Goal: Transaction & Acquisition: Purchase product/service

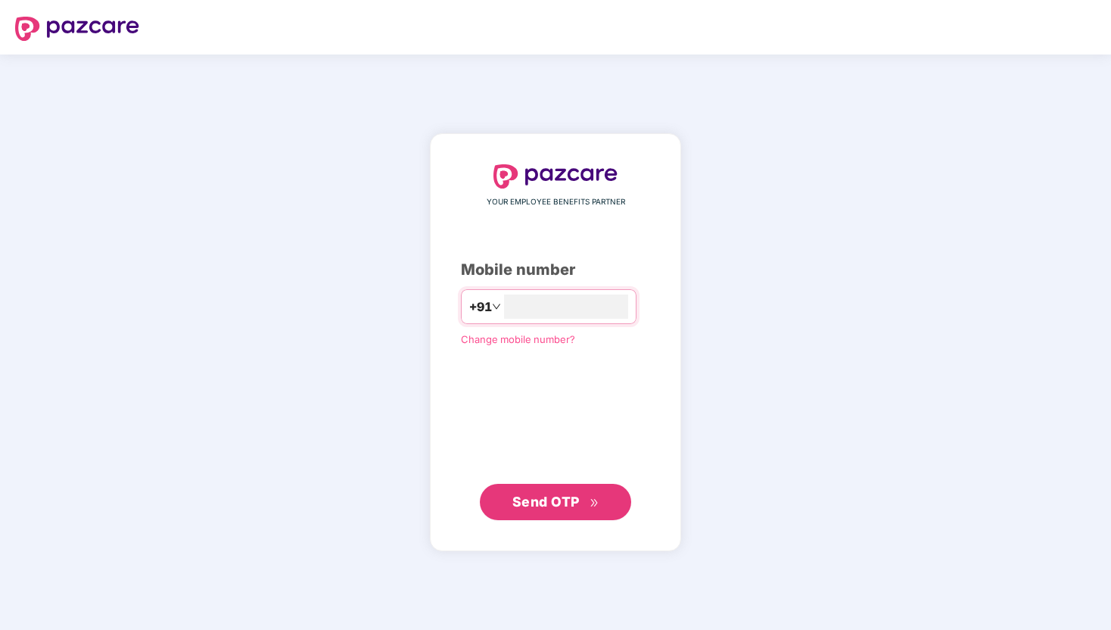
type input "**********"
click at [543, 496] on span "Send OTP" at bounding box center [545, 501] width 67 height 16
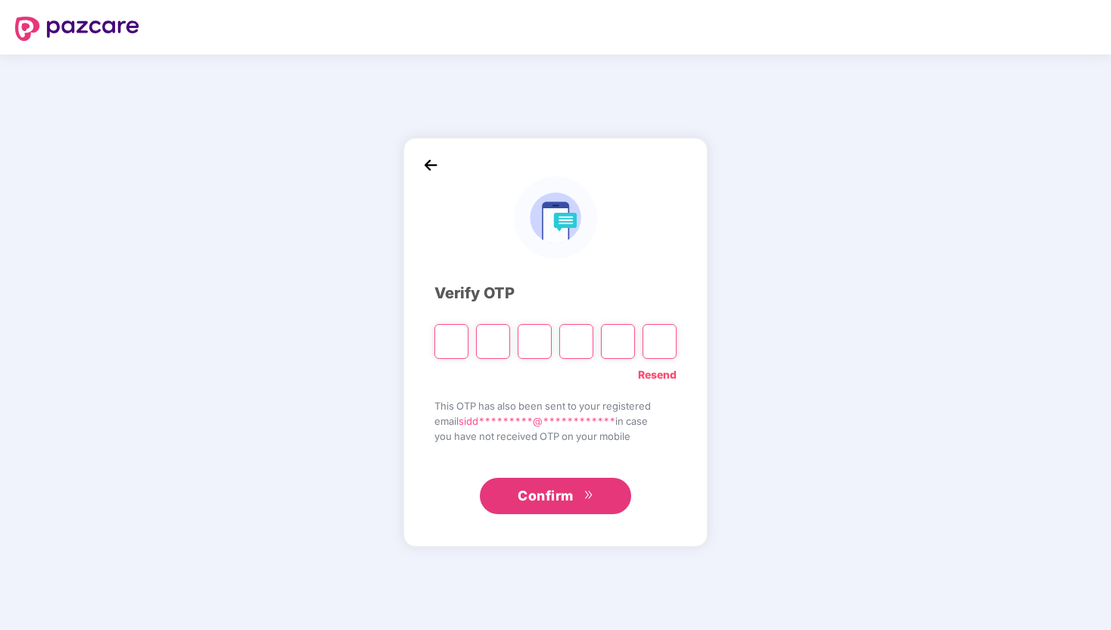
click at [658, 375] on link "Resend" at bounding box center [657, 374] width 39 height 17
click at [453, 339] on input "Please enter verification code. Digit 1" at bounding box center [451, 341] width 34 height 35
type input "*"
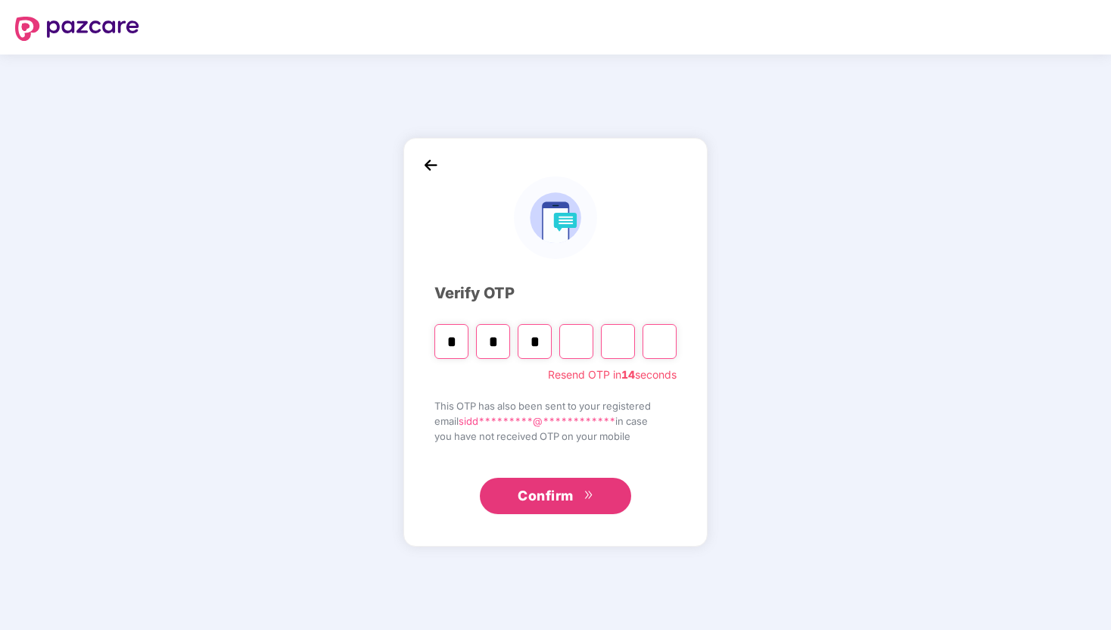
type input "*"
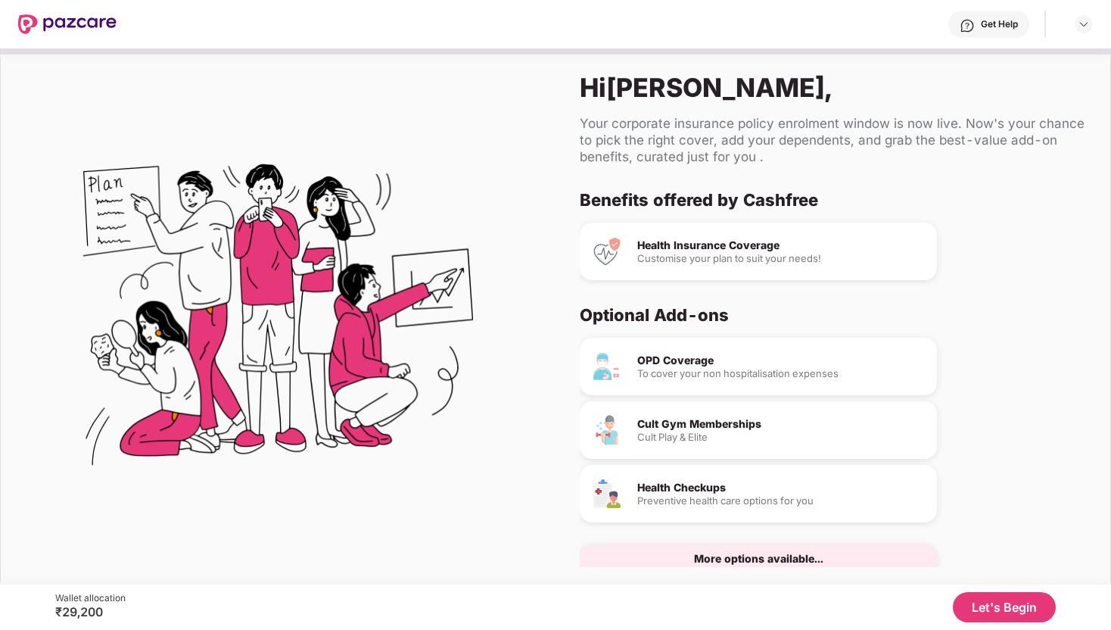
scroll to position [8, 0]
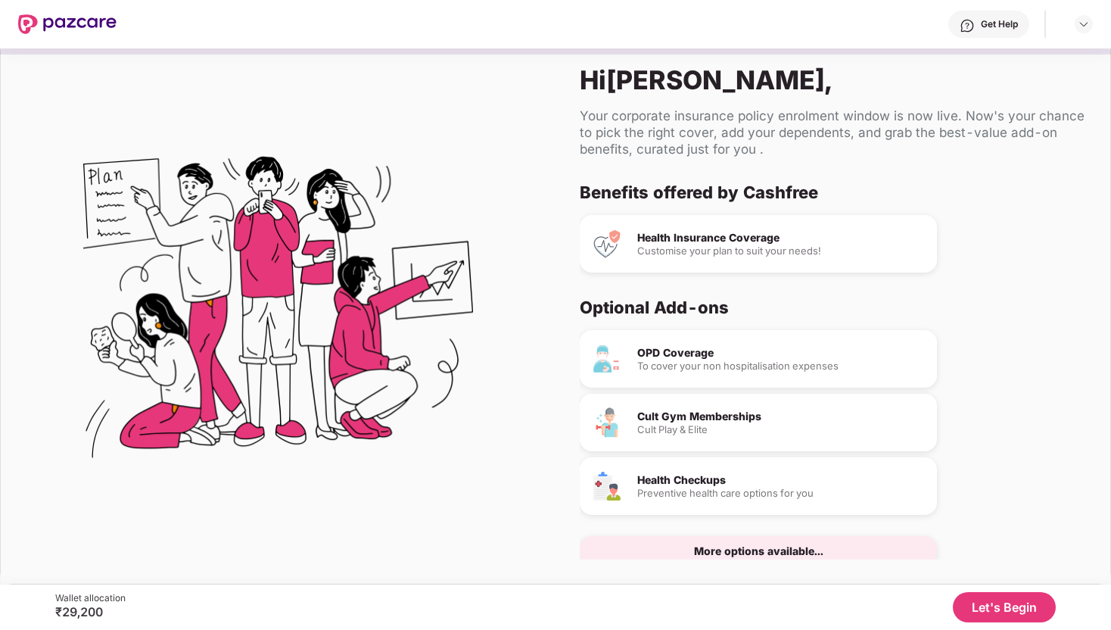
click at [991, 608] on button "Let's Begin" at bounding box center [1004, 607] width 103 height 30
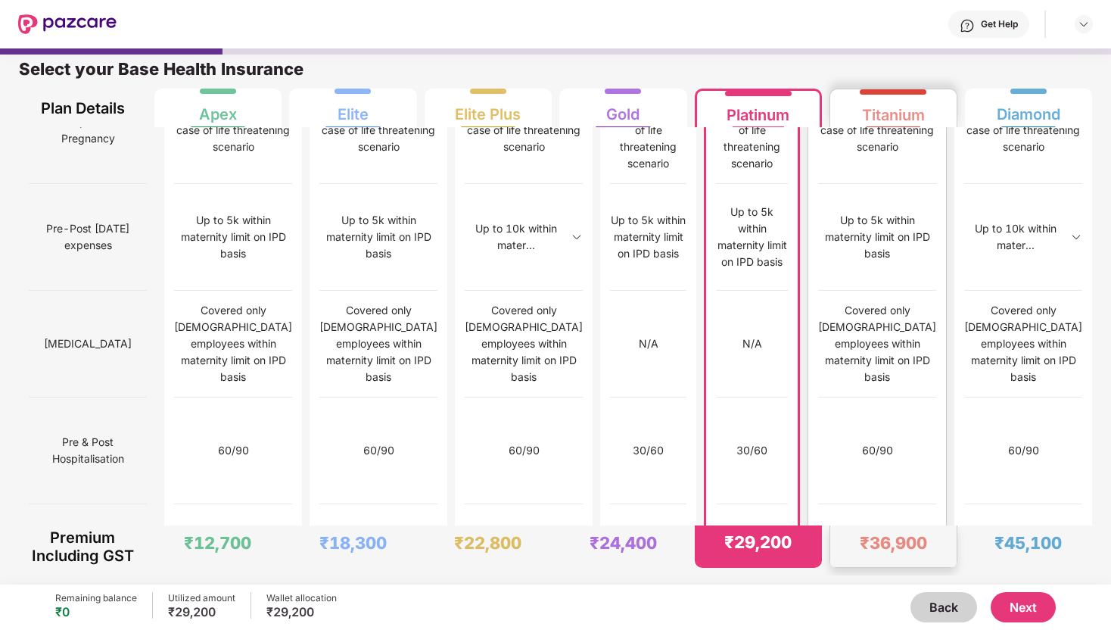
scroll to position [0, 0]
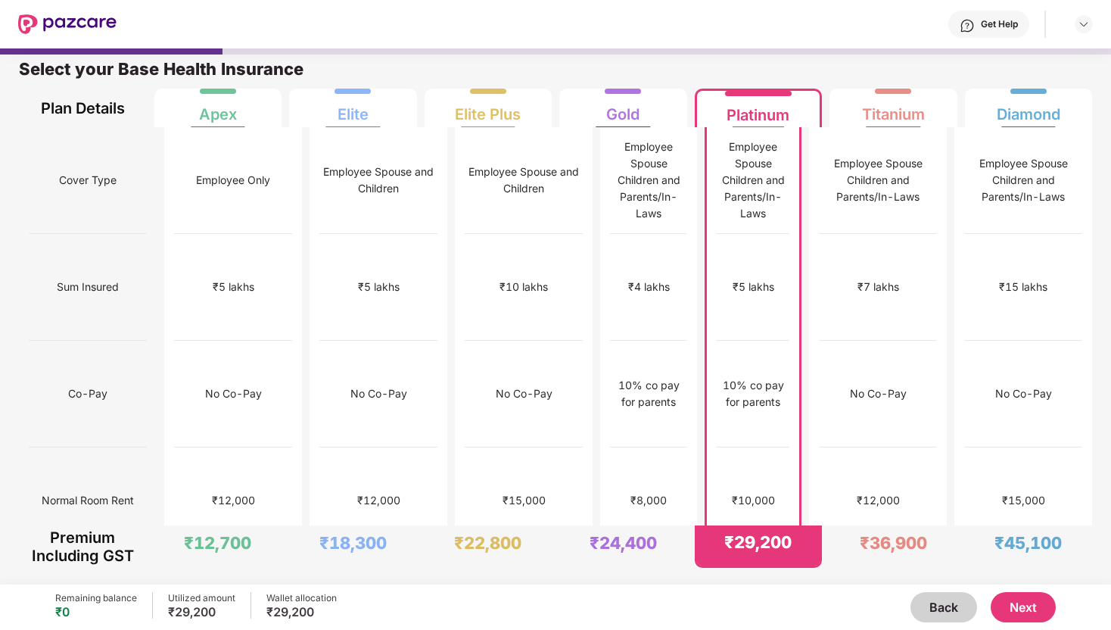
click at [763, 377] on div "10% co pay for parents" at bounding box center [753, 393] width 73 height 33
click at [764, 377] on div "10% co pay for parents" at bounding box center [753, 393] width 73 height 33
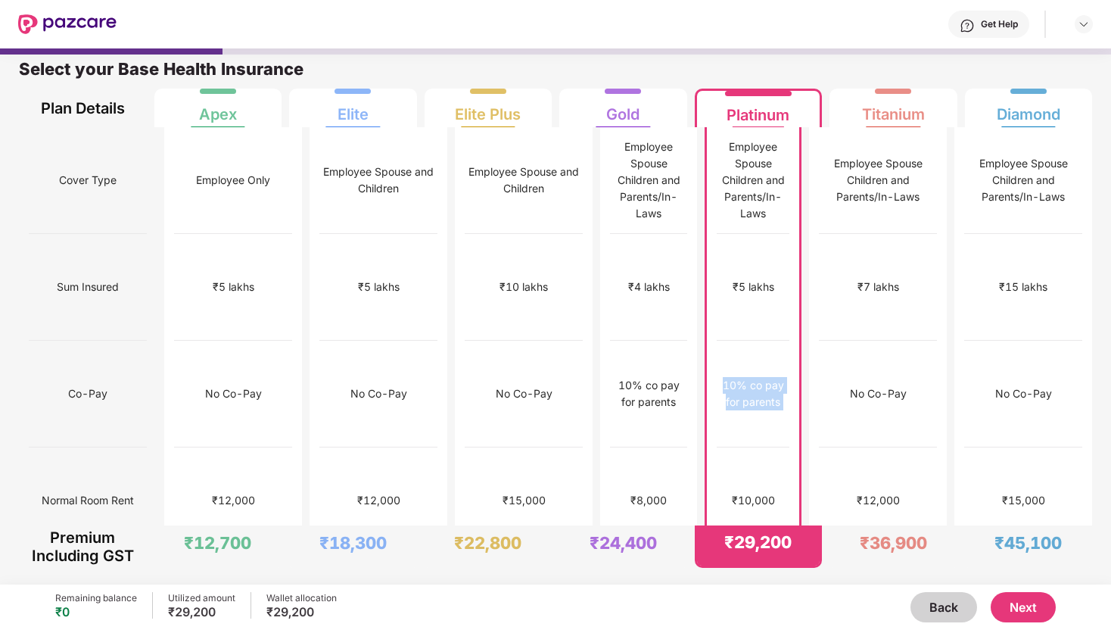
click at [764, 377] on div "10% co pay for parents" at bounding box center [753, 393] width 73 height 33
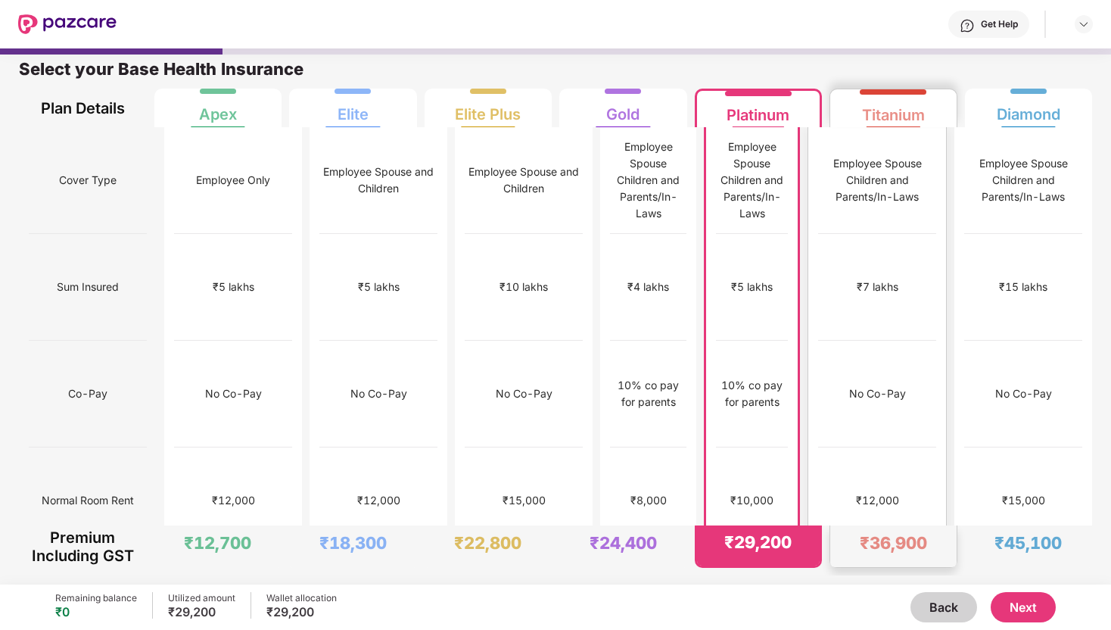
click at [880, 279] on div "₹7 lakhs" at bounding box center [878, 287] width 42 height 17
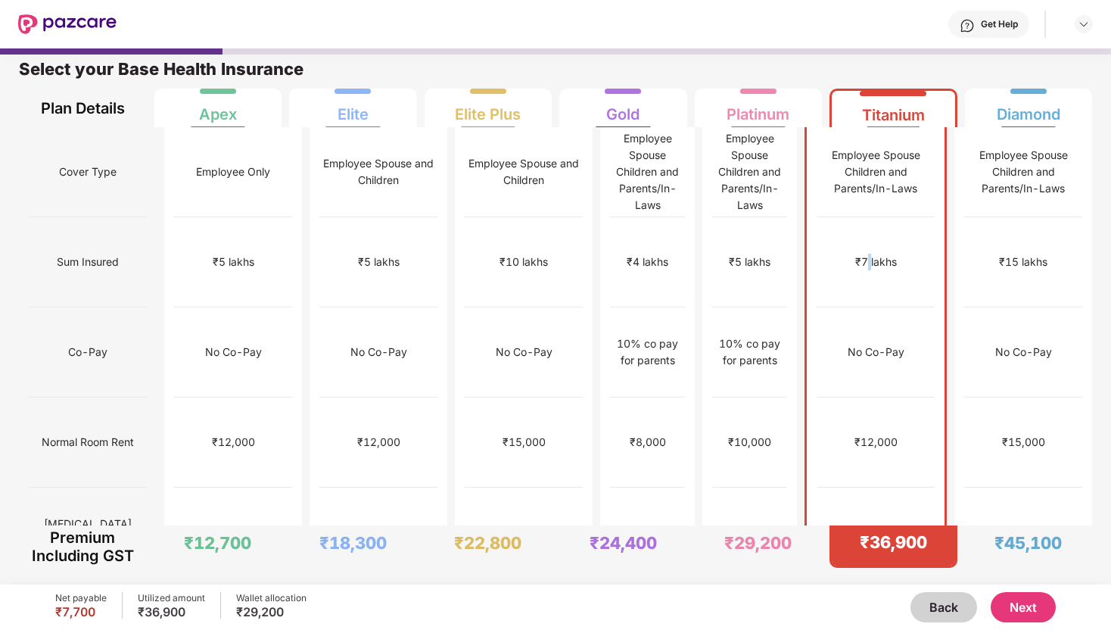
click at [880, 254] on div "₹7 lakhs" at bounding box center [876, 262] width 42 height 17
click at [892, 114] on div "Titanium" at bounding box center [893, 109] width 63 height 30
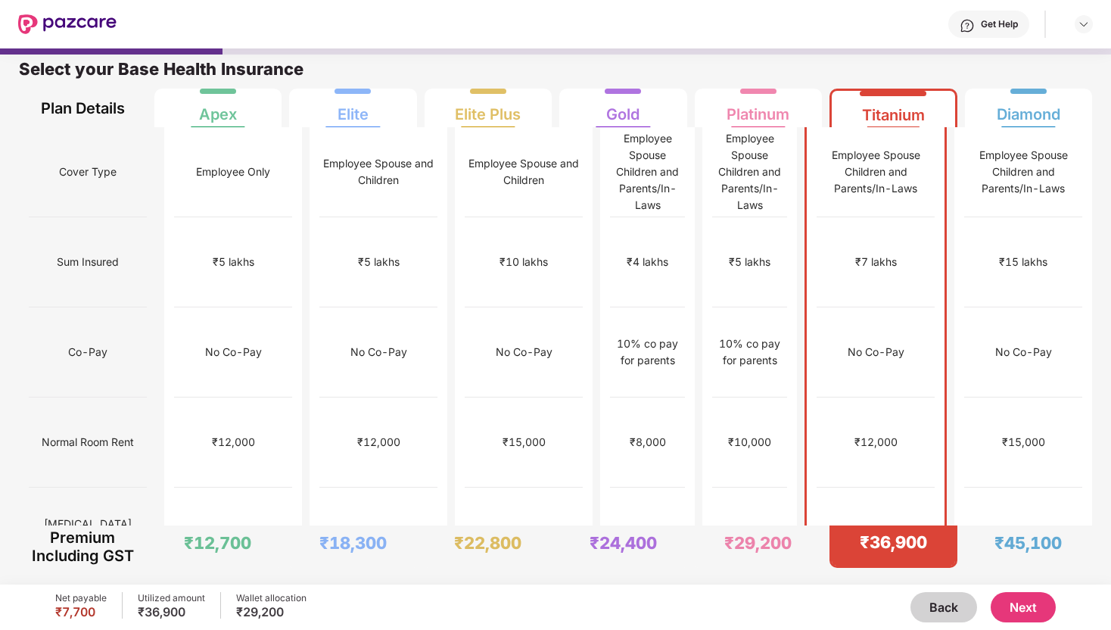
click at [876, 147] on div "Employee Spouse Children and Parents/In-Laws" at bounding box center [876, 172] width 118 height 50
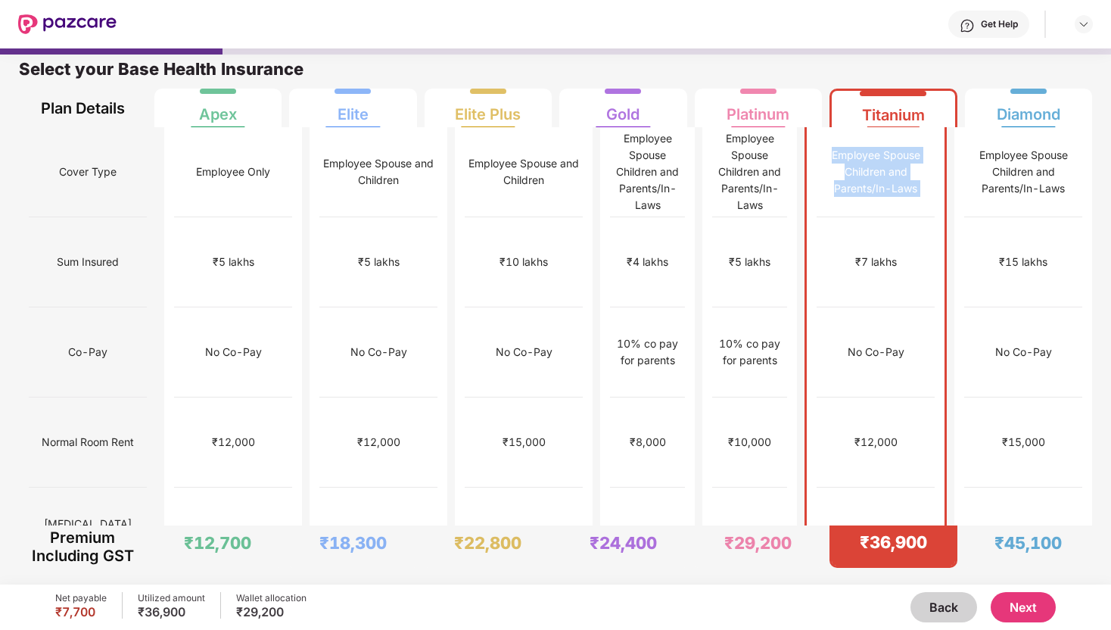
click at [876, 147] on div "Employee Spouse Children and Parents/In-Laws" at bounding box center [876, 172] width 118 height 50
drag, startPoint x: 876, startPoint y: 145, endPoint x: 925, endPoint y: 178, distance: 58.8
click at [925, 178] on div "Employee Spouse Children and Parents/In-Laws" at bounding box center [876, 172] width 118 height 50
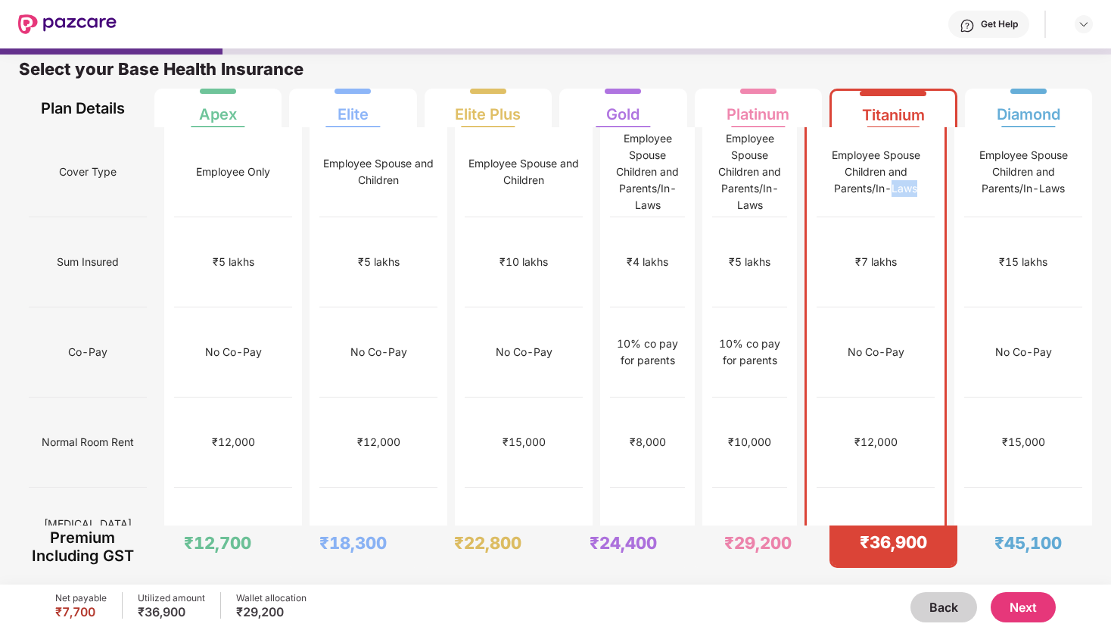
click at [925, 178] on div "Employee Spouse Children and Parents/In-Laws" at bounding box center [876, 172] width 118 height 50
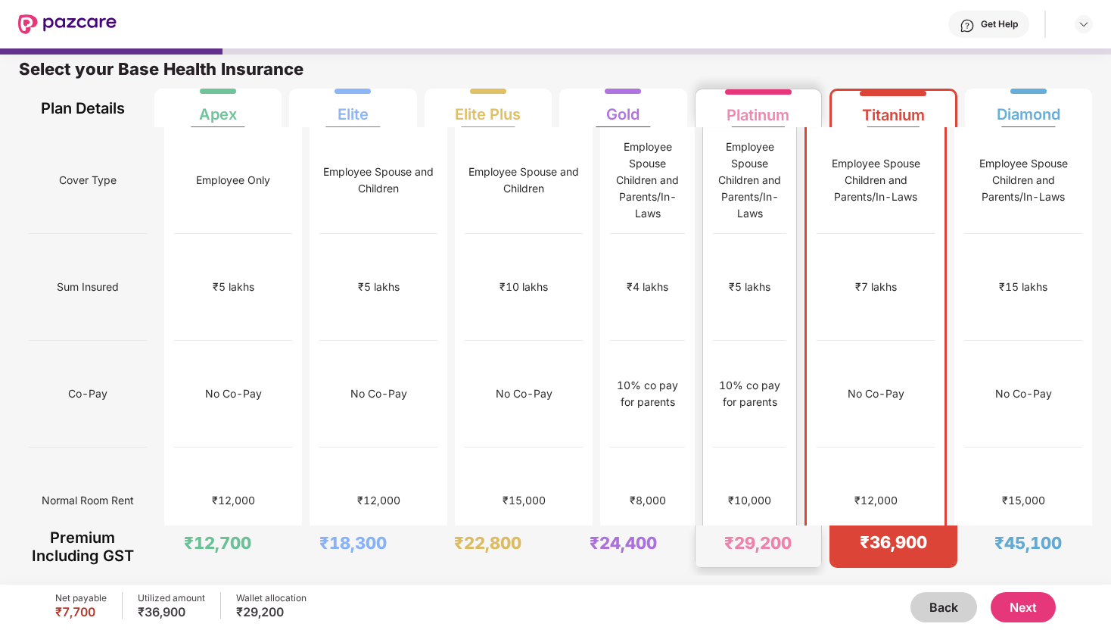
click at [757, 377] on div "10% co pay for parents" at bounding box center [749, 393] width 73 height 33
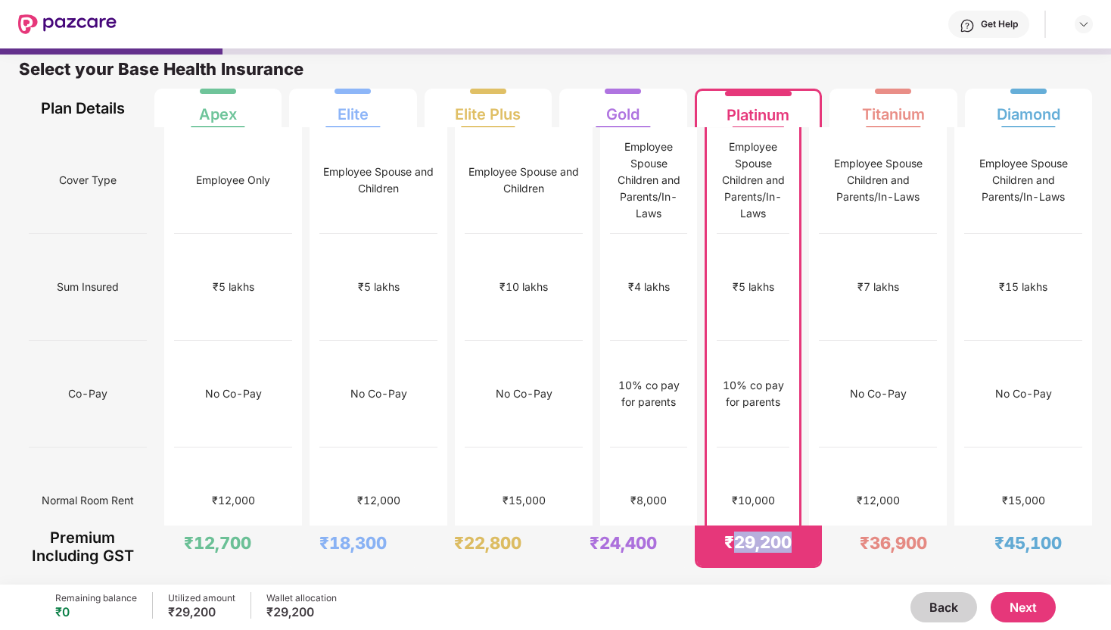
drag, startPoint x: 731, startPoint y: 541, endPoint x: 811, endPoint y: 540, distance: 80.2
click at [811, 540] on div "₹29,200" at bounding box center [758, 545] width 123 height 40
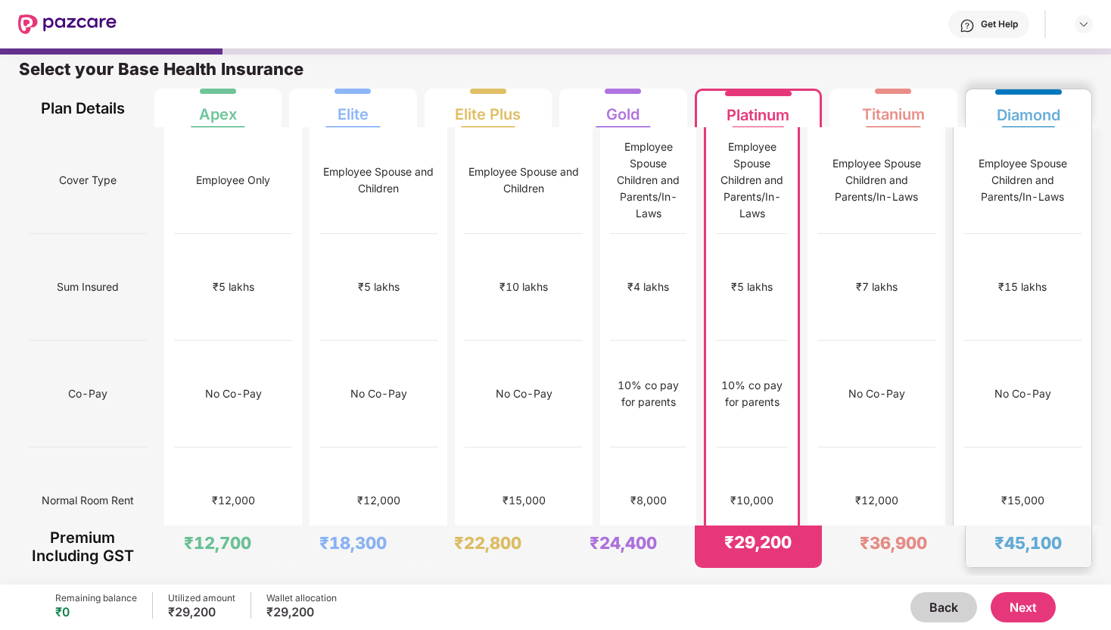
click at [1010, 542] on div "₹45,100" at bounding box center [1027, 542] width 67 height 21
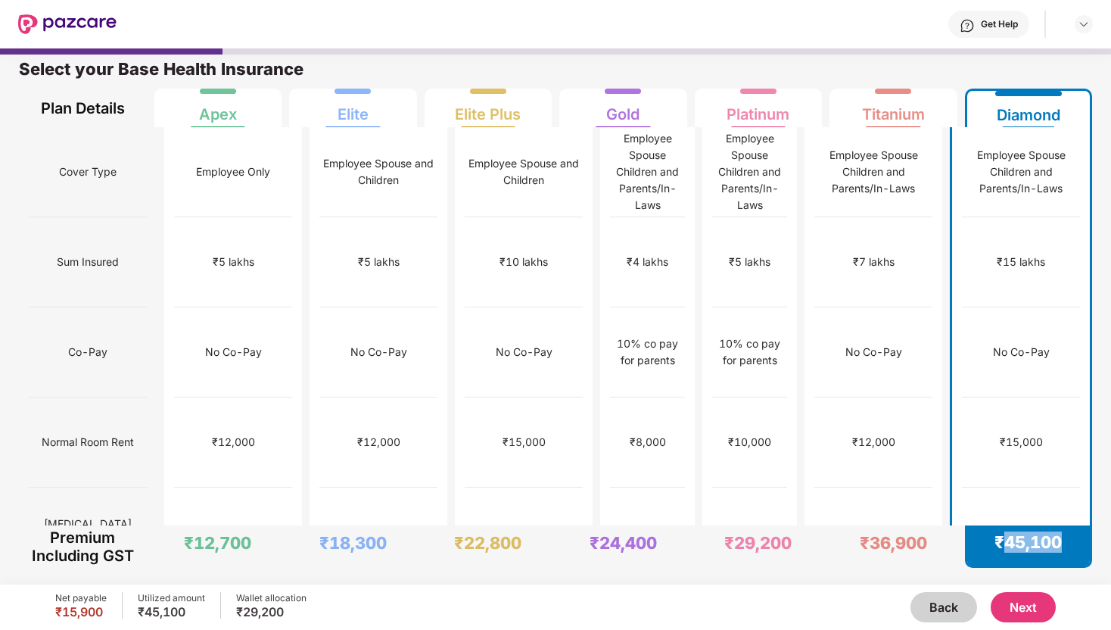
click at [1010, 542] on div "₹45,100" at bounding box center [1027, 541] width 67 height 21
click at [1013, 540] on div "₹45,100" at bounding box center [1027, 541] width 67 height 21
click at [1016, 254] on div "₹15 lakhs" at bounding box center [1021, 262] width 48 height 17
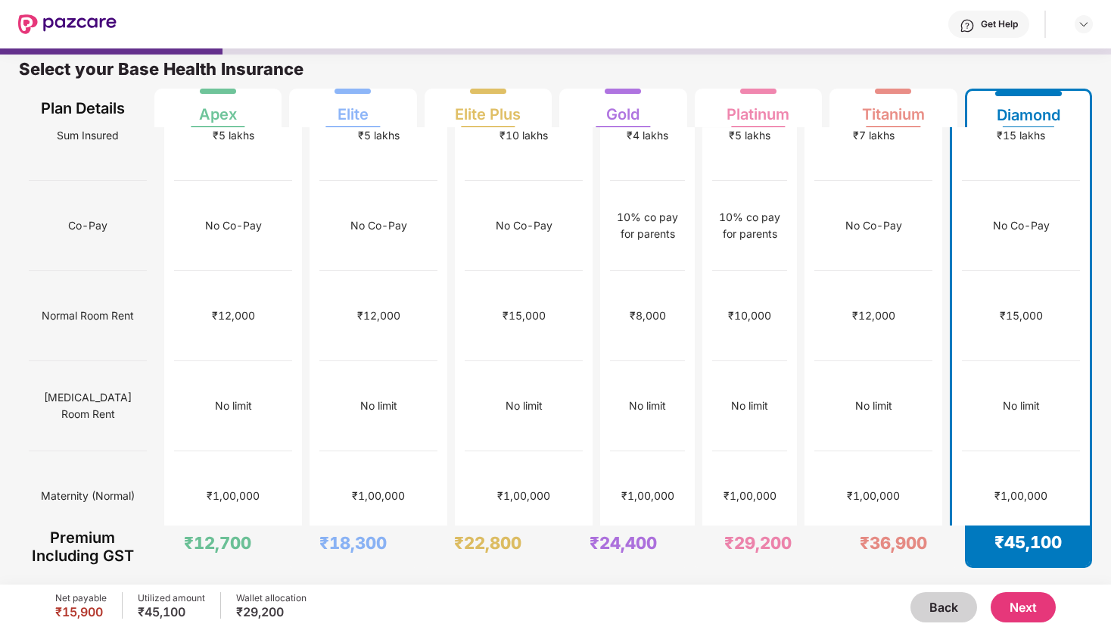
scroll to position [127, 0]
click at [1020, 487] on div "₹1,00,000" at bounding box center [1020, 495] width 53 height 17
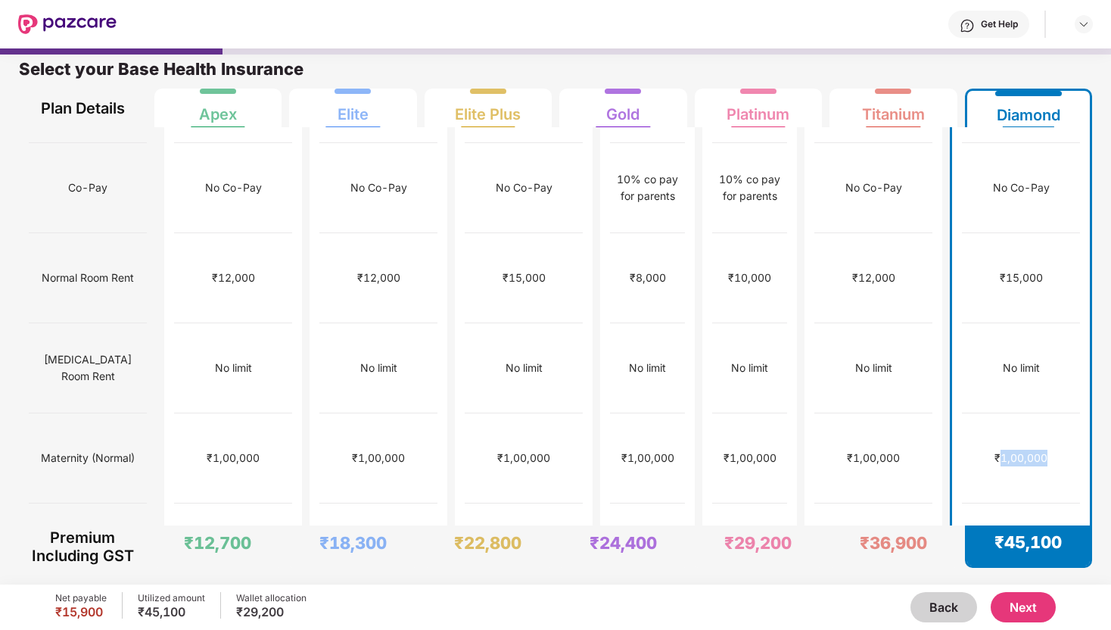
scroll to position [186, 0]
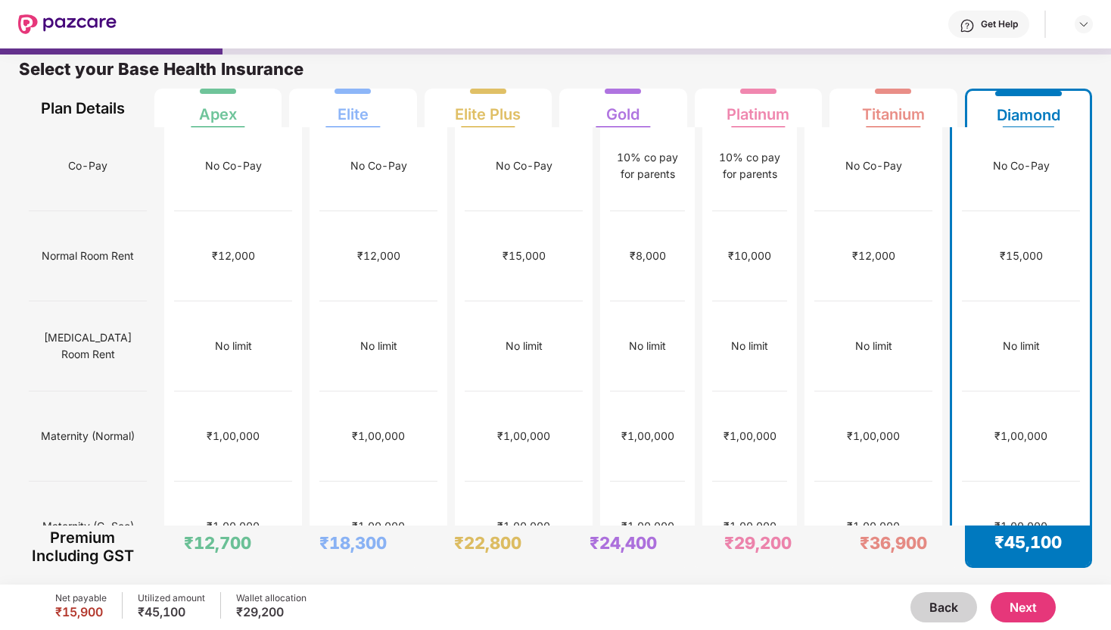
click at [1026, 518] on div "₹1,00,000" at bounding box center [1020, 526] width 53 height 17
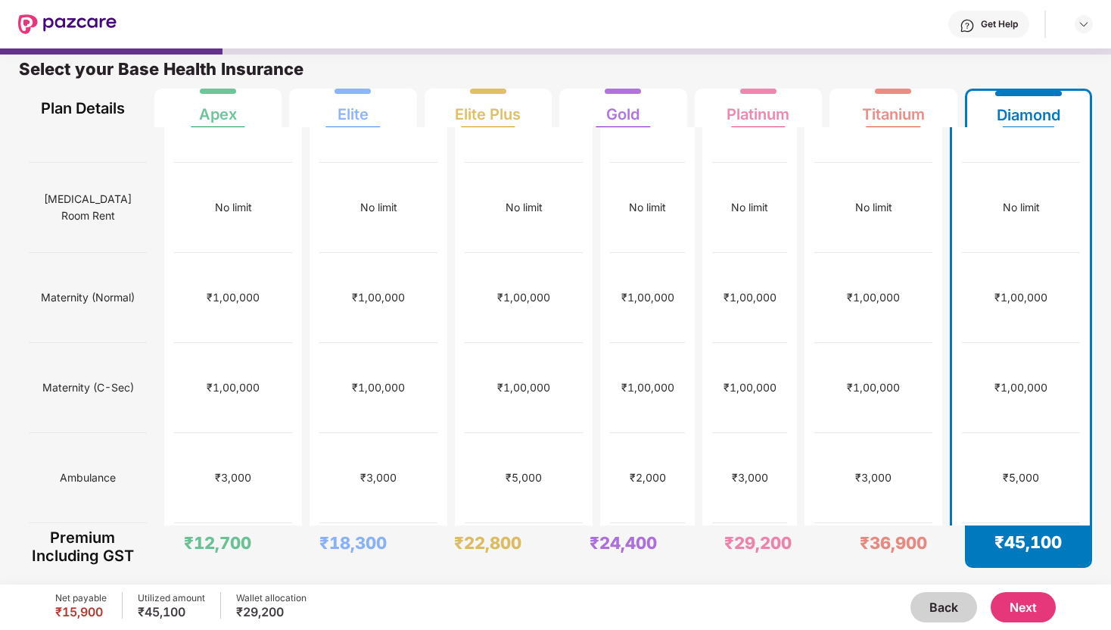
scroll to position [343, 0]
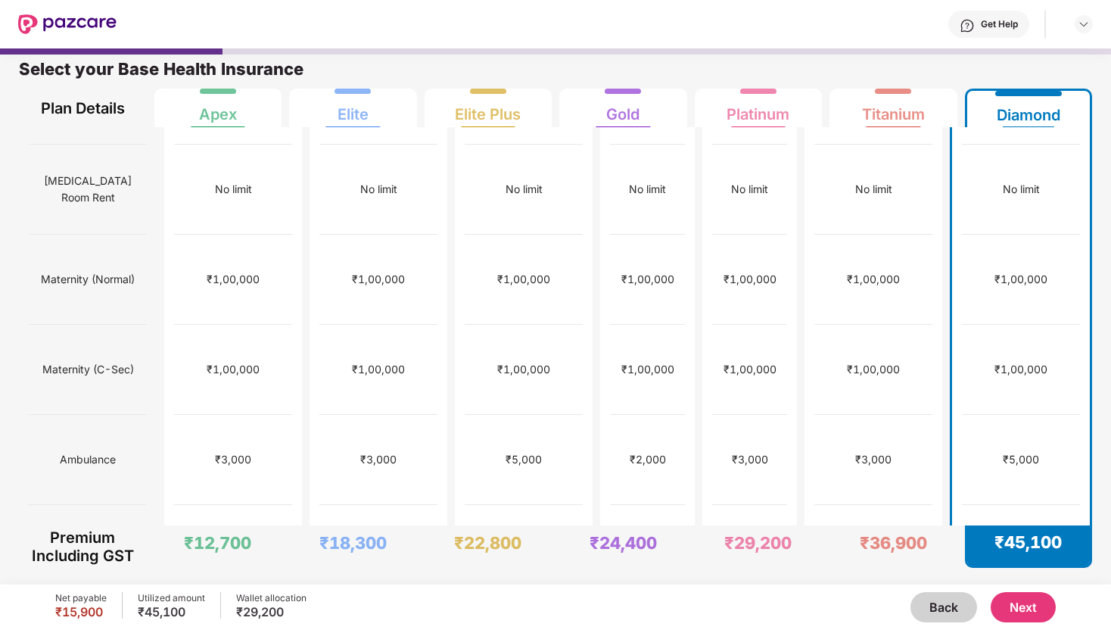
click at [1029, 451] on div "₹5,000" at bounding box center [1021, 459] width 36 height 17
drag, startPoint x: 1015, startPoint y: 409, endPoint x: 1046, endPoint y: 409, distance: 31.0
click at [1046, 505] on div "+/-6" at bounding box center [1021, 550] width 118 height 90
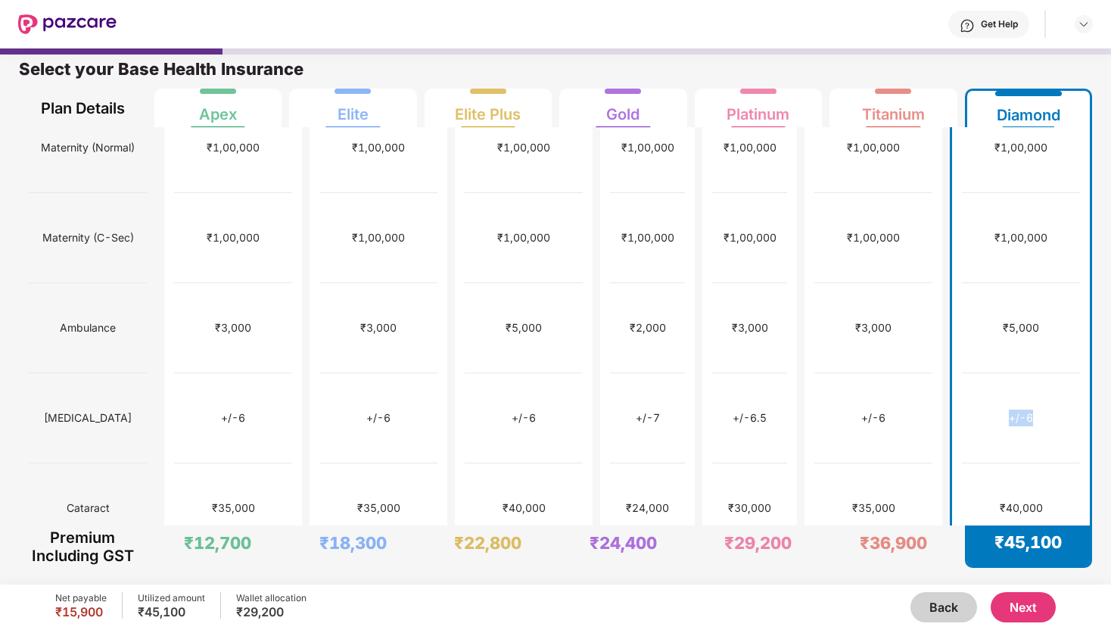
scroll to position [475, 0]
click at [1026, 499] on div "₹40,000" at bounding box center [1021, 507] width 43 height 17
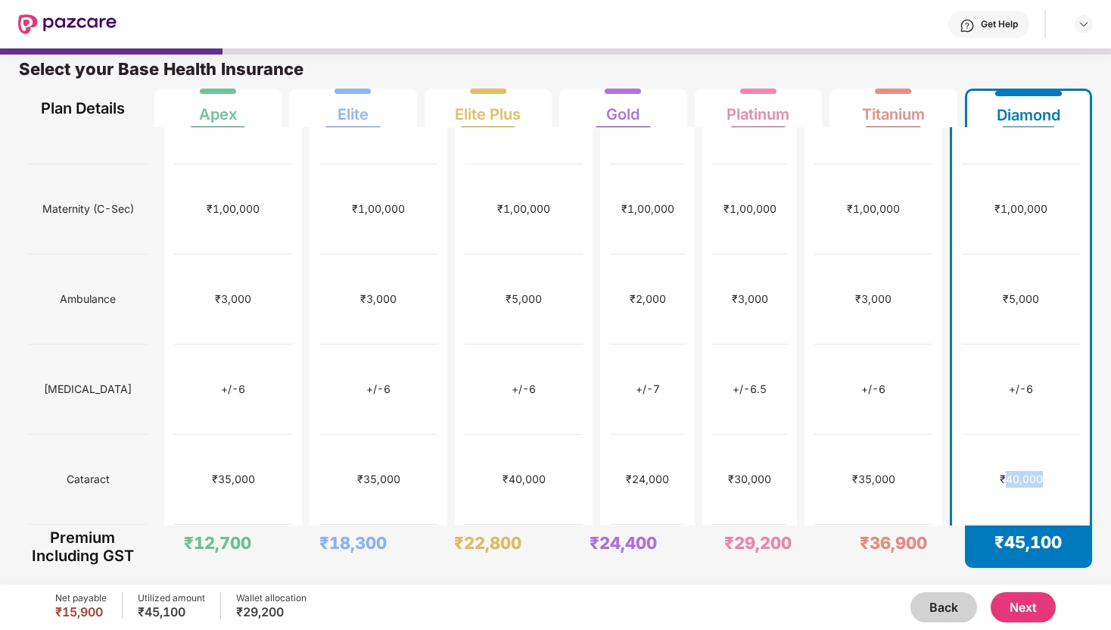
scroll to position [512, 0]
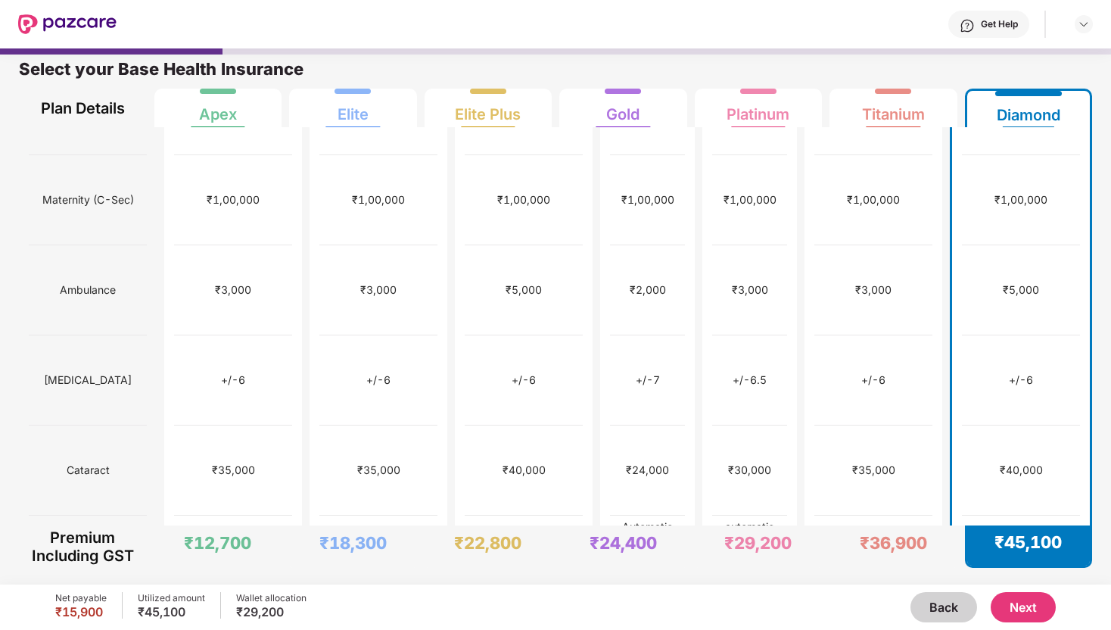
click at [1001, 535] on div "automatic coverage for 3rd and 4th child in case of twins/triplets" at bounding box center [1021, 560] width 118 height 50
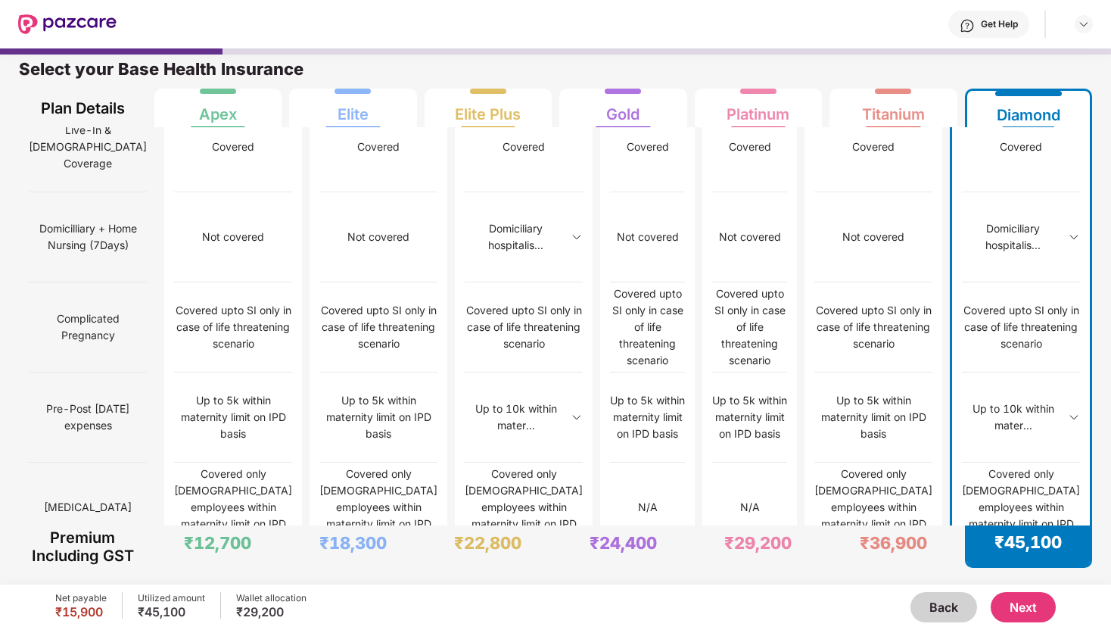
scroll to position [1021, 0]
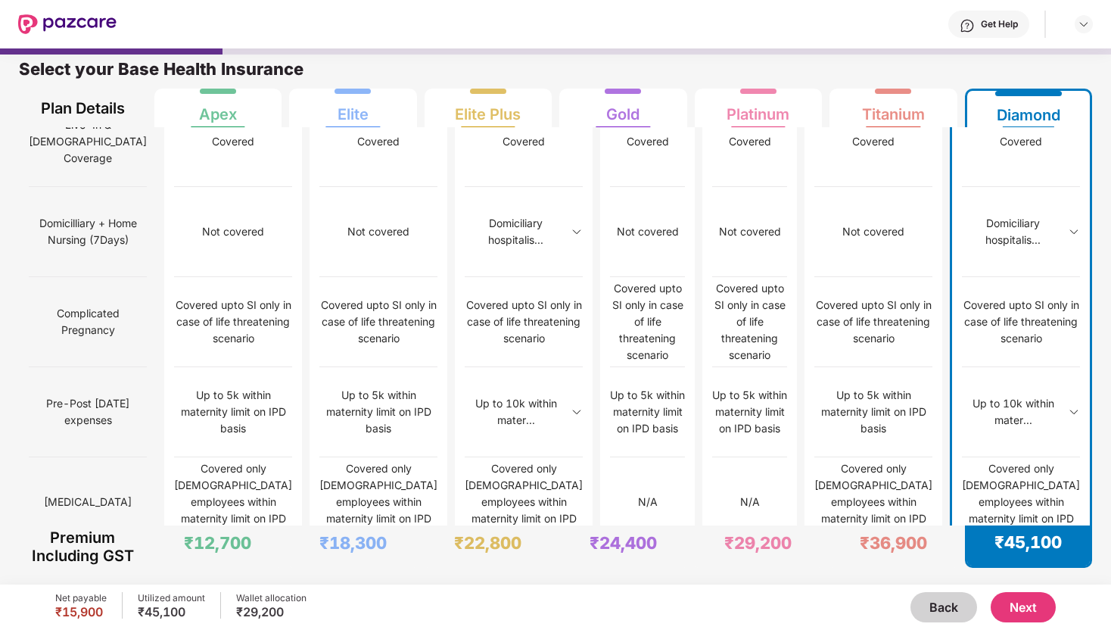
drag, startPoint x: 982, startPoint y: 387, endPoint x: 1075, endPoint y: 387, distance: 93.1
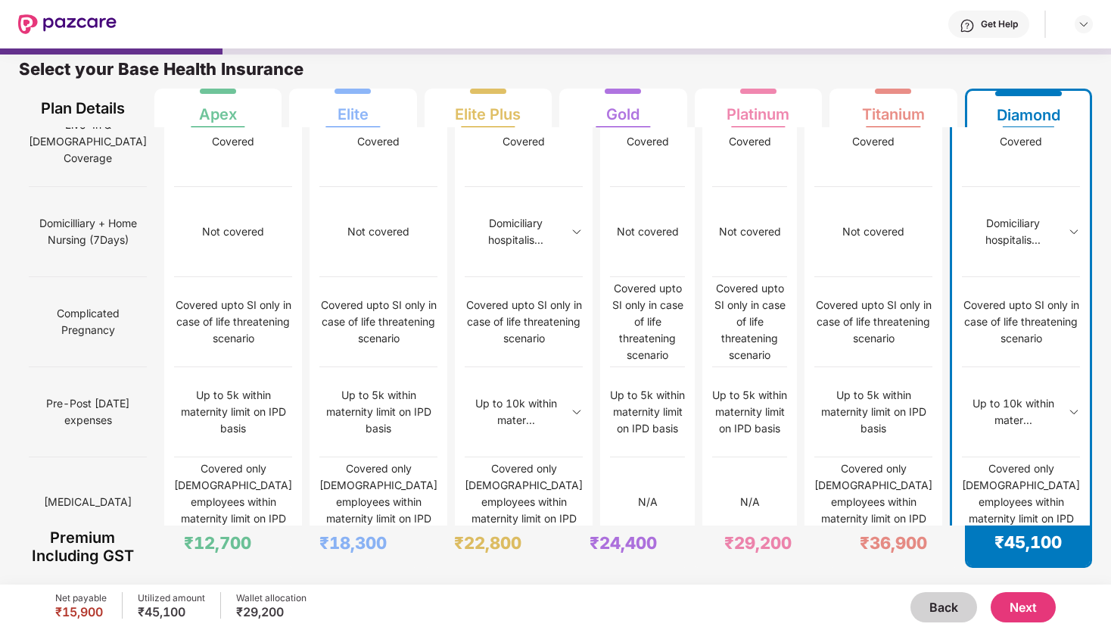
drag, startPoint x: 1016, startPoint y: 388, endPoint x: 1060, endPoint y: 391, distance: 44.0
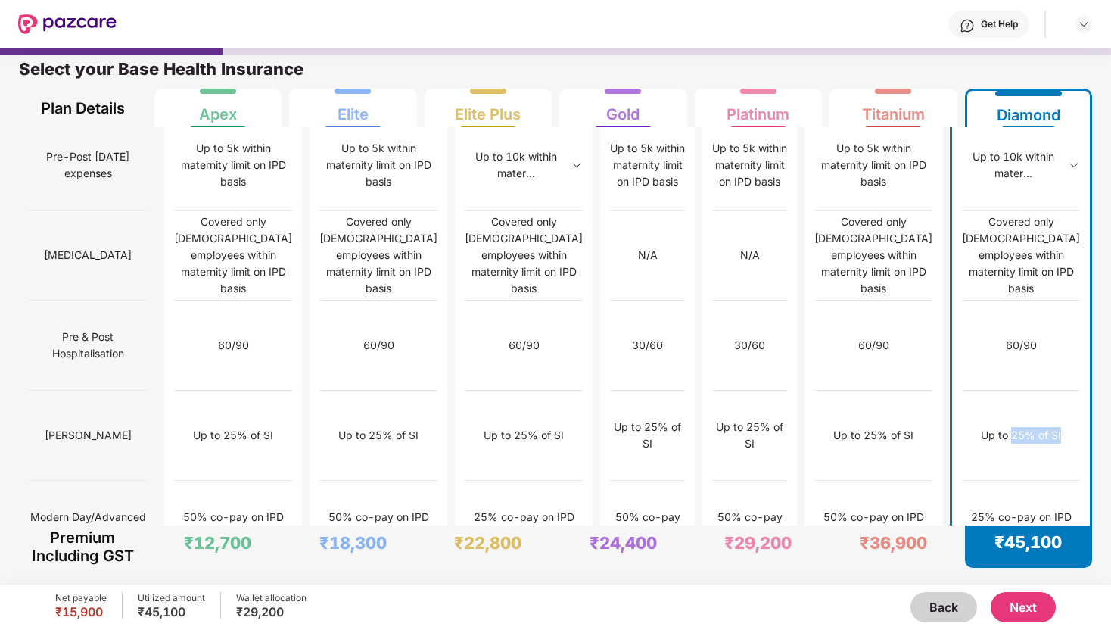
scroll to position [1309, 0]
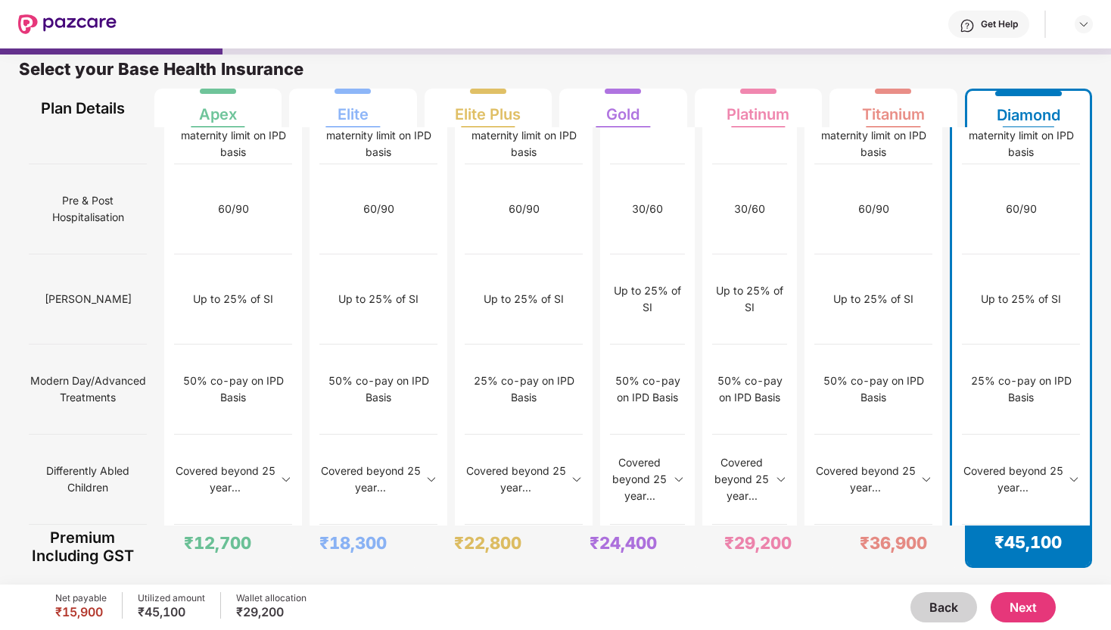
scroll to position [1405, 0]
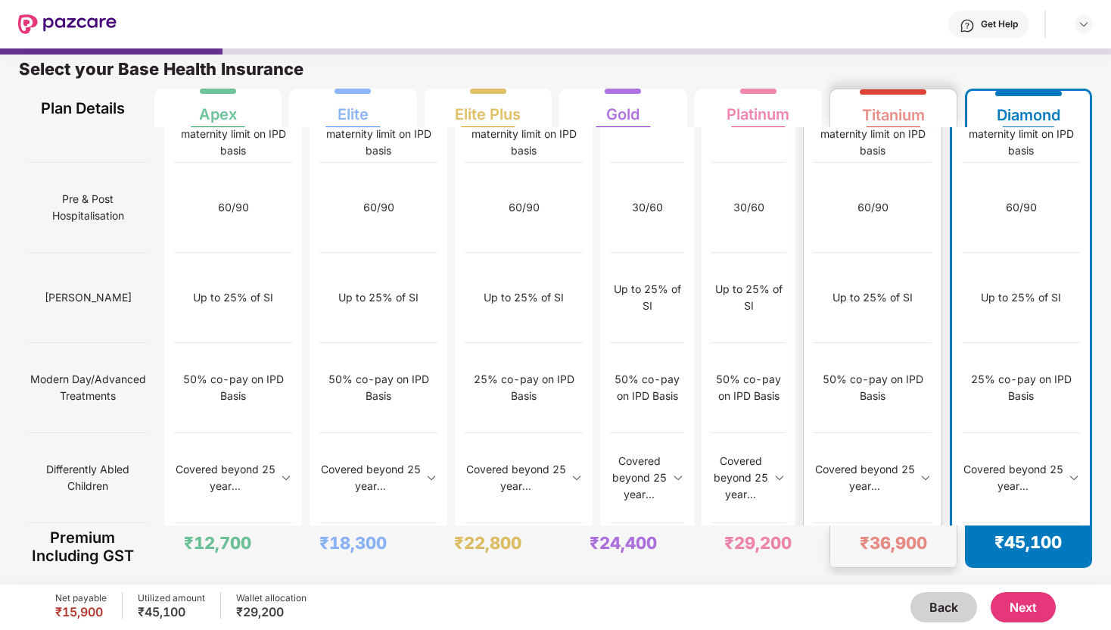
scroll to position [1437, 0]
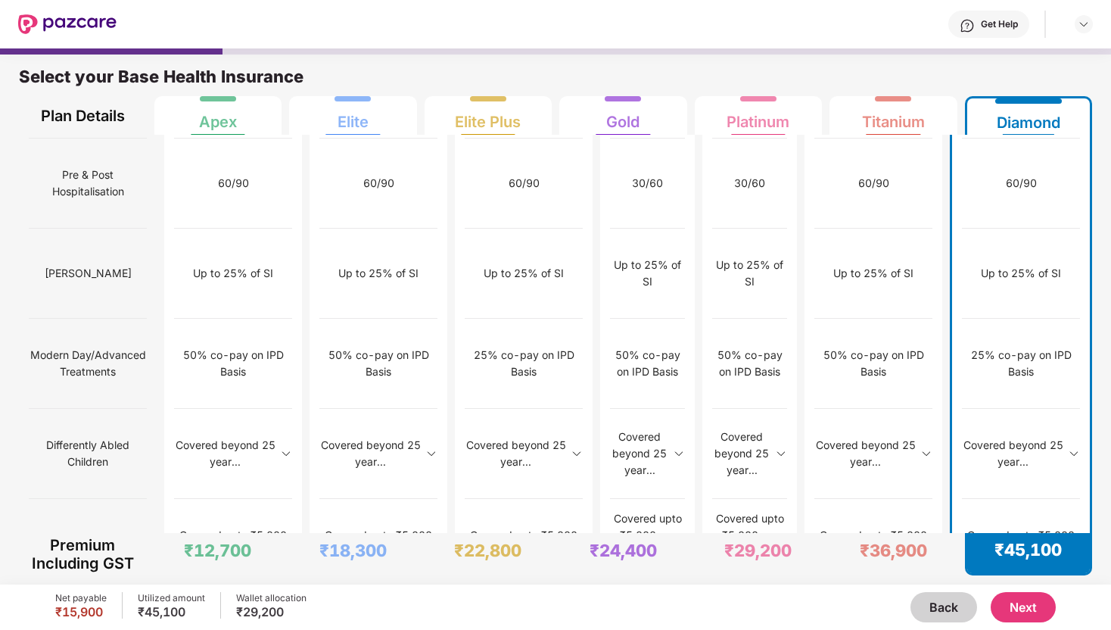
scroll to position [8, 0]
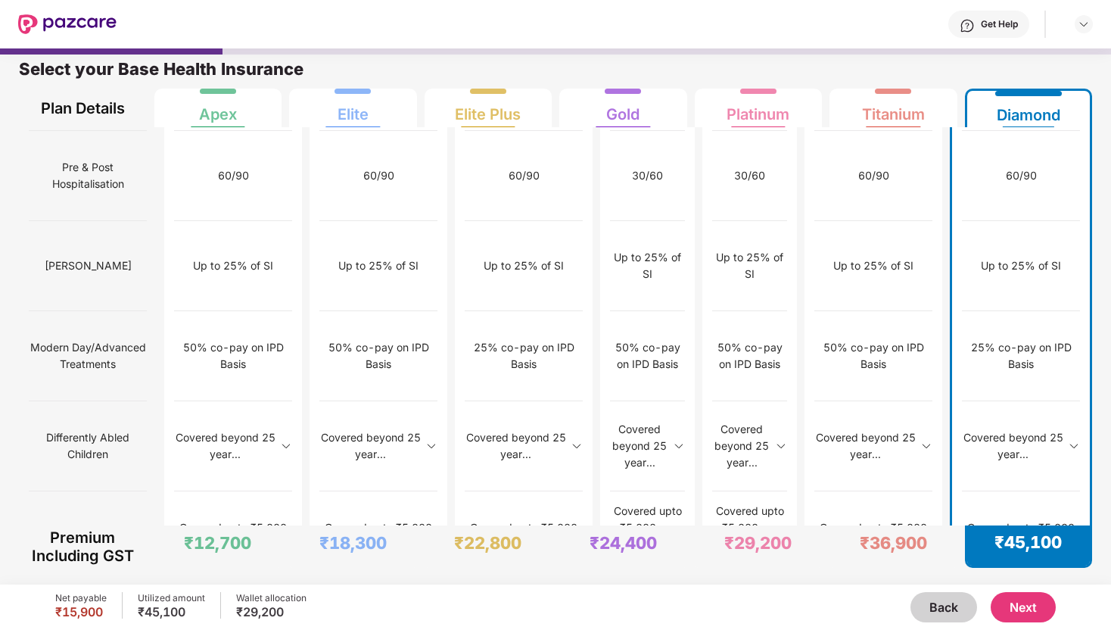
click at [91, 20] on img at bounding box center [67, 24] width 98 height 20
drag, startPoint x: 145, startPoint y: 608, endPoint x: 195, endPoint y: 609, distance: 50.7
click at [194, 609] on div "₹45,100" at bounding box center [171, 611] width 67 height 15
click at [1032, 596] on button "Next" at bounding box center [1023, 607] width 65 height 30
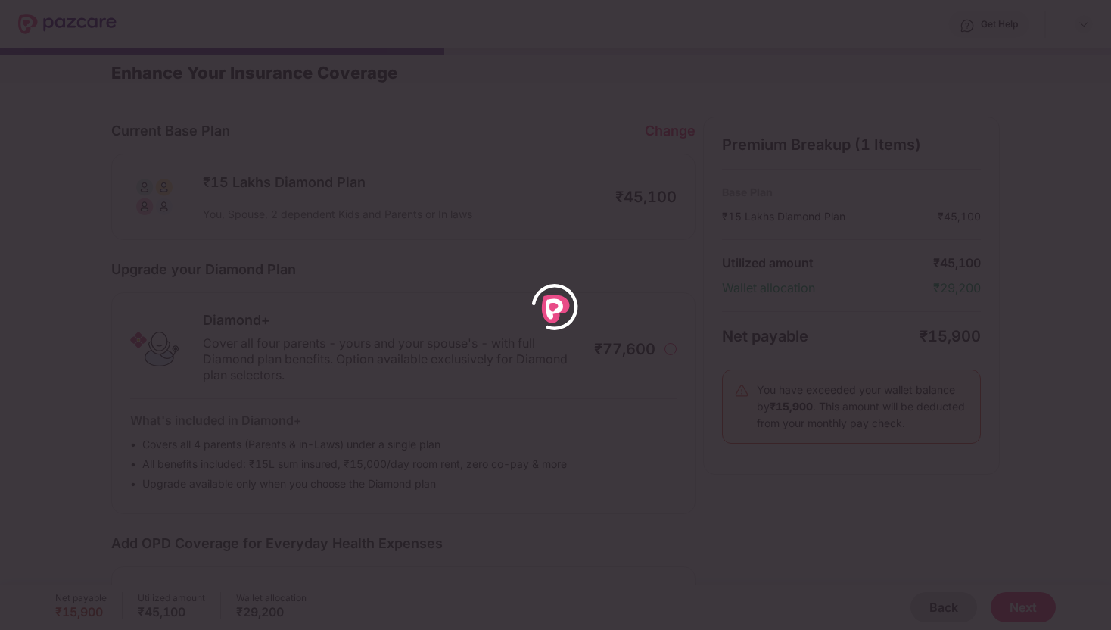
click at [946, 611] on div at bounding box center [555, 315] width 1111 height 630
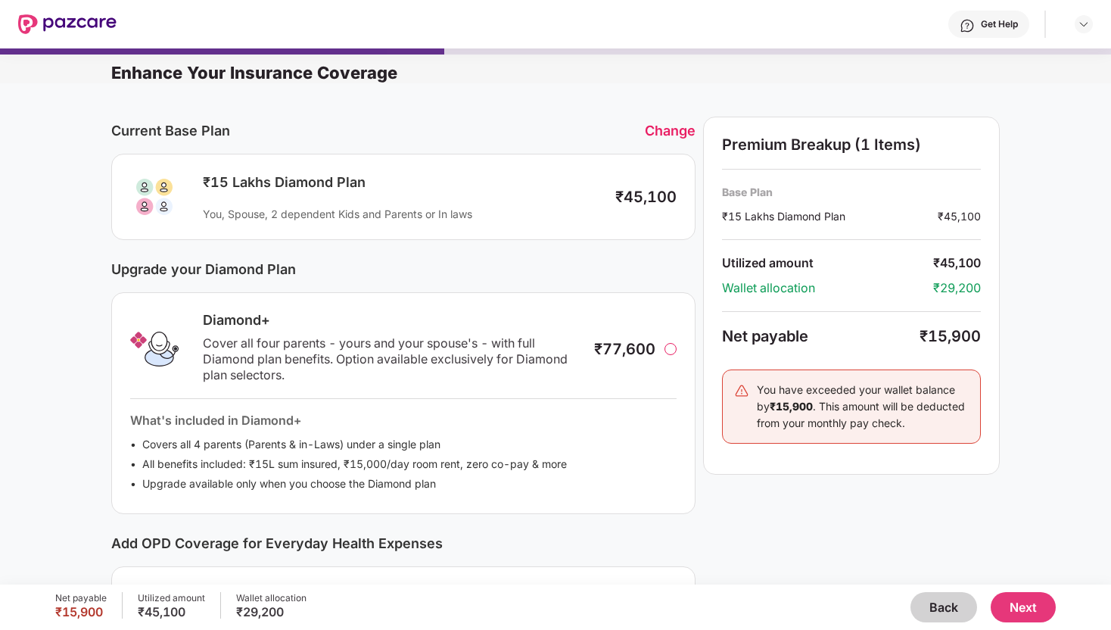
click at [940, 608] on button "Back" at bounding box center [943, 607] width 67 height 30
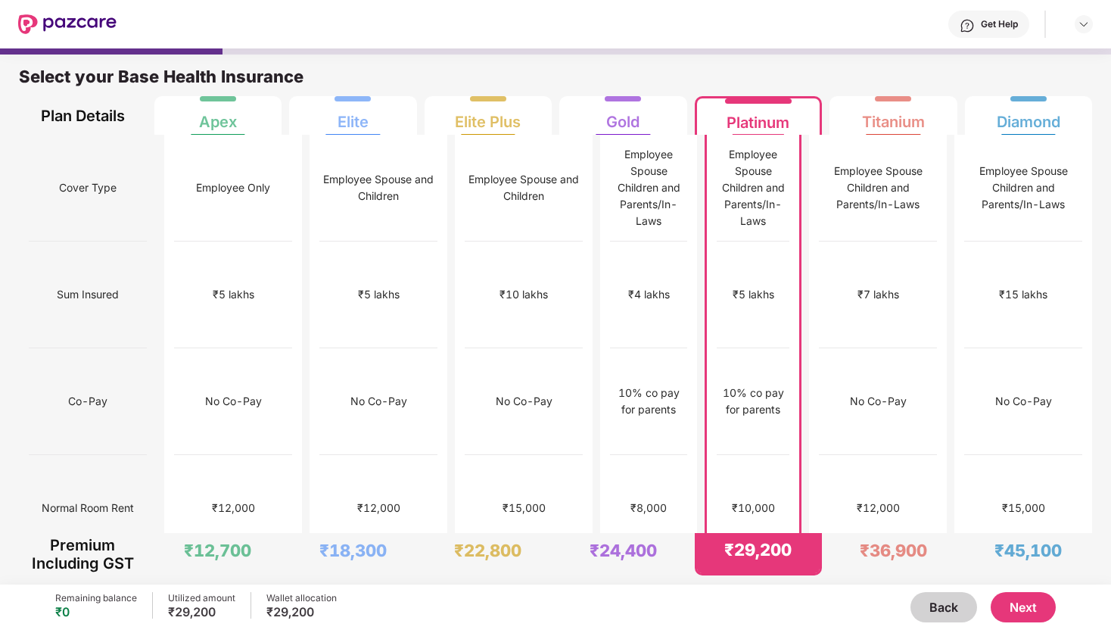
click at [1012, 610] on button "Next" at bounding box center [1023, 607] width 65 height 30
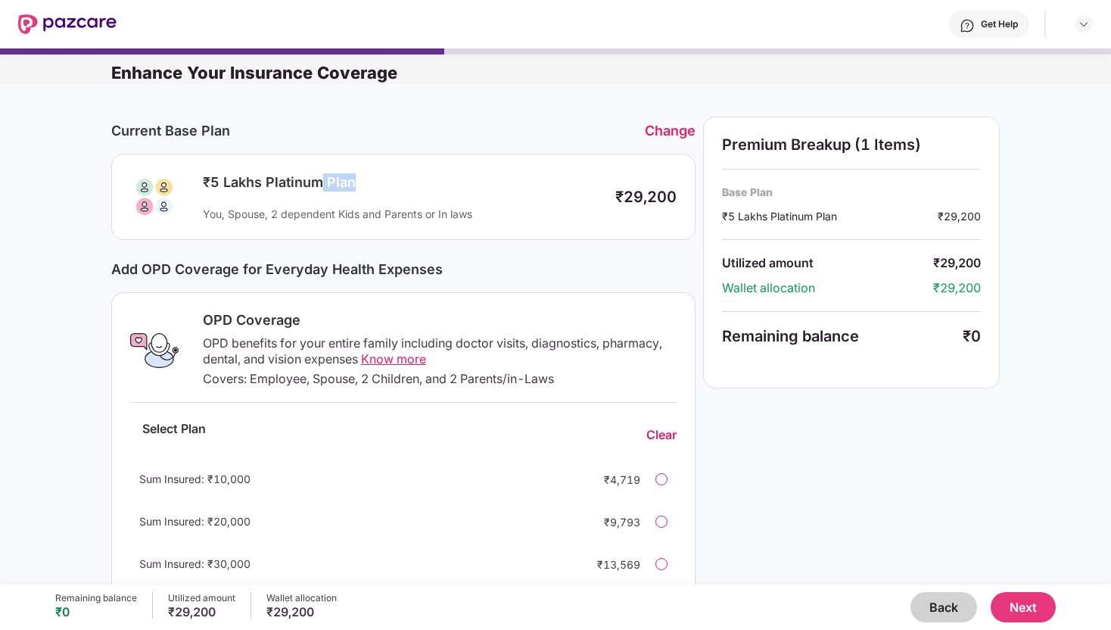
drag, startPoint x: 316, startPoint y: 187, endPoint x: 427, endPoint y: 189, distance: 110.5
click at [419, 188] on div "₹5 Lakhs Platinum Plan" at bounding box center [401, 182] width 397 height 18
click at [923, 608] on button "Back" at bounding box center [943, 607] width 67 height 30
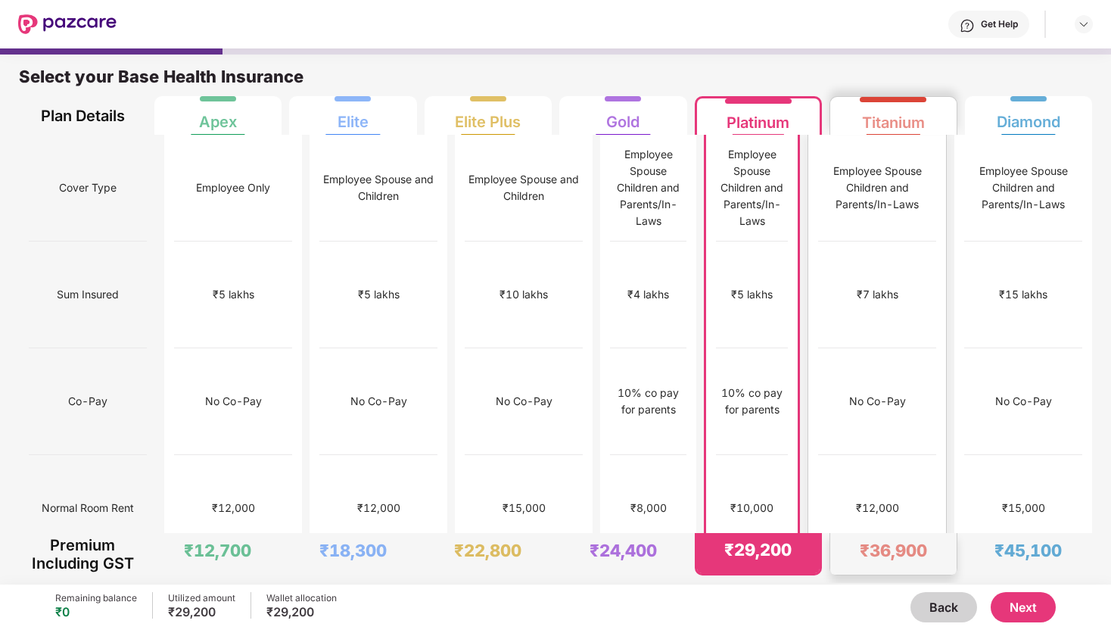
click at [907, 562] on div "No limit" at bounding box center [877, 615] width 118 height 107
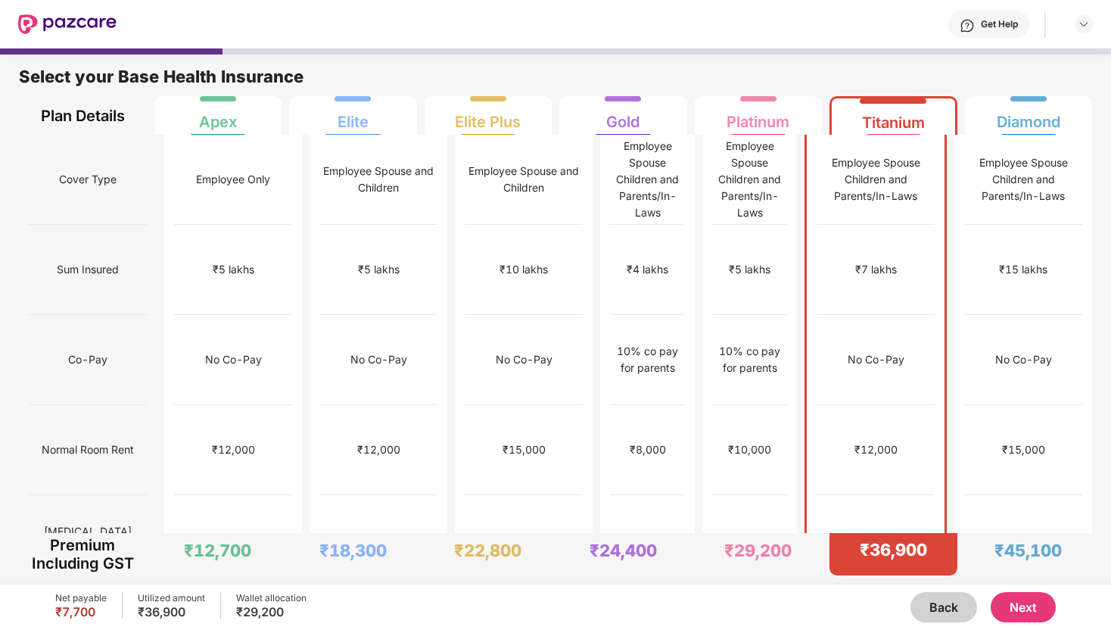
click at [1041, 602] on button "Next" at bounding box center [1023, 607] width 65 height 30
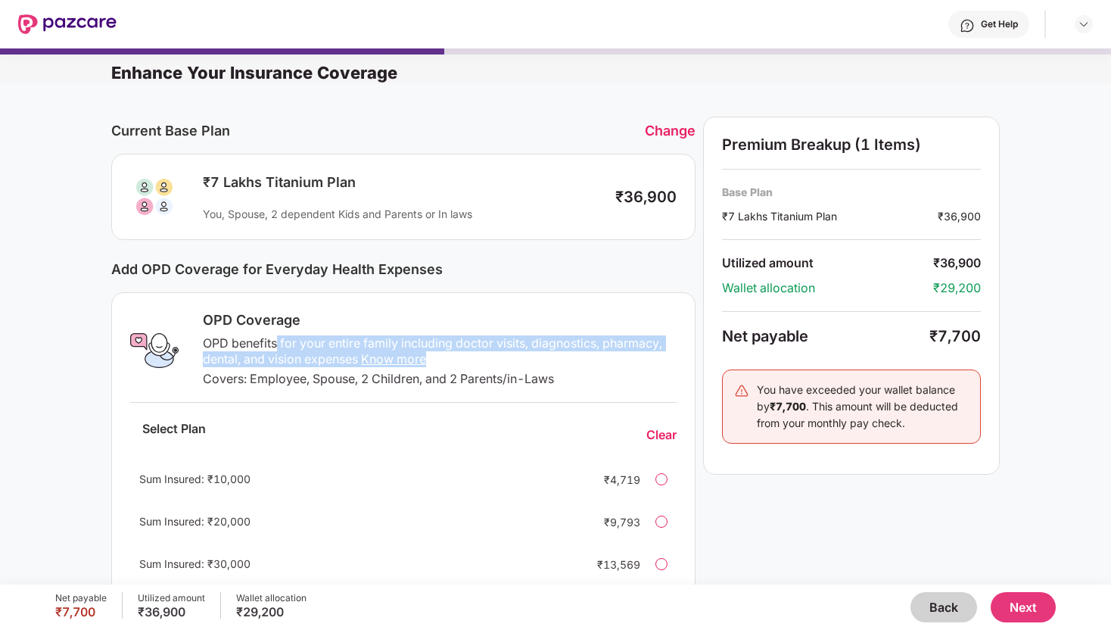
drag, startPoint x: 274, startPoint y: 345, endPoint x: 521, endPoint y: 356, distance: 247.0
click at [521, 356] on div "OPD benefits for your entire family including doctor visits, diagnostics, pharm…" at bounding box center [440, 351] width 474 height 32
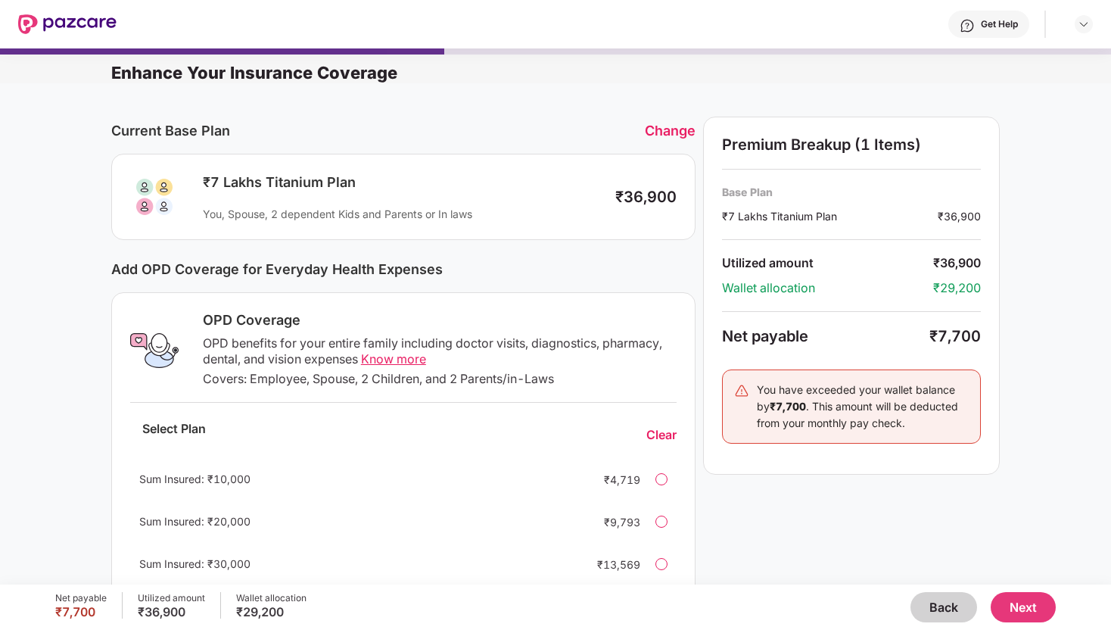
click at [444, 376] on div "Covers: Employee, Spouse, 2 Children, and 2 Parents/in-Laws" at bounding box center [440, 379] width 474 height 16
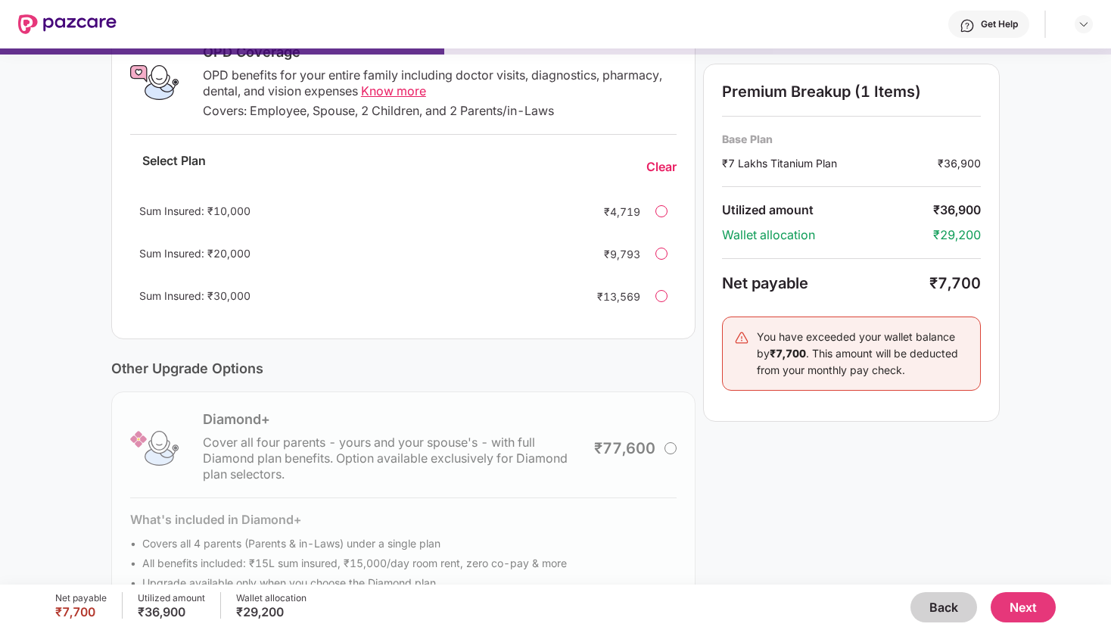
scroll to position [271, 0]
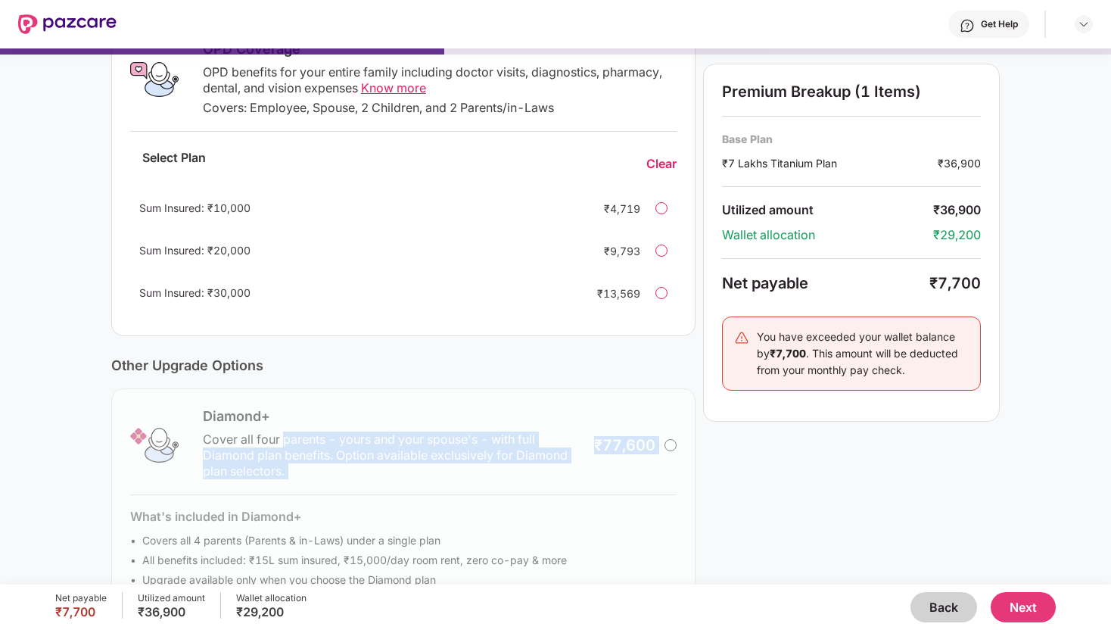
drag, startPoint x: 281, startPoint y: 437, endPoint x: 445, endPoint y: 482, distance: 170.4
click at [445, 482] on div "Diamond+ Cover all four parents - yours and your spouse's - with full Diamond p…" at bounding box center [403, 499] width 584 height 222
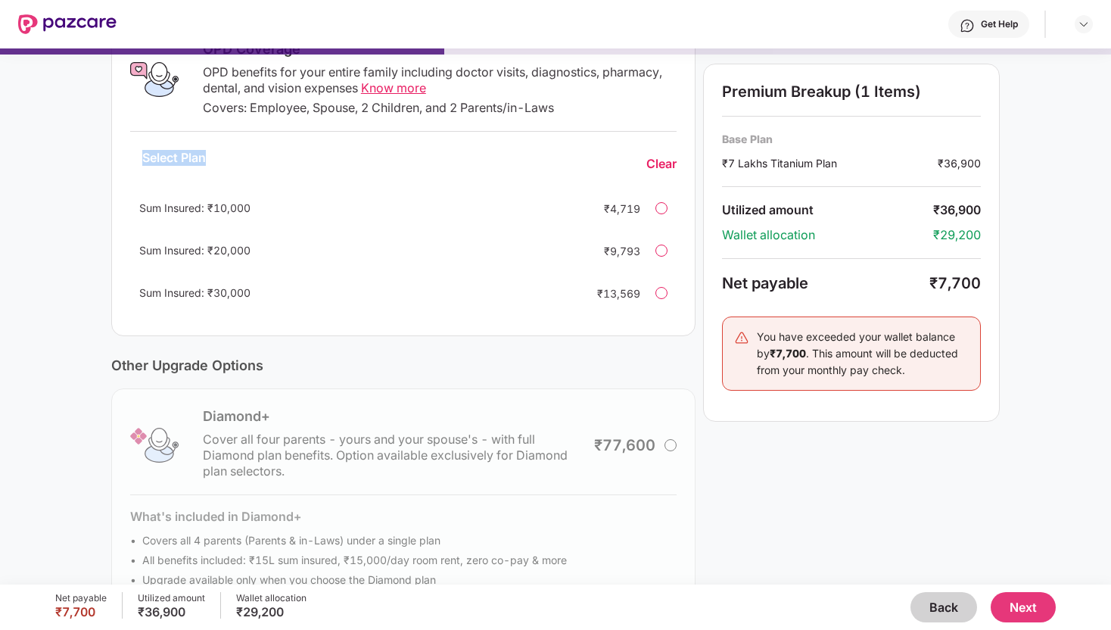
drag, startPoint x: 142, startPoint y: 157, endPoint x: 224, endPoint y: 159, distance: 82.5
click at [224, 159] on div "Select Plan Clear" at bounding box center [403, 164] width 546 height 40
click at [195, 156] on div "Select Plan" at bounding box center [174, 164] width 88 height 28
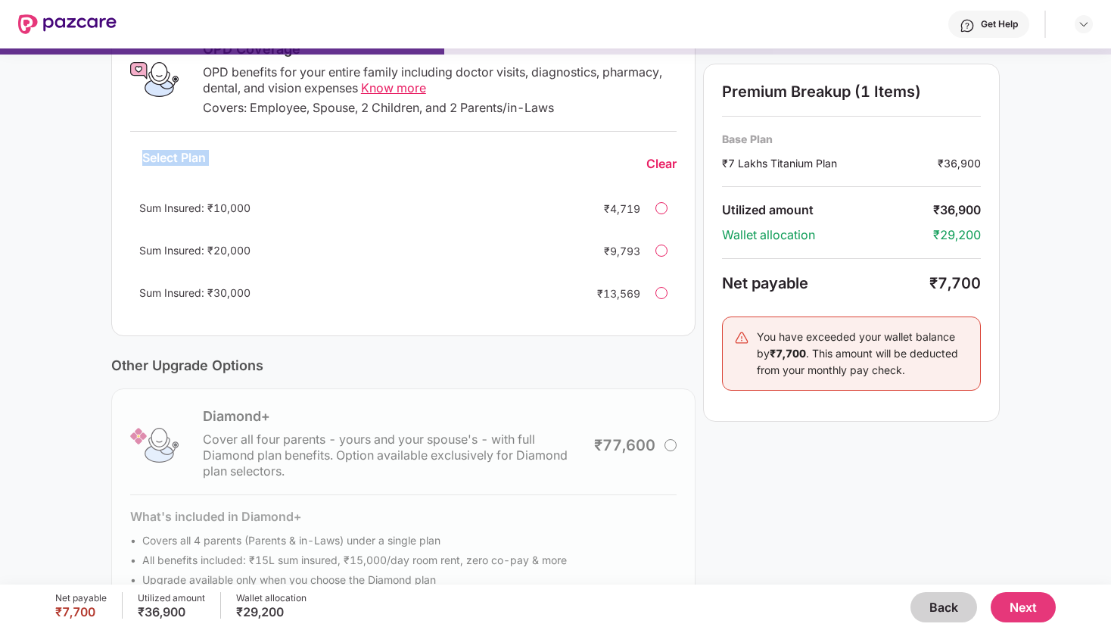
click at [195, 156] on div "Select Plan" at bounding box center [174, 164] width 88 height 28
drag, startPoint x: 139, startPoint y: 246, endPoint x: 280, endPoint y: 254, distance: 141.0
click at [280, 254] on div "Sum Insured: ₹20,000" at bounding box center [356, 250] width 434 height 17
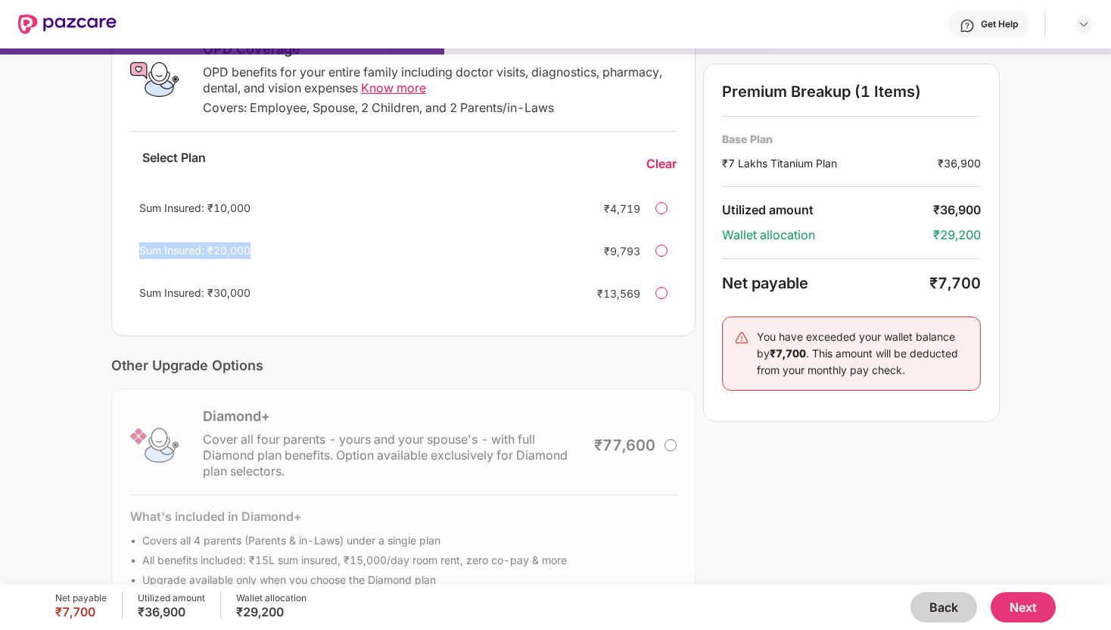
scroll to position [272, 0]
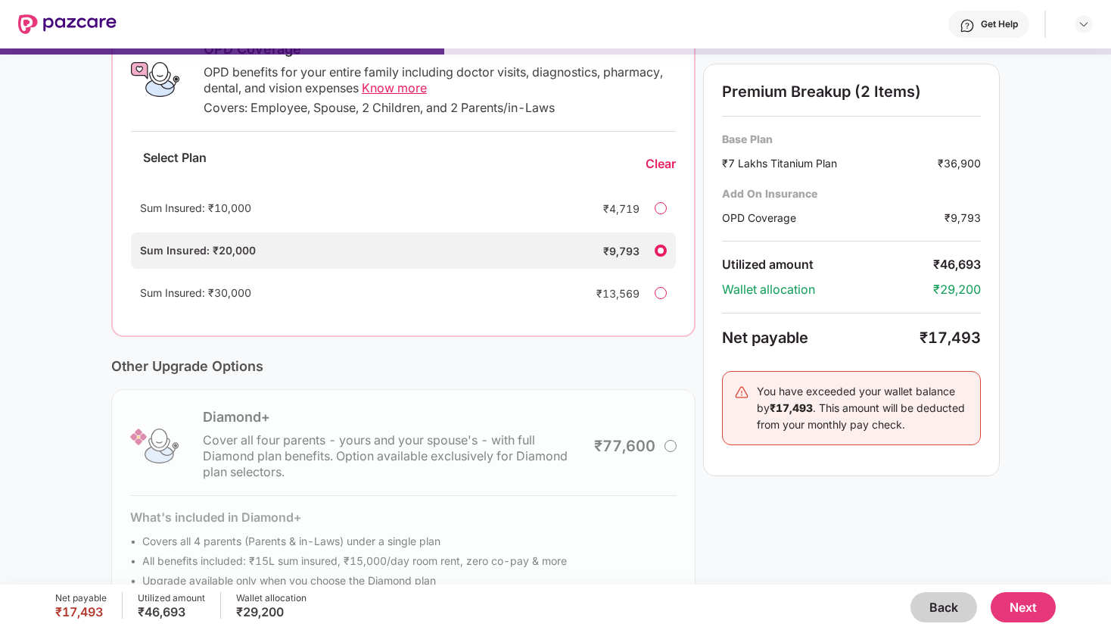
click at [74, 230] on div "Current Base Plan Change ₹7 Lakhs Titanium Plan You, Spouse, 2 dependent Kids a…" at bounding box center [555, 220] width 1111 height 817
drag, startPoint x: 216, startPoint y: 252, endPoint x: 254, endPoint y: 256, distance: 38.0
click at [254, 256] on div "Sum Insured: ₹20,000" at bounding box center [356, 250] width 433 height 17
click at [86, 250] on div "Current Base Plan Change ₹7 Lakhs Titanium Plan You, Spouse, 2 dependent Kids a…" at bounding box center [555, 220] width 1111 height 817
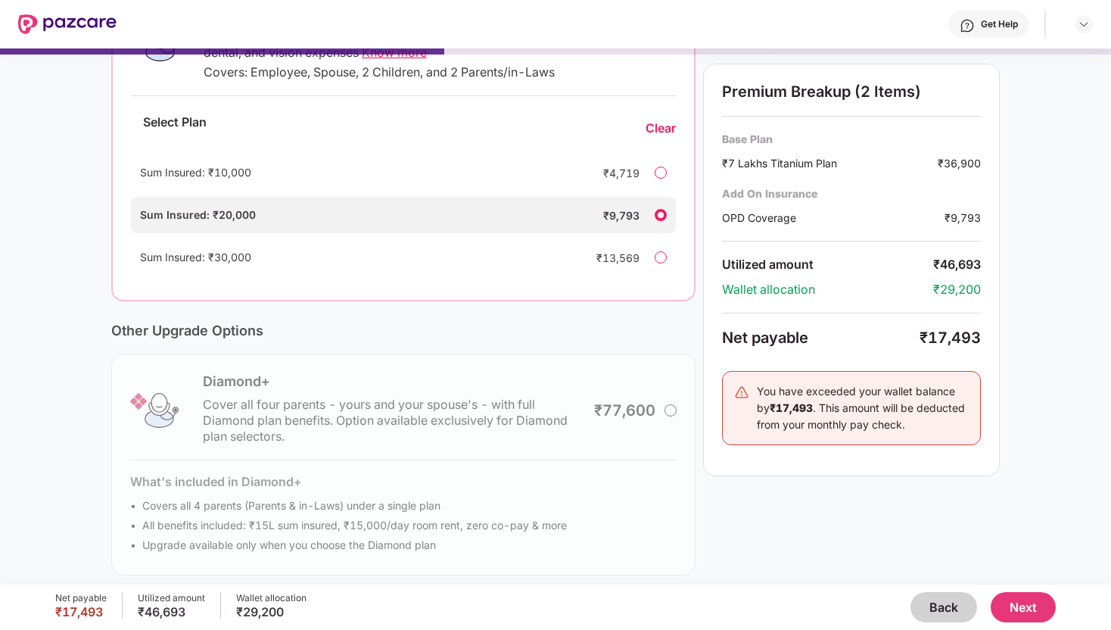
scroll to position [316, 0]
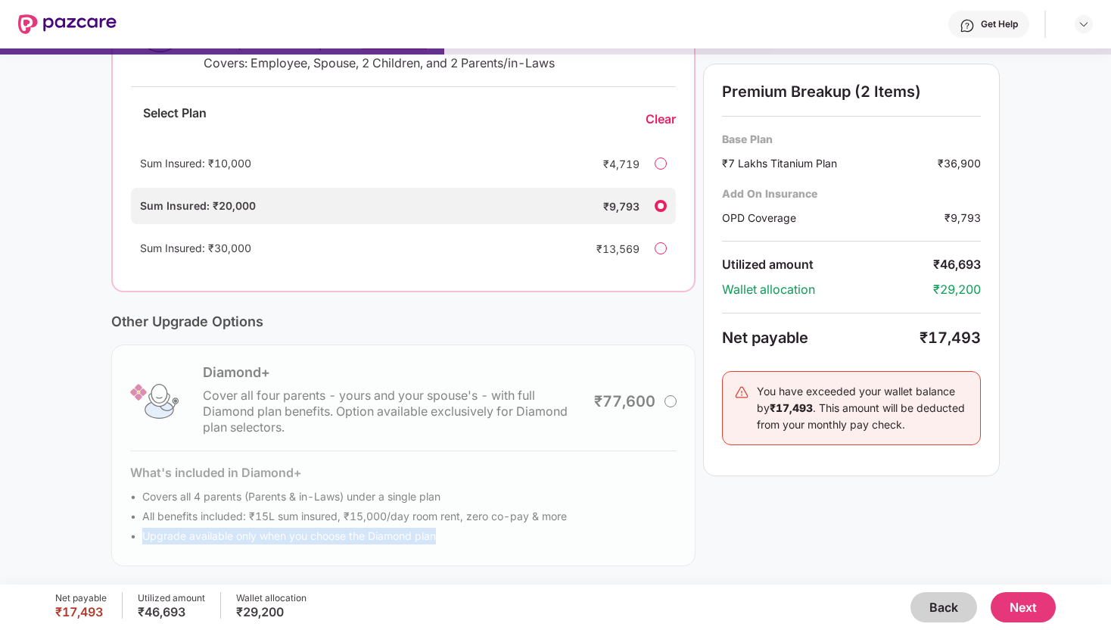
drag, startPoint x: 142, startPoint y: 534, endPoint x: 462, endPoint y: 537, distance: 320.2
click at [462, 537] on div "Diamond+ Cover all four parents - yours and your spouse's - with full Diamond p…" at bounding box center [403, 455] width 584 height 222
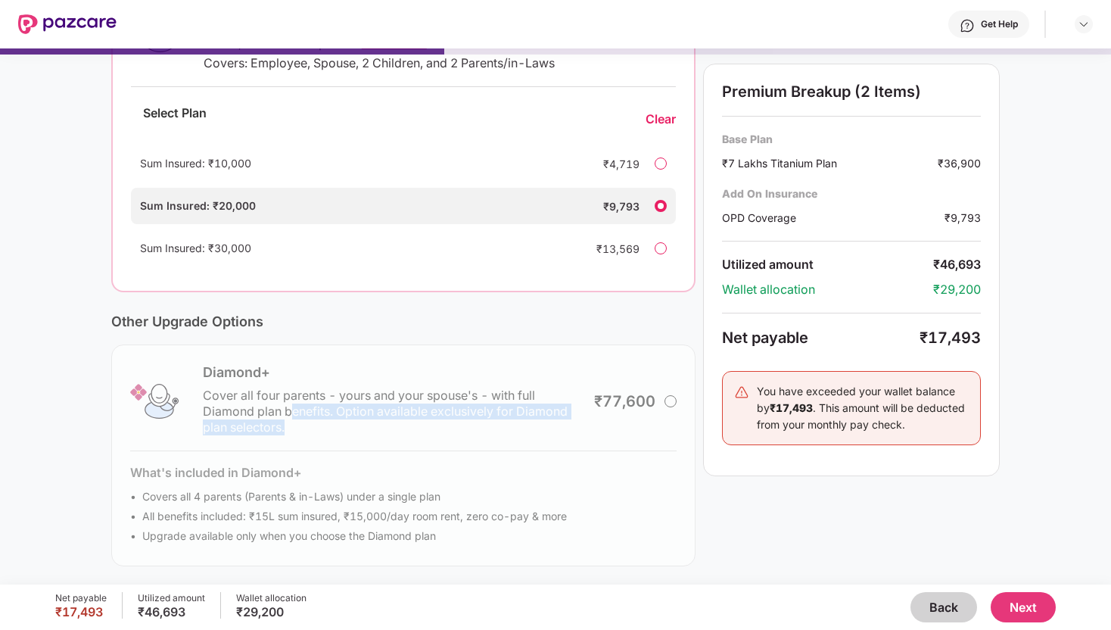
drag, startPoint x: 293, startPoint y: 416, endPoint x: 468, endPoint y: 437, distance: 176.9
click at [468, 437] on div "Diamond+ Cover all four parents - yours and your spouse's - with full Diamond p…" at bounding box center [403, 455] width 584 height 222
click at [204, 409] on div "Diamond+ Cover all four parents - yours and your spouse's - with full Diamond p…" at bounding box center [403, 455] width 584 height 222
drag, startPoint x: 204, startPoint y: 409, endPoint x: 376, endPoint y: 421, distance: 172.9
click at [376, 421] on div "Diamond+ Cover all four parents - yours and your spouse's - with full Diamond p…" at bounding box center [403, 455] width 584 height 222
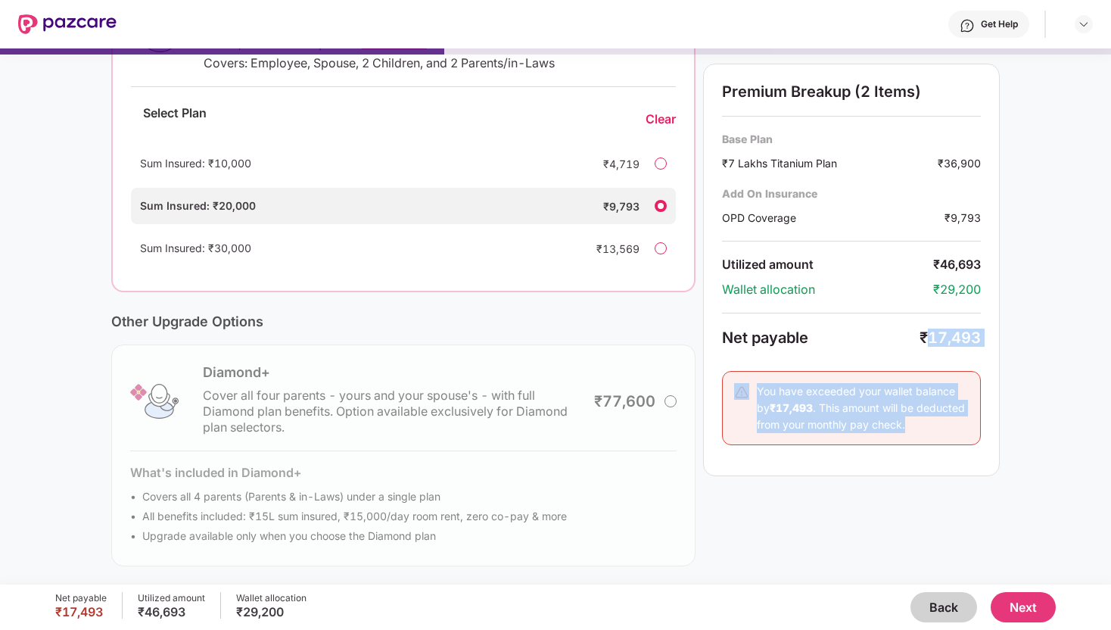
drag, startPoint x: 927, startPoint y: 338, endPoint x: 1063, endPoint y: 338, distance: 135.5
click at [1060, 338] on div "Current Base Plan Change ₹7 Lakhs Titanium Plan You, Spouse, 2 dependent Kids a…" at bounding box center [555, 175] width 1111 height 817
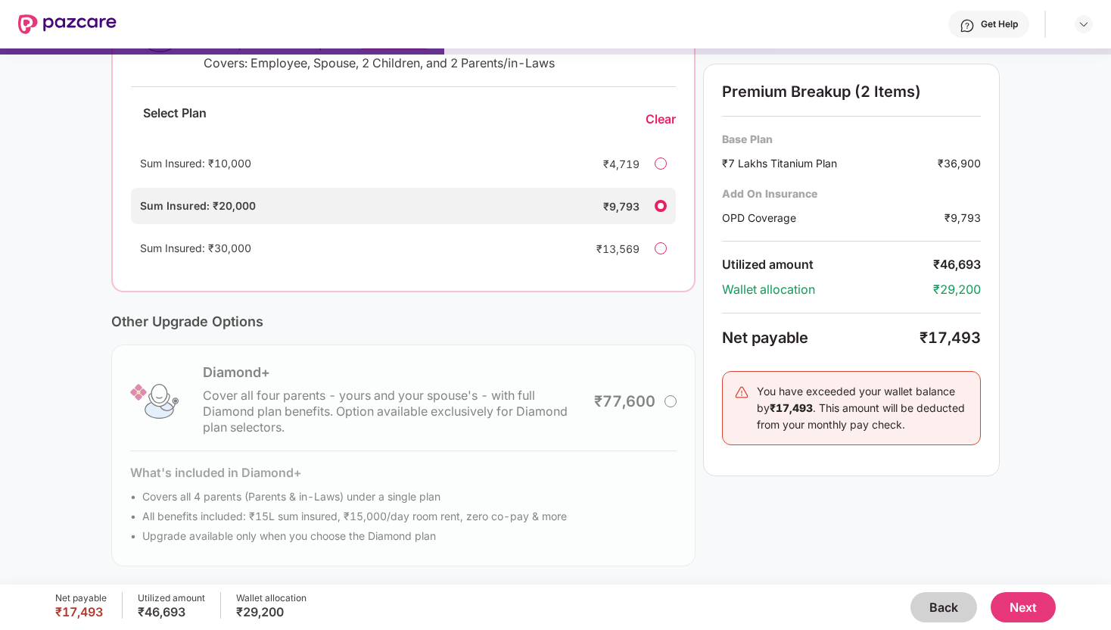
click at [963, 335] on div "₹17,493" at bounding box center [950, 337] width 61 height 18
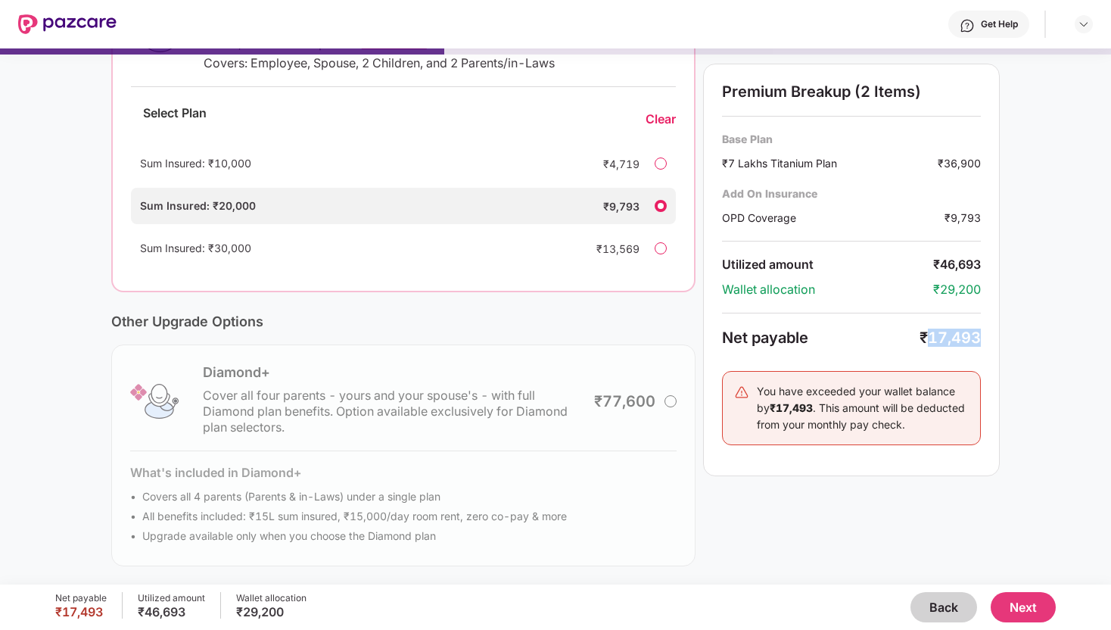
click at [963, 335] on div "₹17,493" at bounding box center [950, 337] width 61 height 18
drag, startPoint x: 612, startPoint y: 205, endPoint x: 644, endPoint y: 205, distance: 32.5
click at [644, 205] on div "Sum Insured: ₹20,000 ₹9,793" at bounding box center [403, 206] width 545 height 36
click at [677, 347] on div "Diamond+ Cover all four parents - yours and your spouse's - with full Diamond p…" at bounding box center [403, 455] width 584 height 222
click at [1018, 609] on button "Next" at bounding box center [1023, 607] width 65 height 30
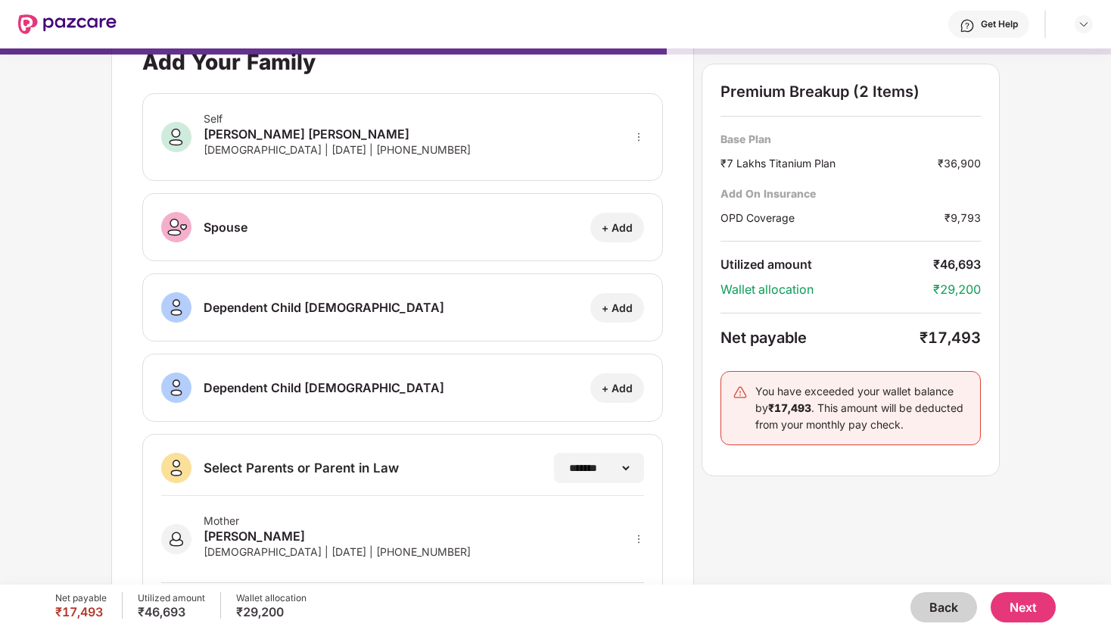
scroll to position [0, 0]
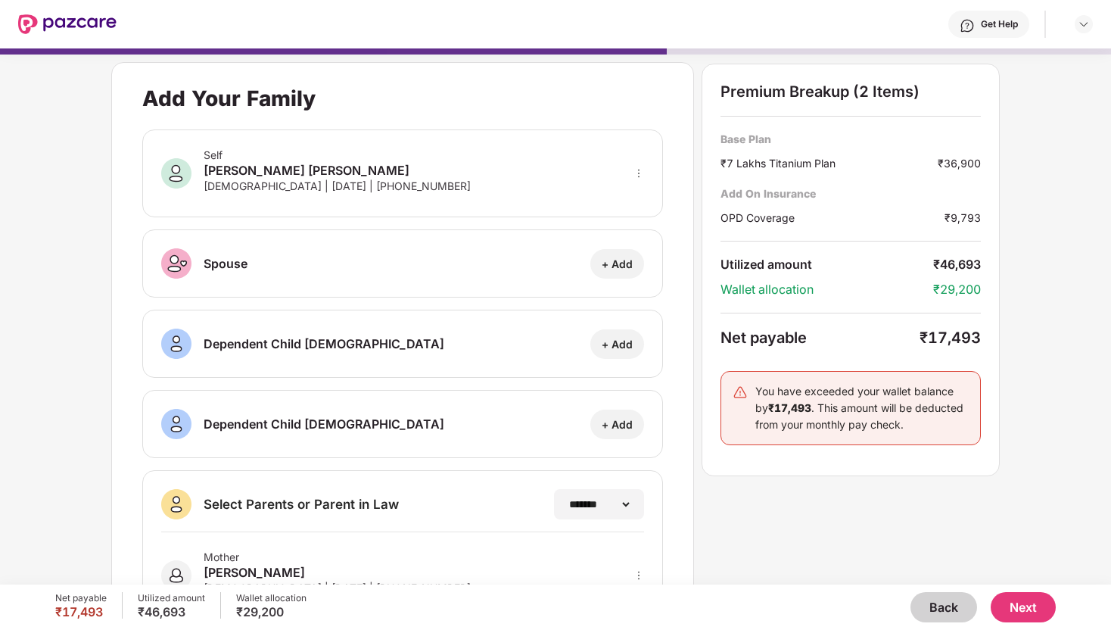
click at [950, 294] on div "₹29,200" at bounding box center [957, 290] width 48 height 16
drag, startPoint x: 929, startPoint y: 335, endPoint x: 1001, endPoint y: 335, distance: 71.9
click at [1001, 335] on div "**********" at bounding box center [555, 309] width 1111 height 536
click at [957, 331] on div "₹17,493" at bounding box center [950, 337] width 61 height 18
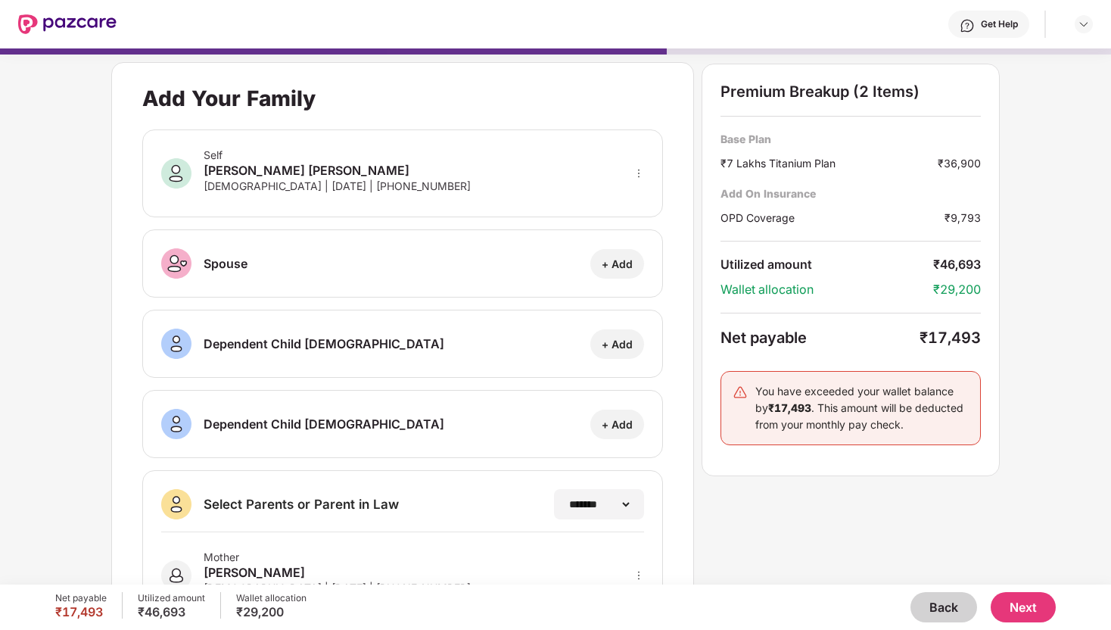
click at [957, 609] on button "Back" at bounding box center [943, 607] width 67 height 30
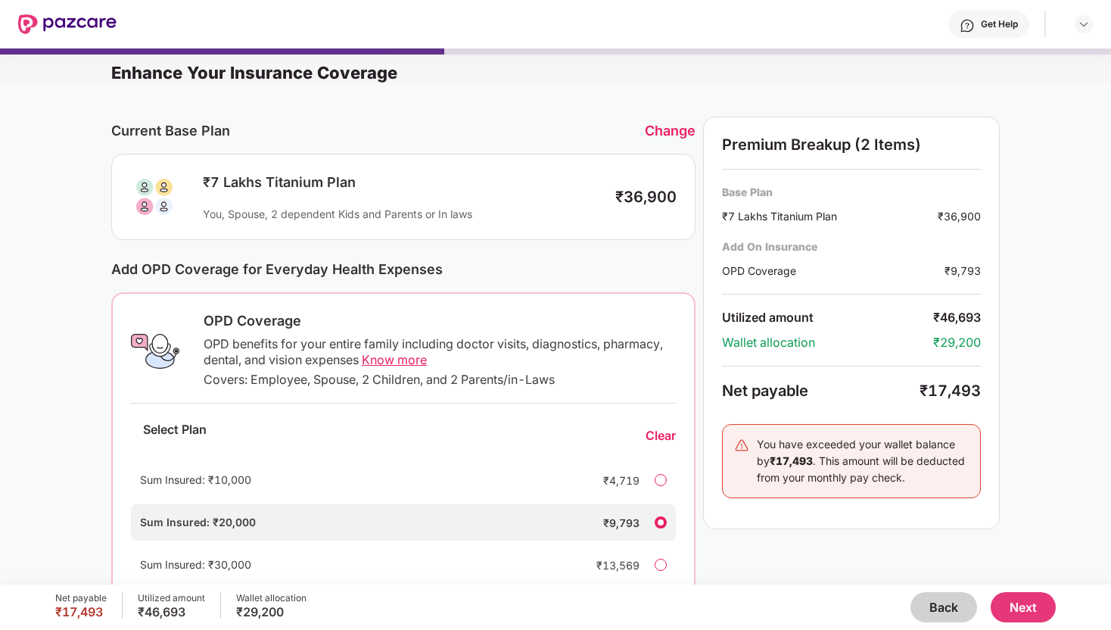
click at [945, 609] on button "Back" at bounding box center [943, 607] width 67 height 30
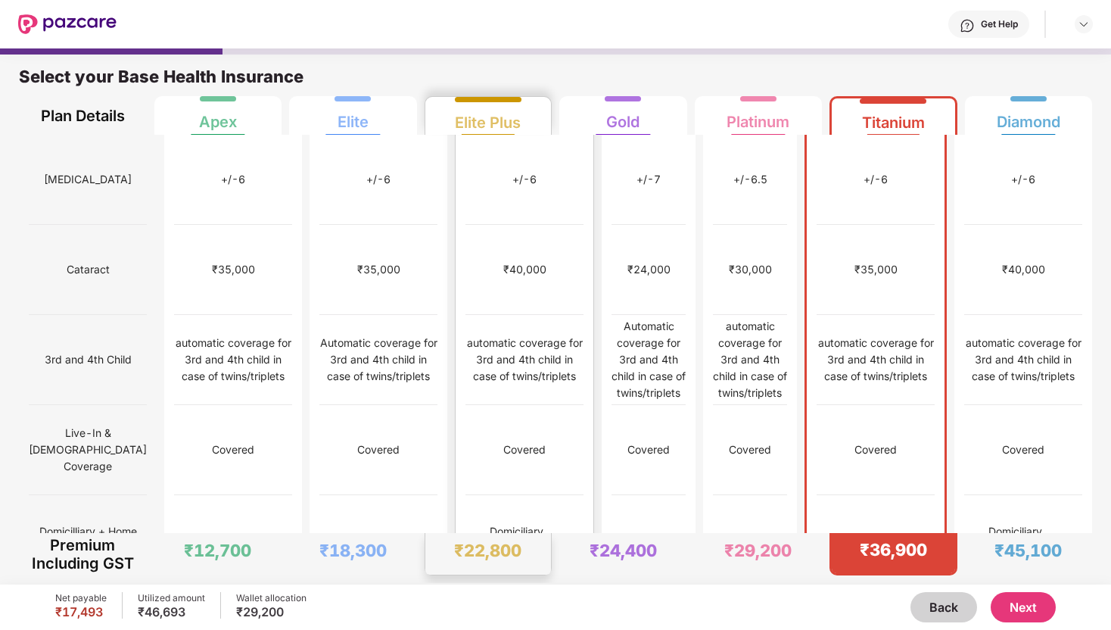
scroll to position [721, 0]
click at [532, 334] on div "automatic coverage for 3rd and 4th child in case of twins/triplets" at bounding box center [524, 359] width 118 height 50
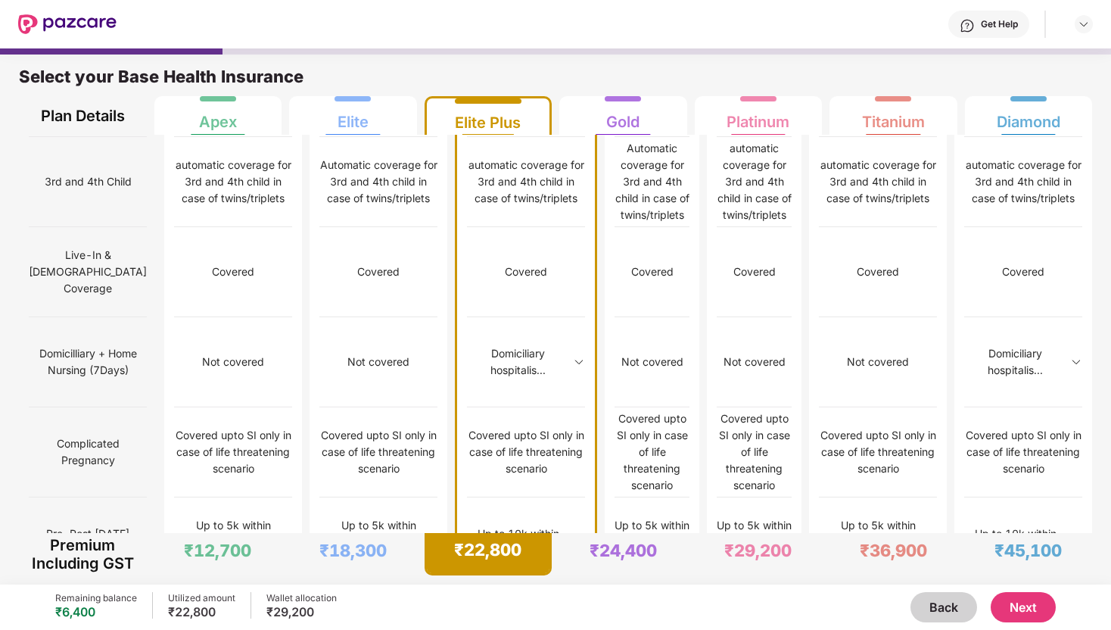
scroll to position [899, 0]
click at [573, 535] on img at bounding box center [579, 541] width 12 height 12
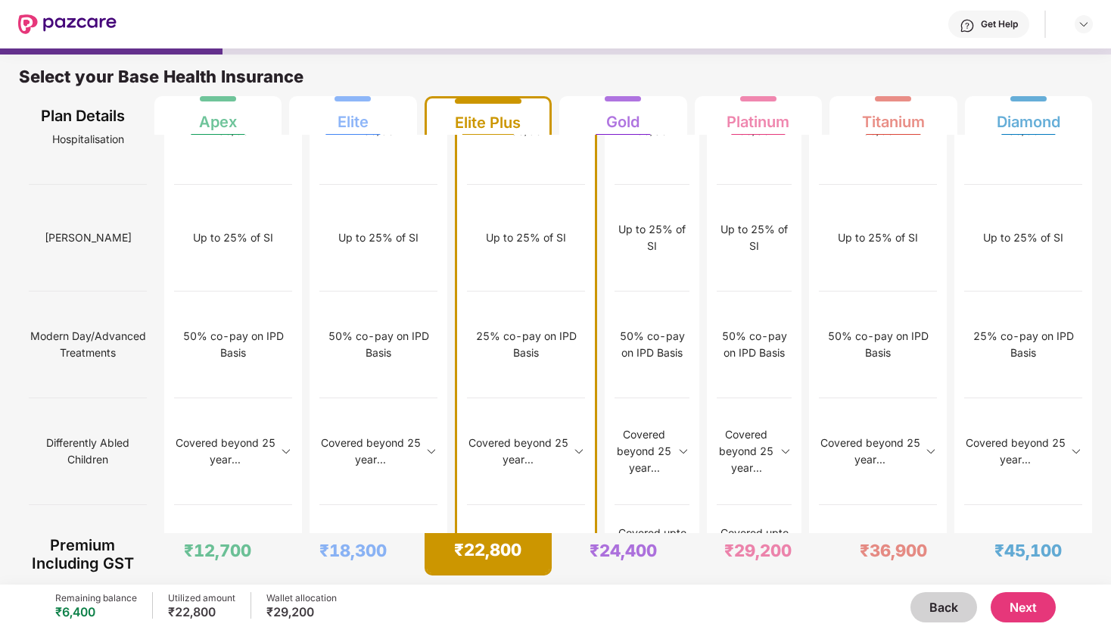
scroll to position [1815, 0]
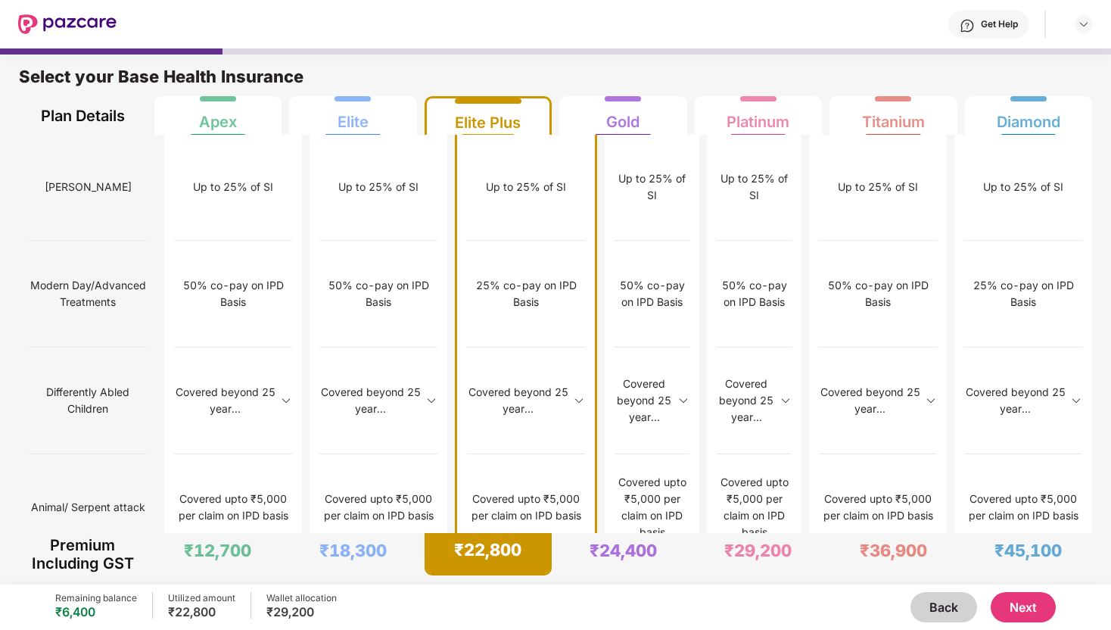
click at [1010, 609] on button "Next" at bounding box center [1023, 607] width 65 height 30
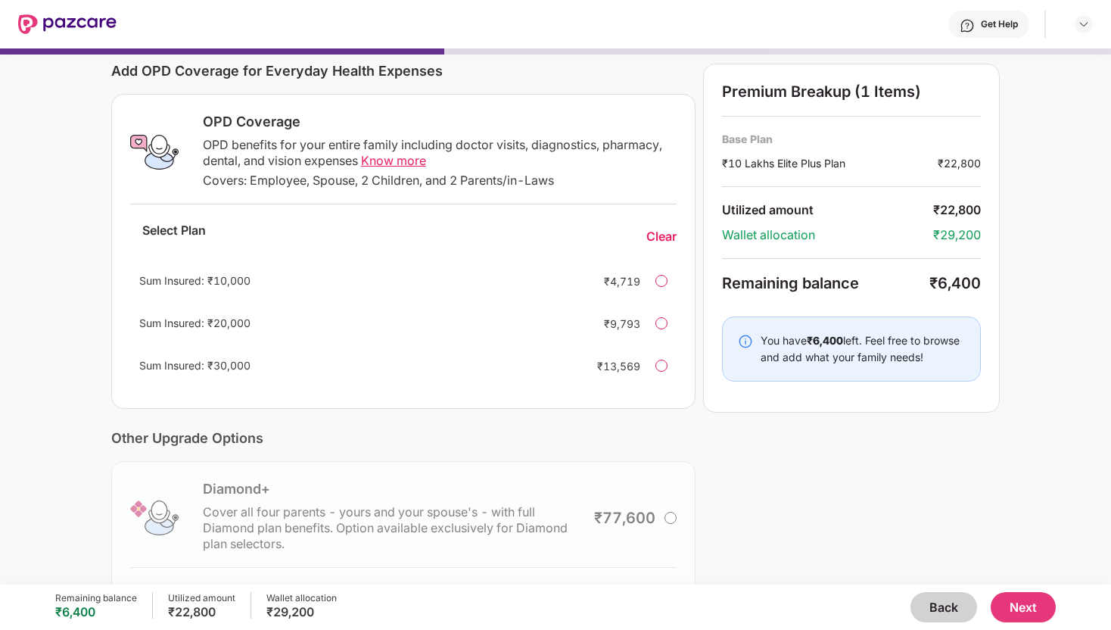
scroll to position [195, 0]
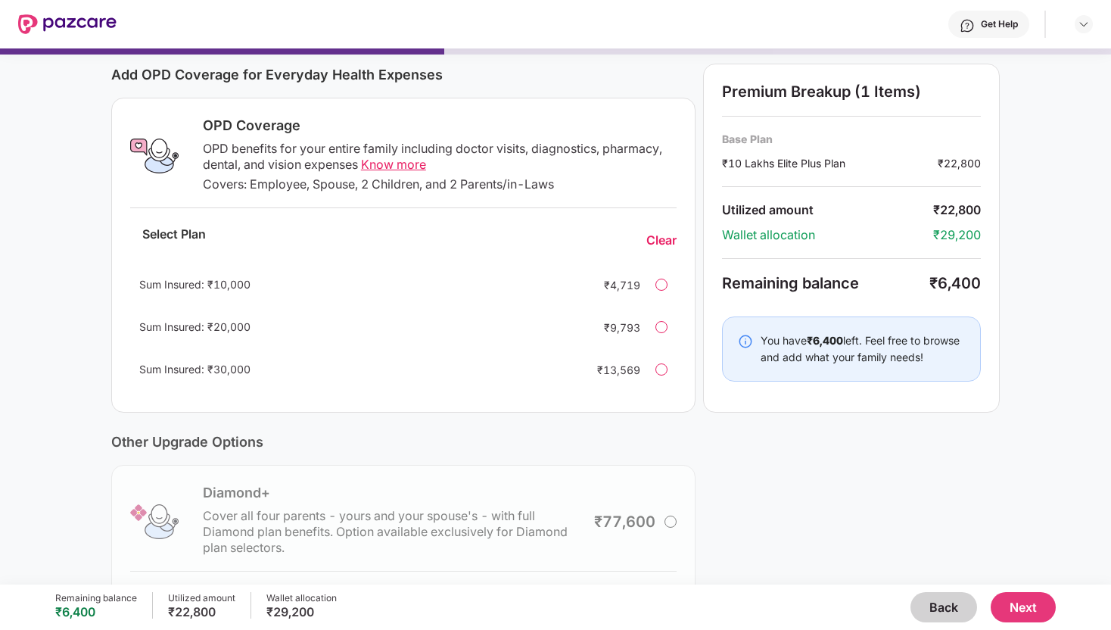
click at [930, 607] on button "Back" at bounding box center [943, 607] width 67 height 30
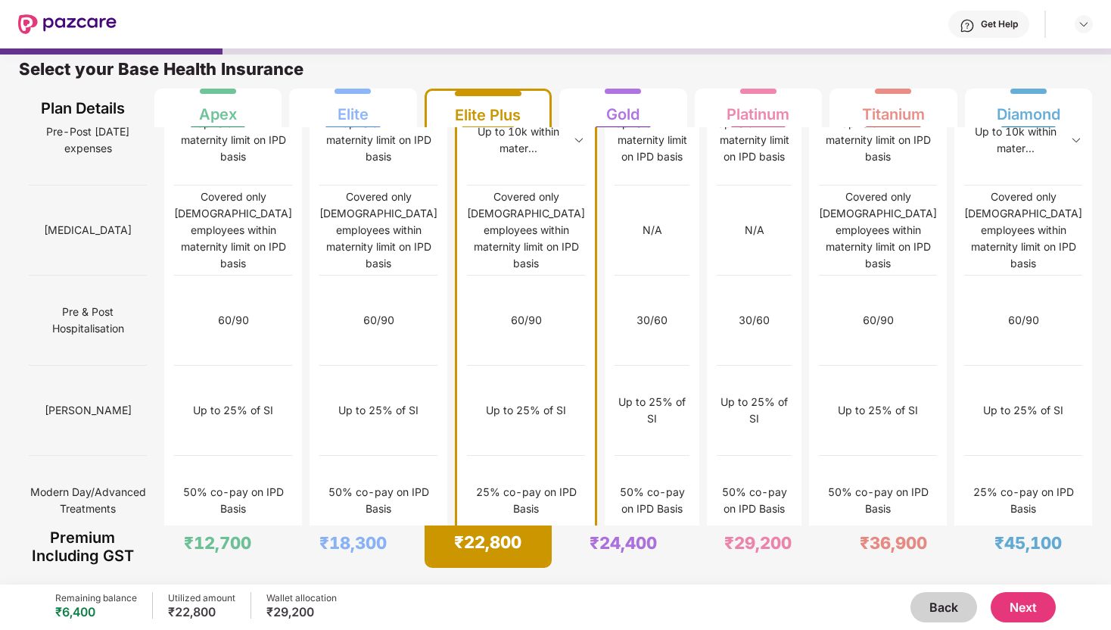
scroll to position [1437, 0]
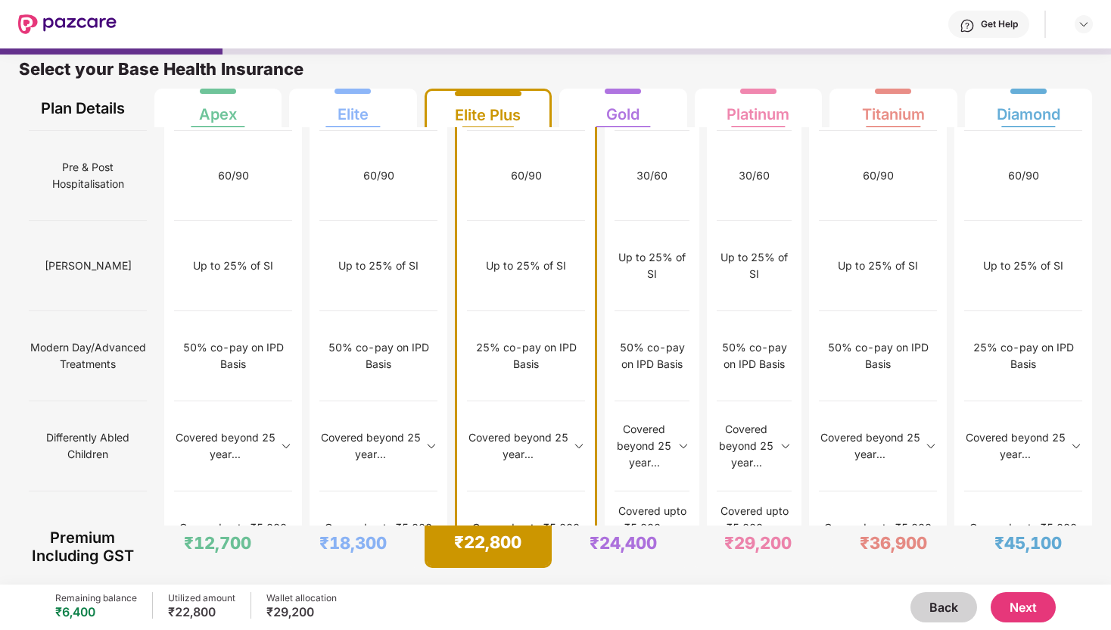
click at [1039, 608] on button "Next" at bounding box center [1023, 607] width 65 height 30
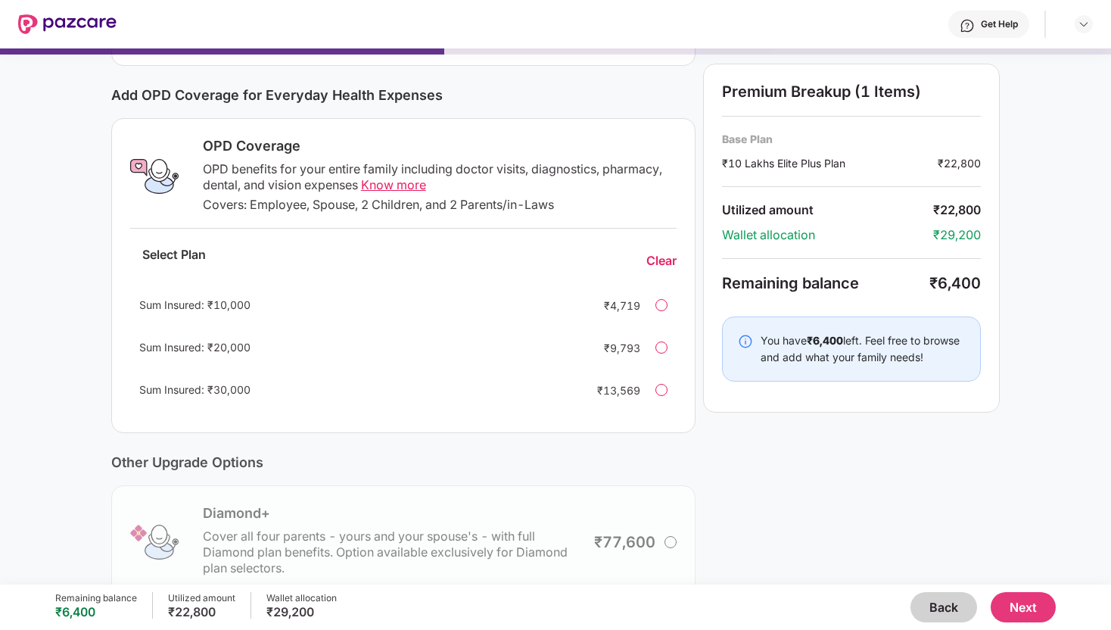
scroll to position [218, 0]
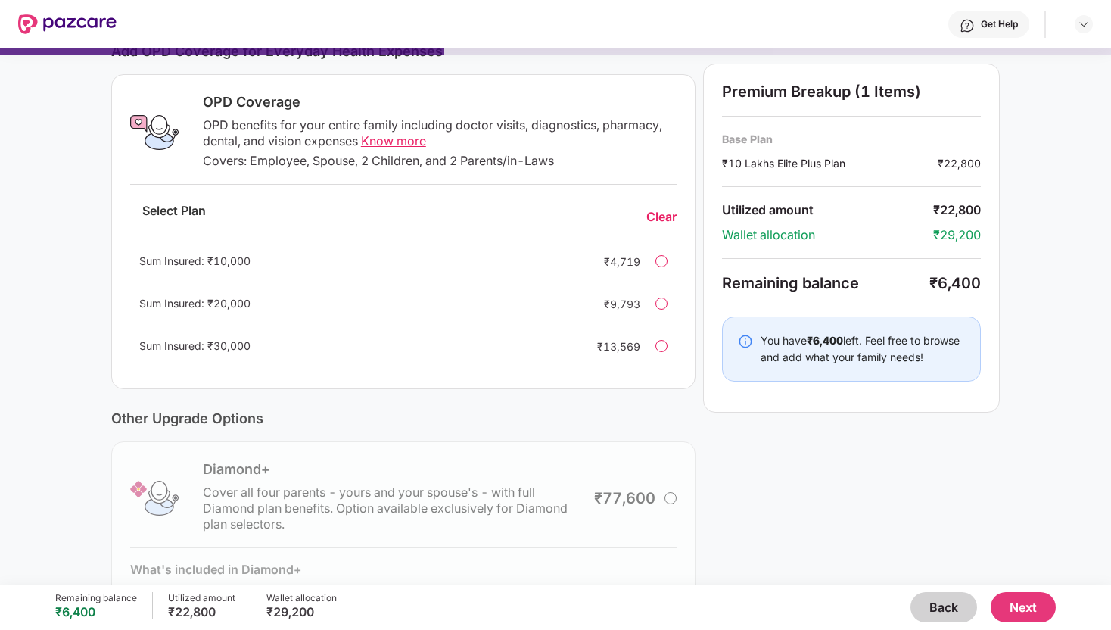
click at [660, 344] on div at bounding box center [661, 346] width 12 height 12
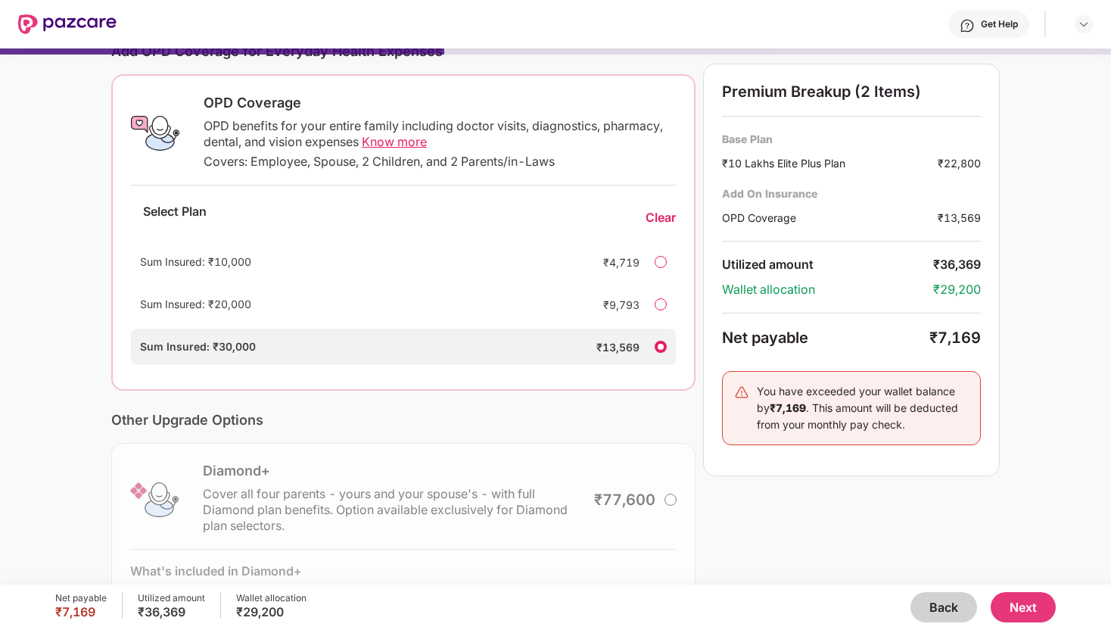
click at [661, 302] on div at bounding box center [661, 304] width 12 height 12
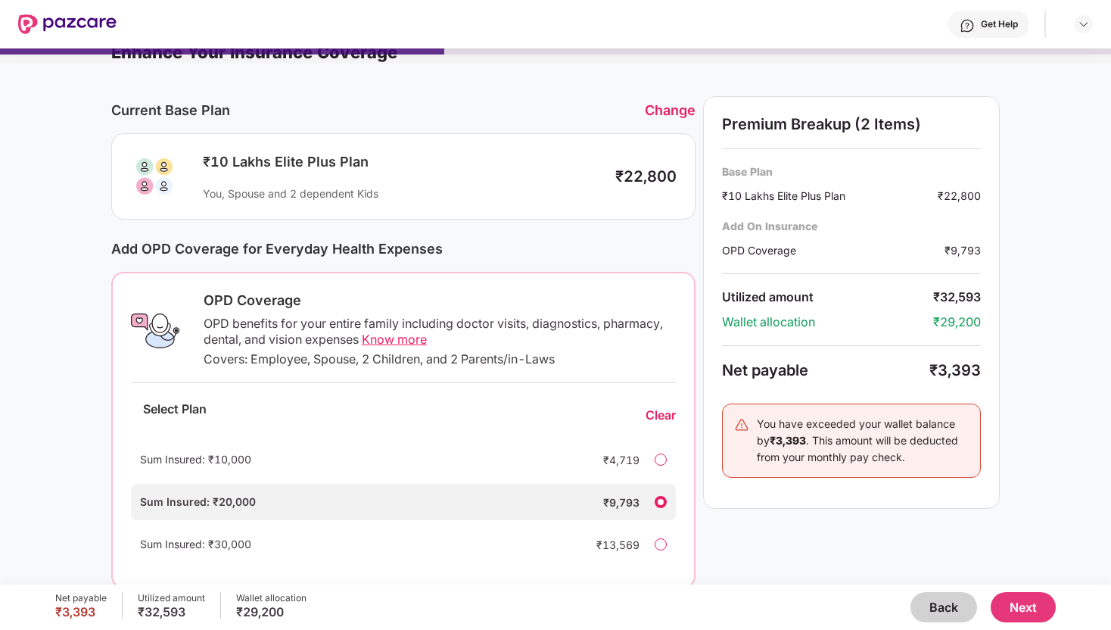
scroll to position [0, 0]
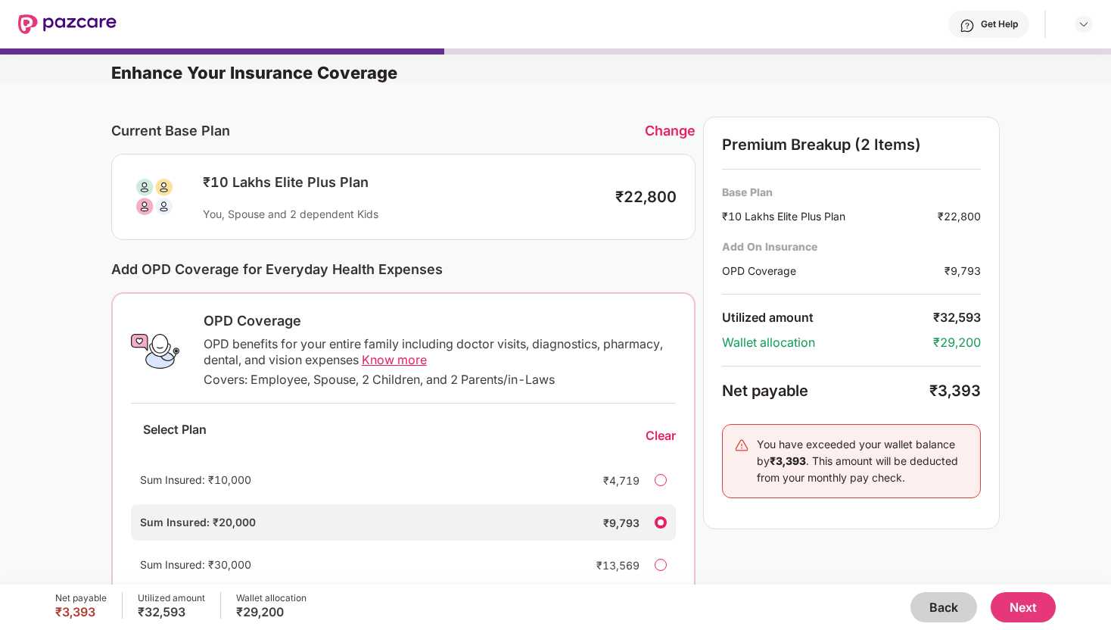
click at [1021, 596] on button "Next" at bounding box center [1023, 607] width 65 height 30
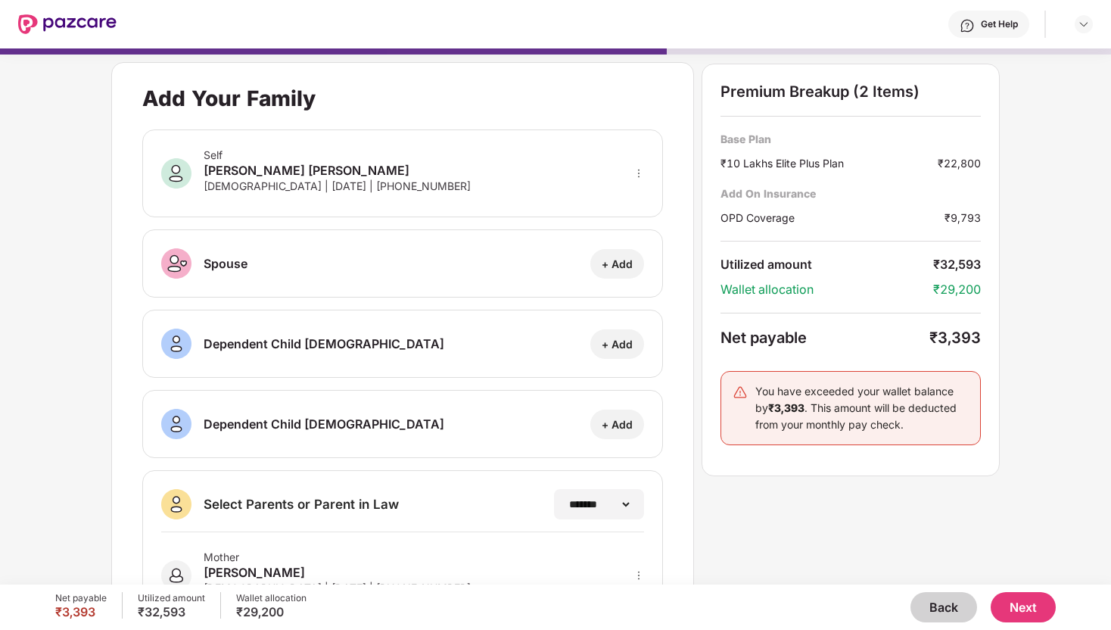
click at [1021, 599] on button "Next" at bounding box center [1023, 607] width 65 height 30
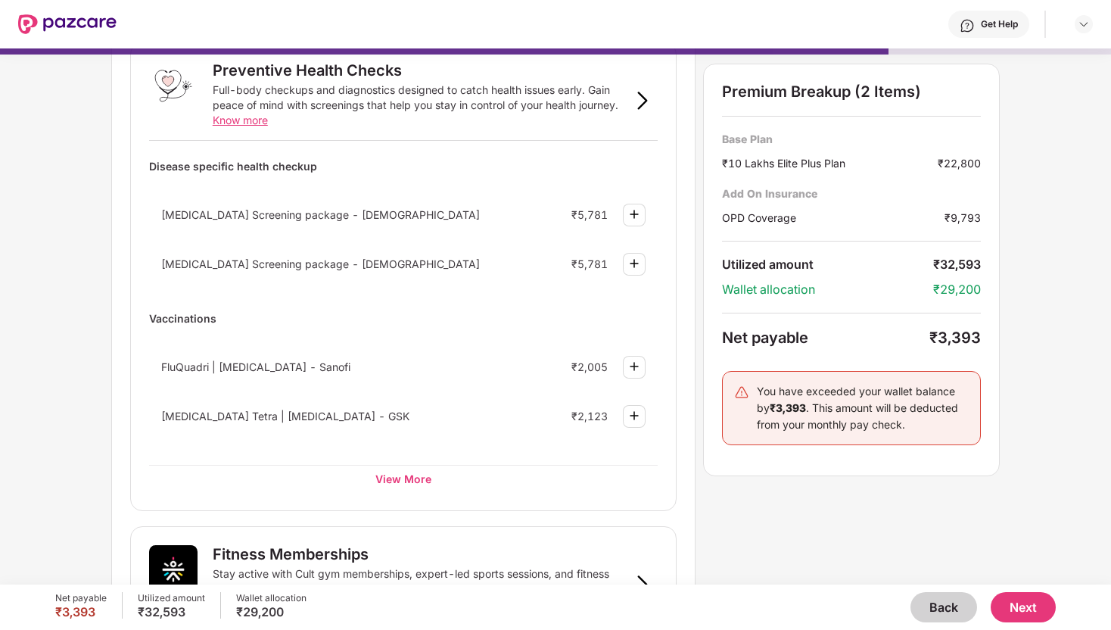
scroll to position [100, 0]
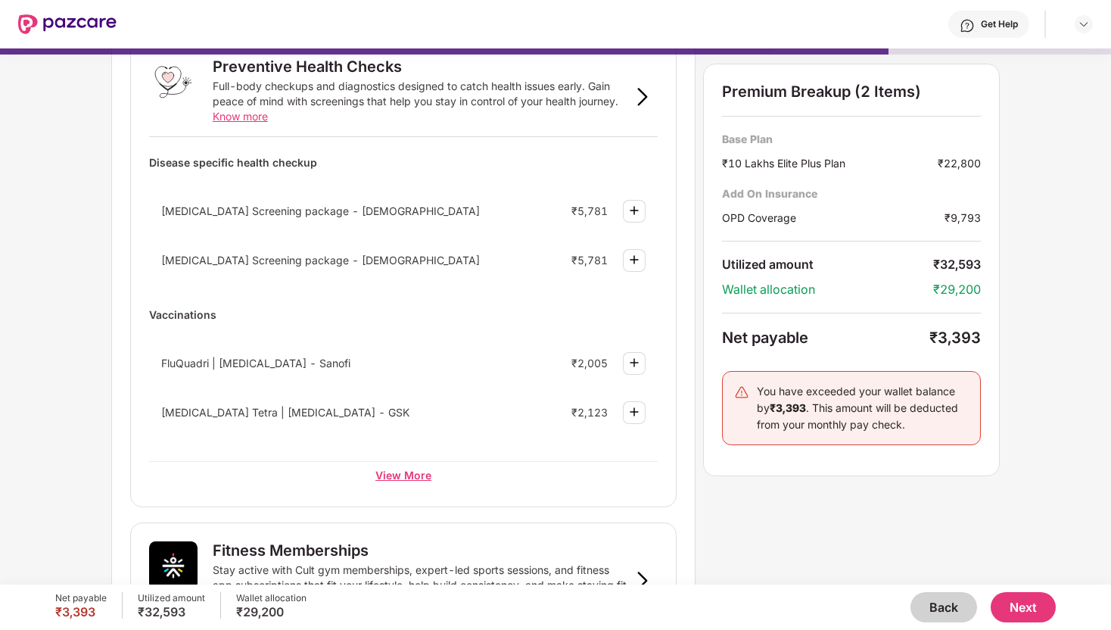
click at [370, 465] on div "View More" at bounding box center [403, 474] width 509 height 27
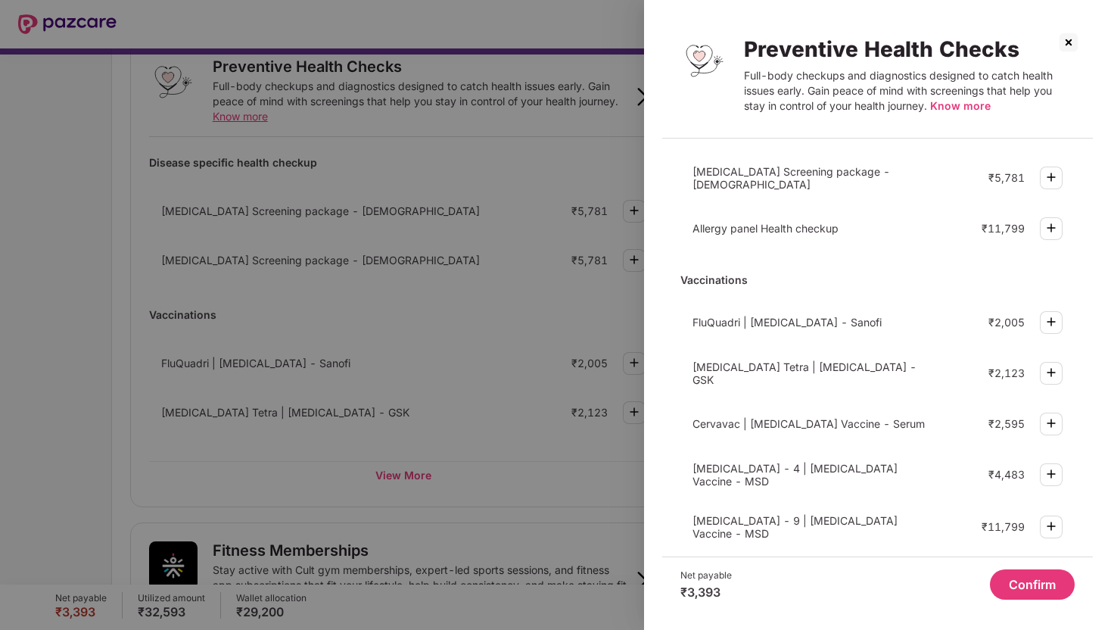
scroll to position [385, 0]
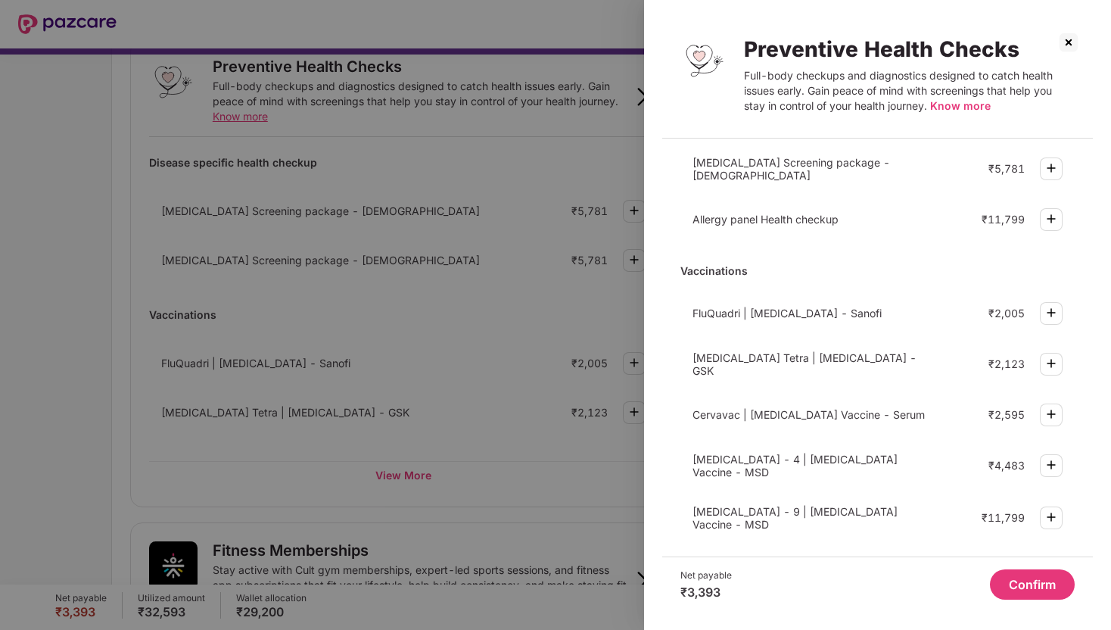
click at [548, 442] on div at bounding box center [555, 315] width 1111 height 630
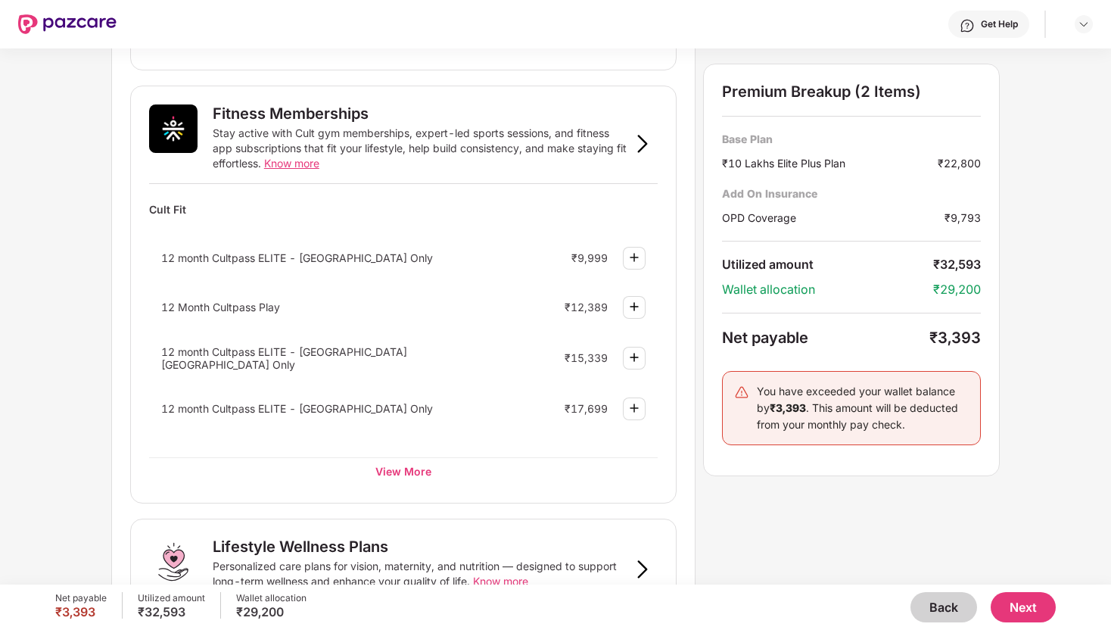
scroll to position [534, 0]
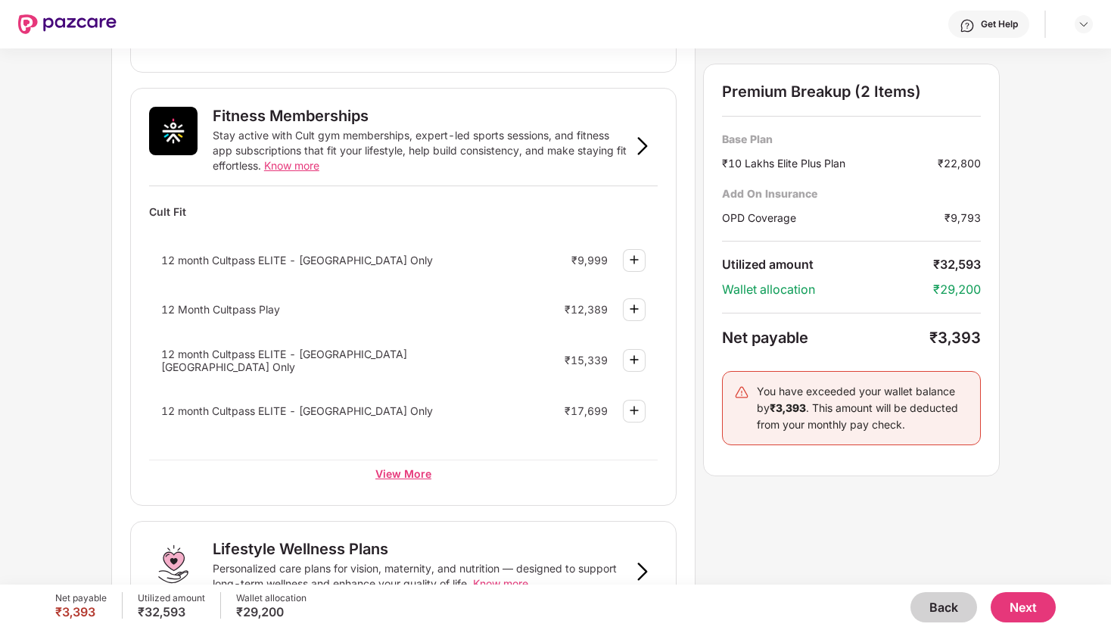
click at [420, 470] on div "View More" at bounding box center [403, 472] width 509 height 27
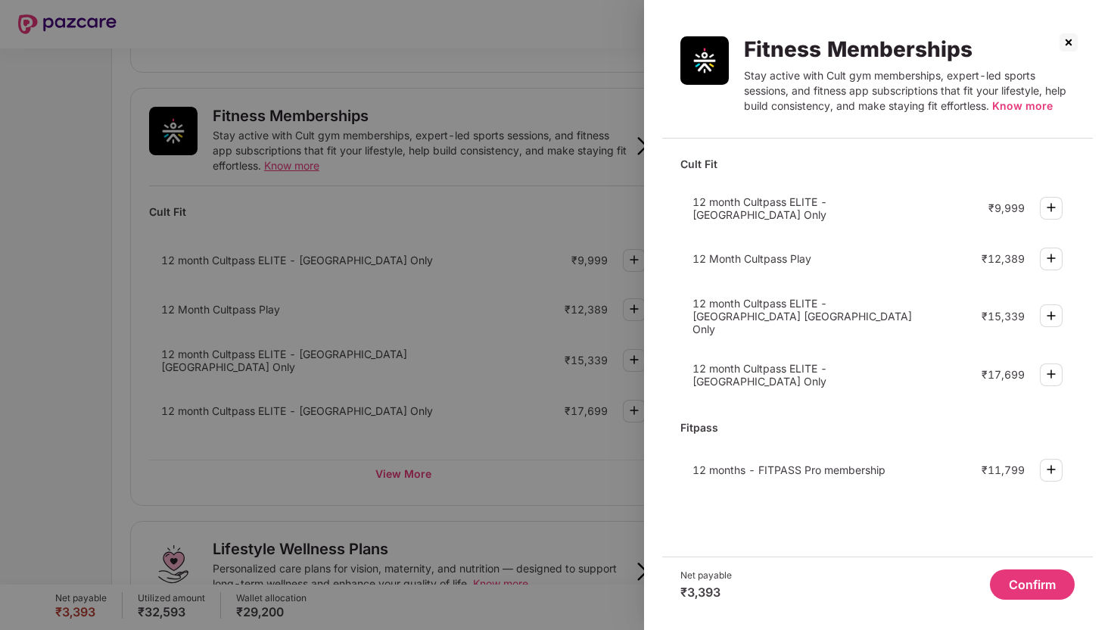
click at [424, 419] on div at bounding box center [555, 315] width 1111 height 630
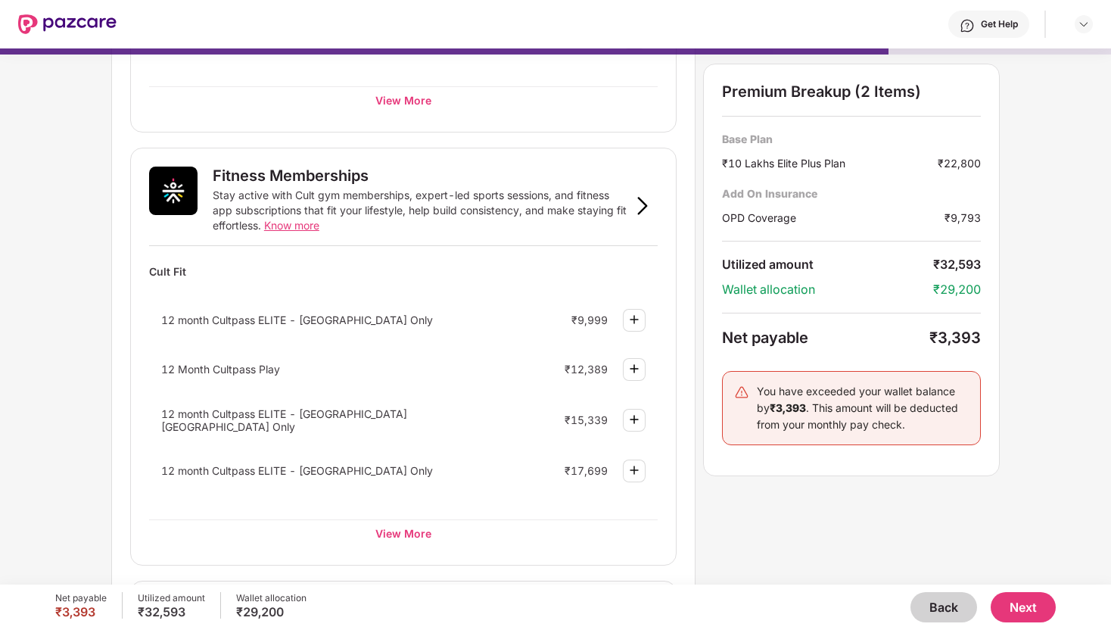
scroll to position [474, 0]
click at [296, 231] on span "Know more" at bounding box center [291, 225] width 55 height 13
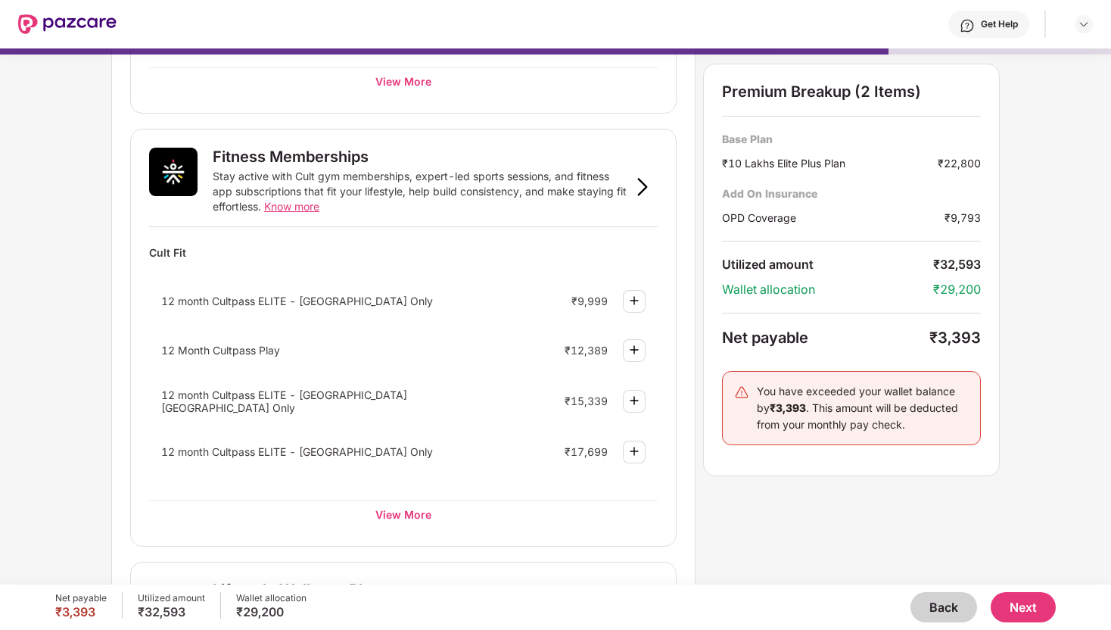
scroll to position [506, 0]
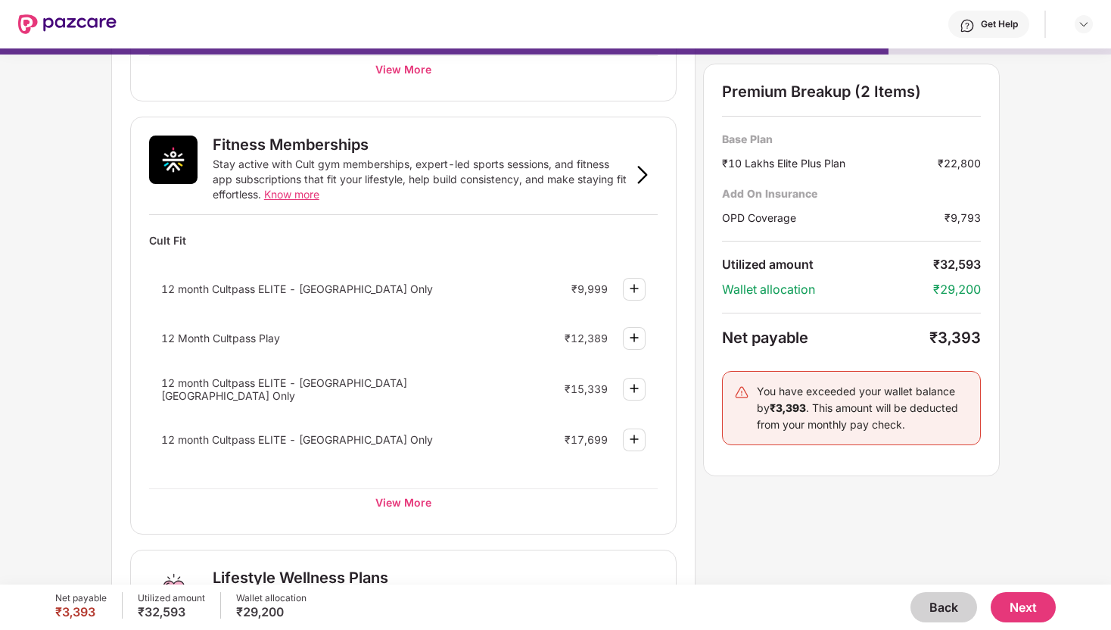
click at [626, 282] on img at bounding box center [634, 288] width 18 height 18
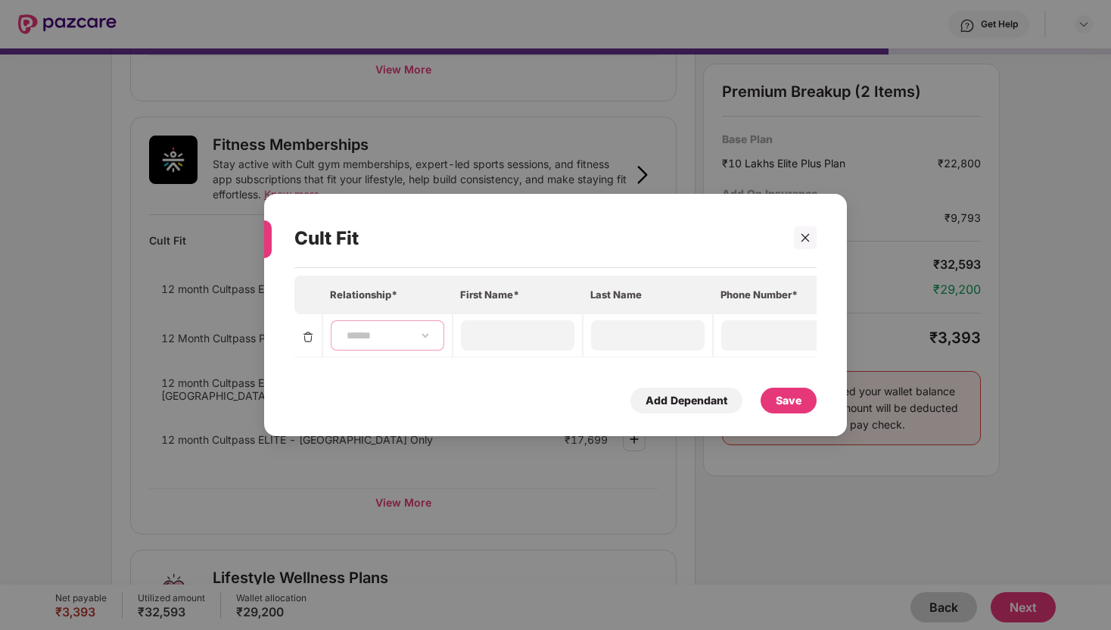
click at [346, 329] on select "**********" at bounding box center [388, 335] width 88 height 12
click at [213, 406] on div "**********" at bounding box center [555, 315] width 1111 height 630
click at [378, 323] on div "**********" at bounding box center [388, 335] width 114 height 30
click at [382, 332] on select "**********" at bounding box center [388, 335] width 88 height 12
select select "****"
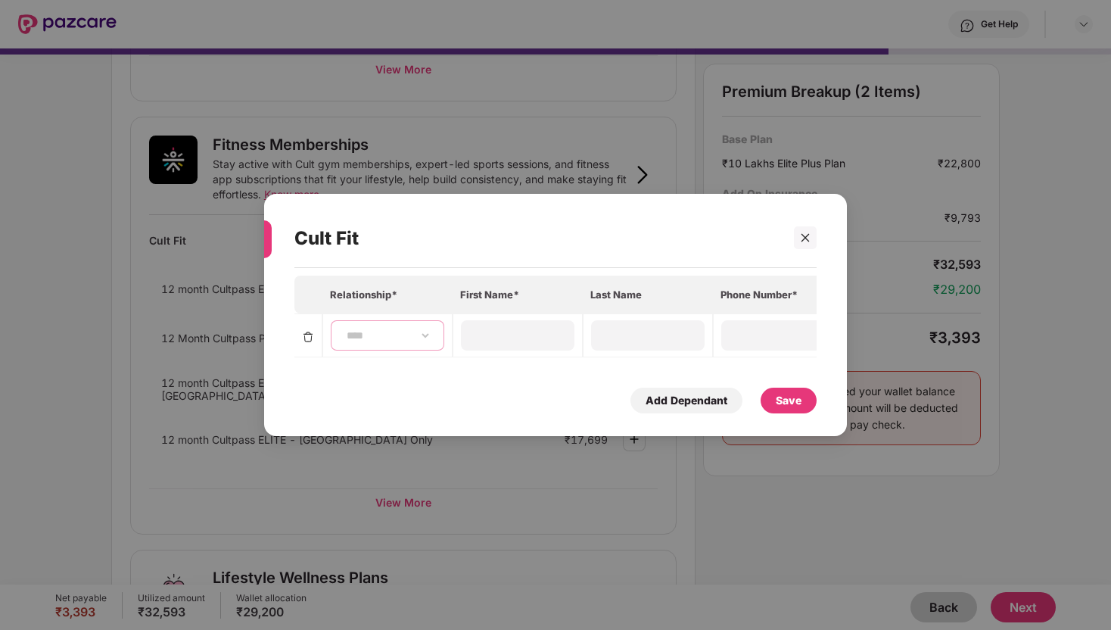
type input "********"
type input "**********"
click at [648, 397] on div "Add Dependant" at bounding box center [687, 400] width 82 height 17
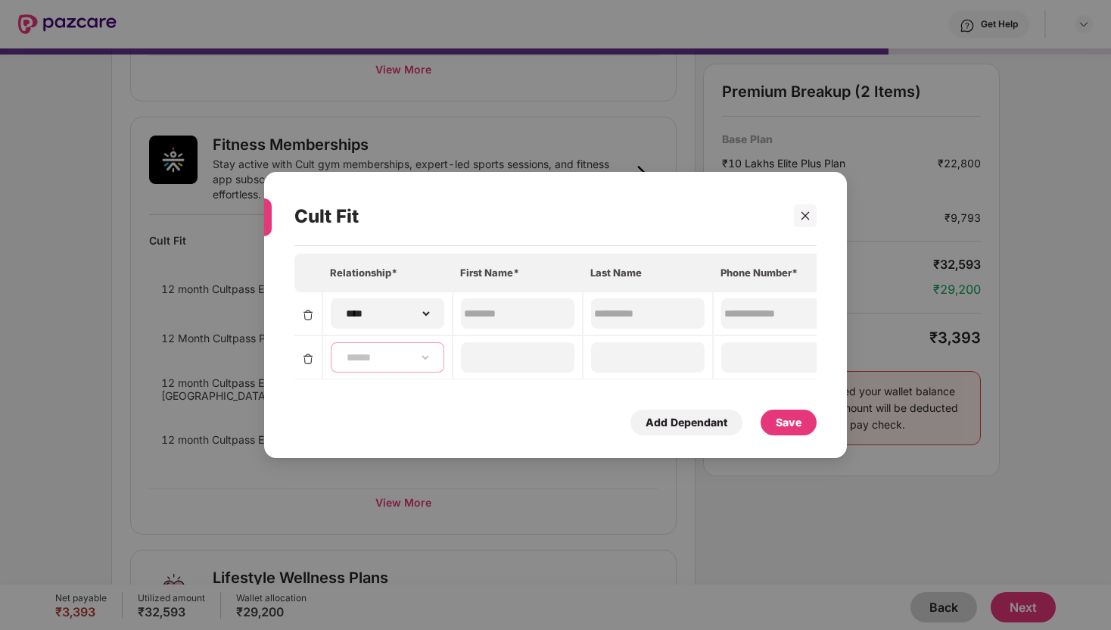
click at [419, 362] on select "**********" at bounding box center [388, 357] width 88 height 12
click at [306, 359] on img at bounding box center [308, 359] width 12 height 12
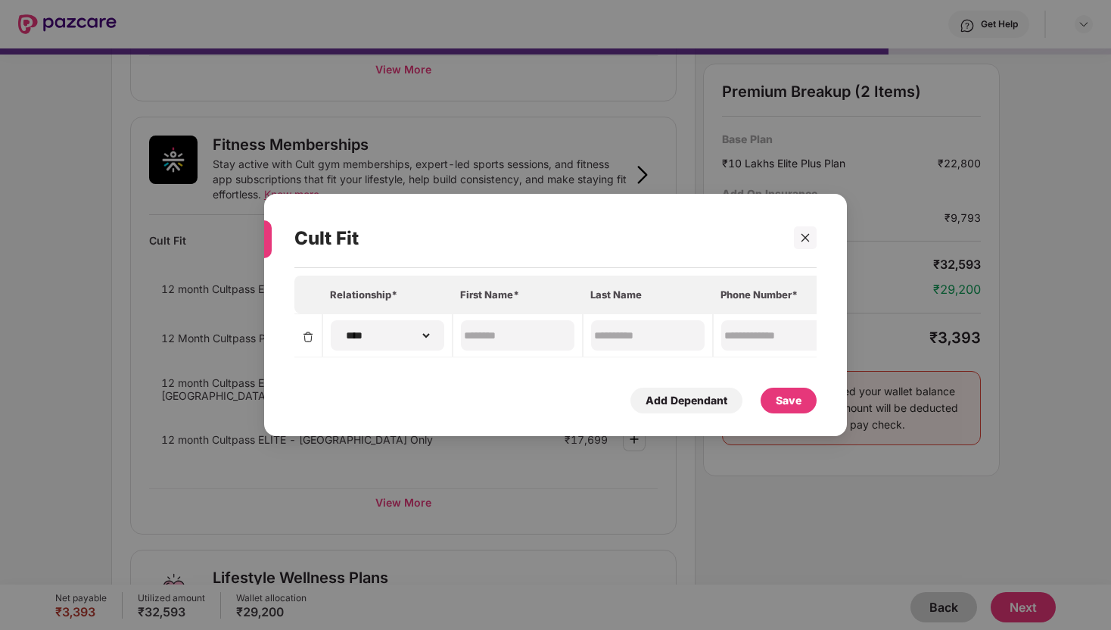
click at [810, 397] on div "Save" at bounding box center [789, 400] width 56 height 26
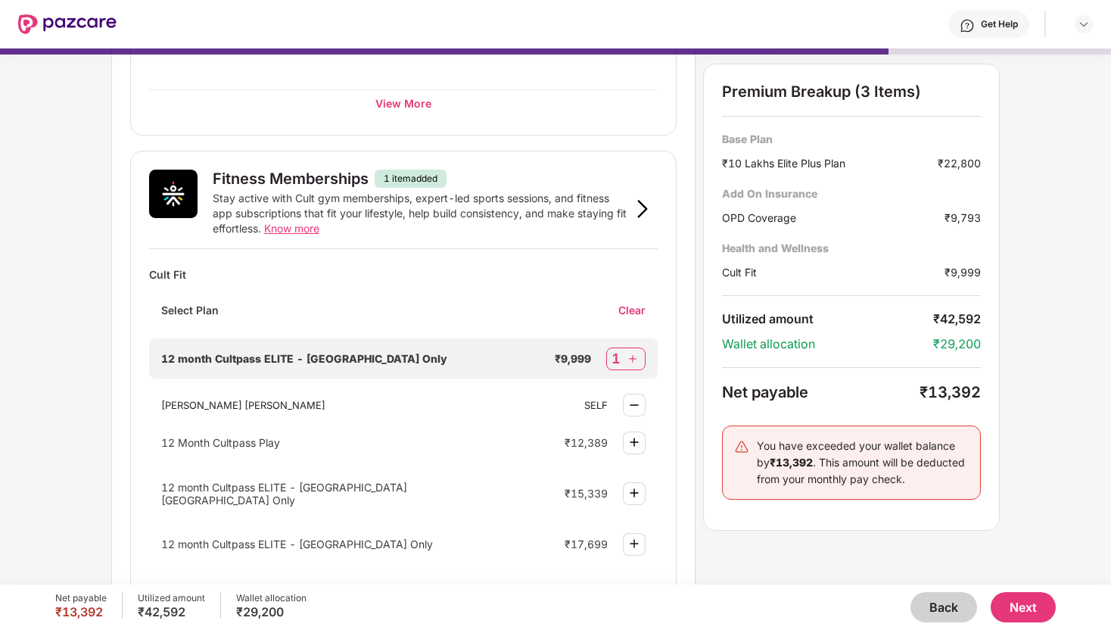
scroll to position [0, 0]
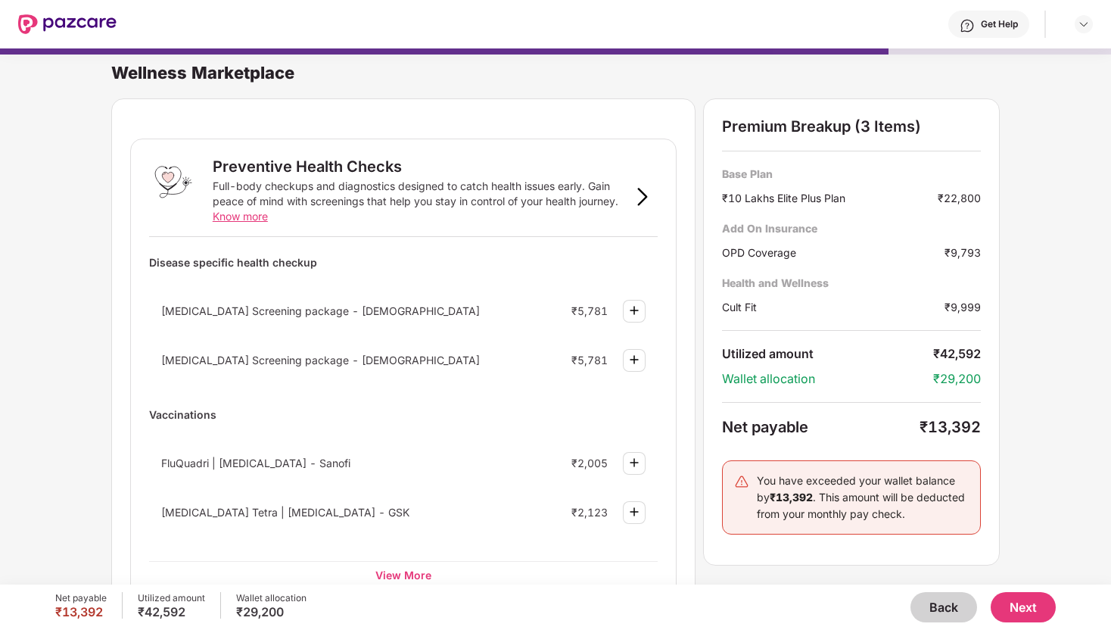
click at [1022, 598] on button "Next" at bounding box center [1023, 607] width 65 height 30
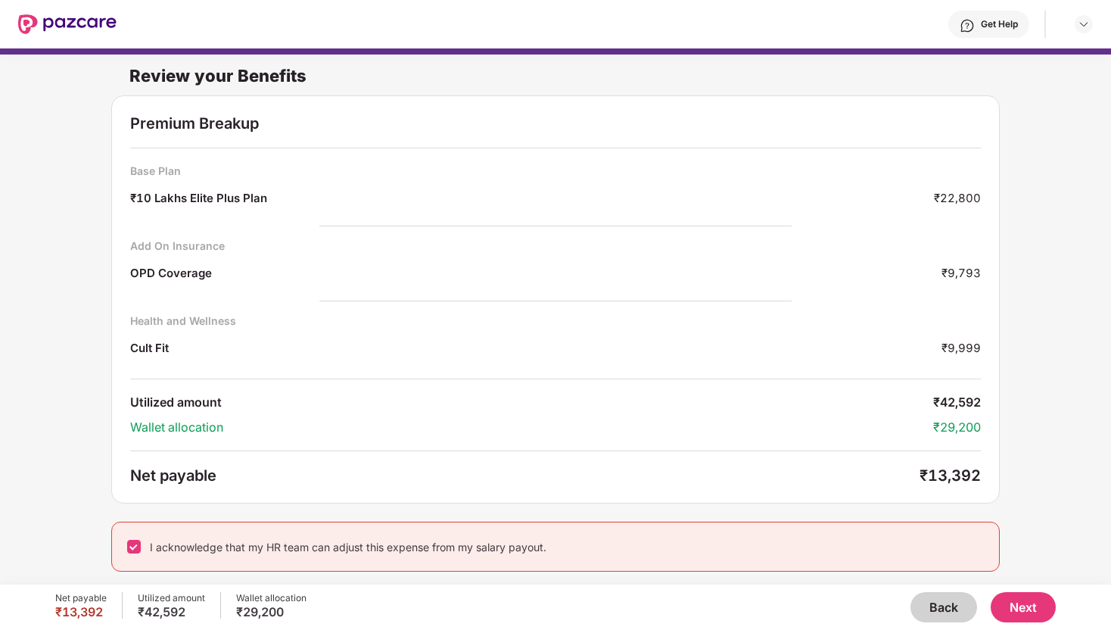
scroll to position [8, 0]
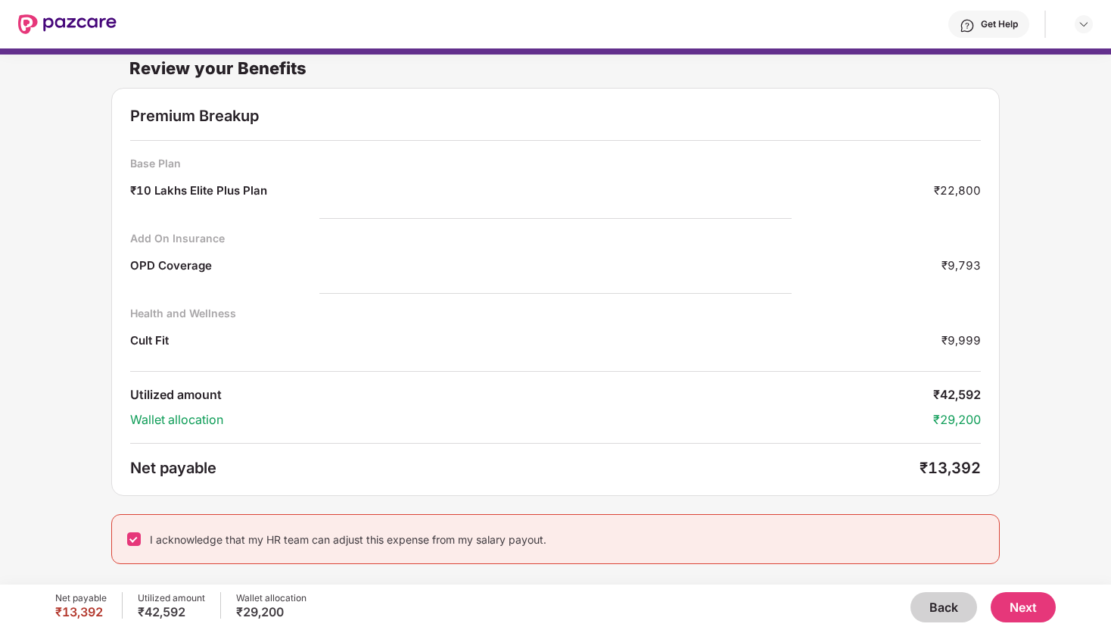
click at [933, 607] on button "Back" at bounding box center [943, 607] width 67 height 30
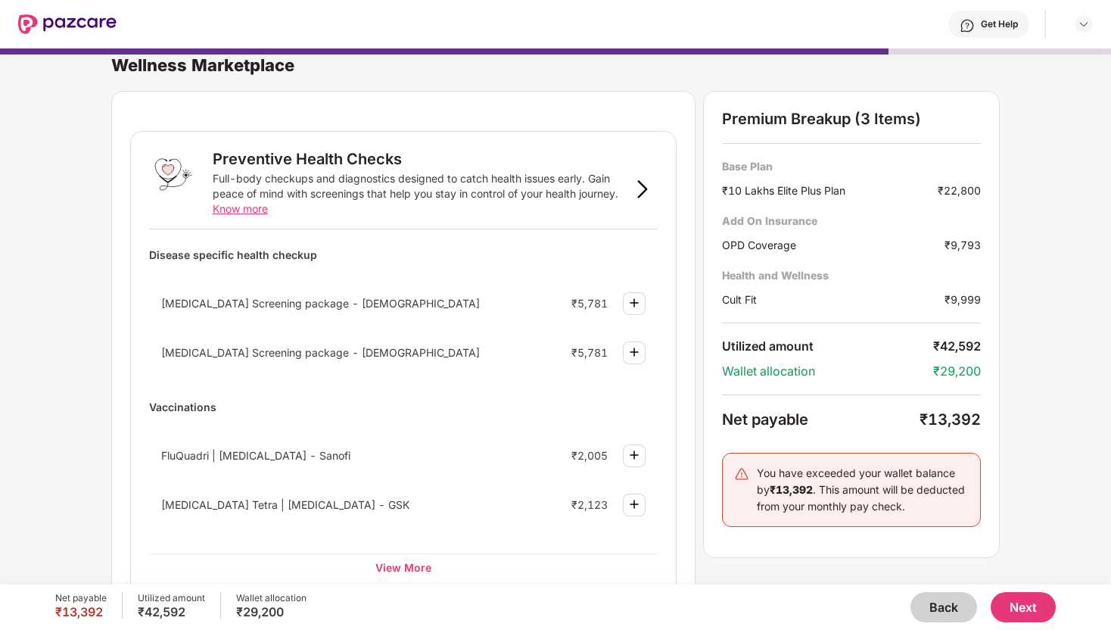
click at [933, 607] on button "Back" at bounding box center [943, 607] width 67 height 30
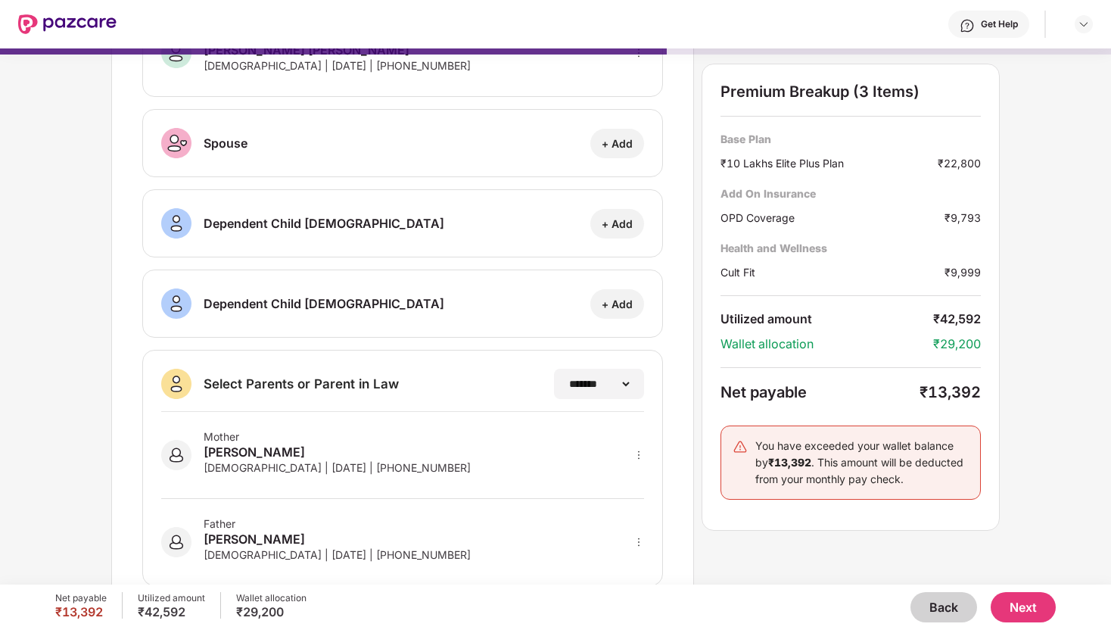
scroll to position [157, 0]
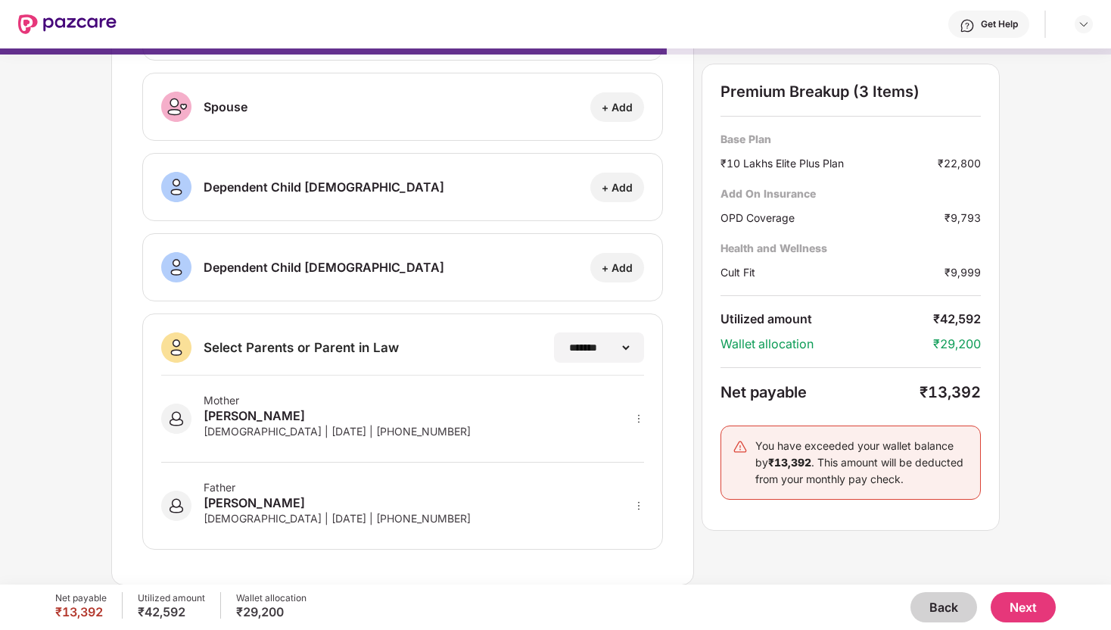
click at [931, 602] on button "Back" at bounding box center [943, 607] width 67 height 30
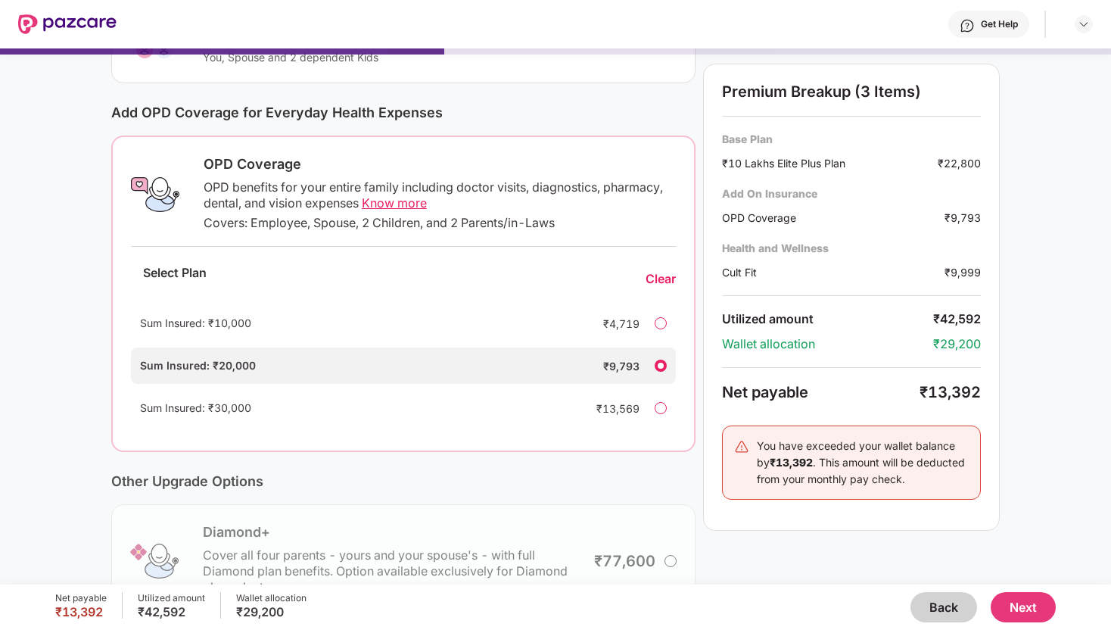
scroll to position [316, 0]
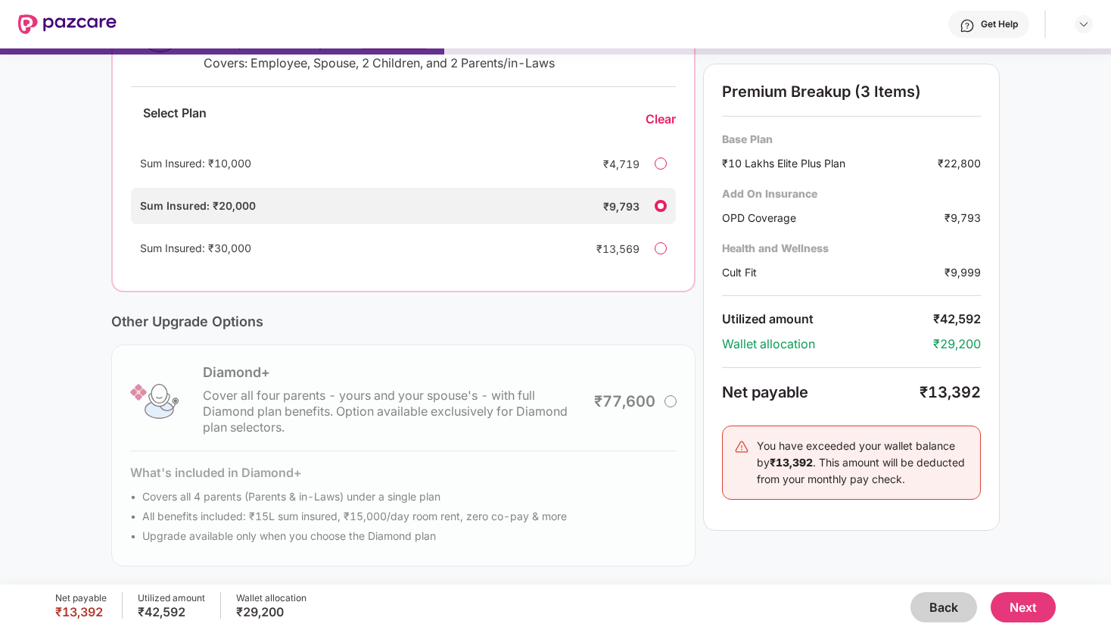
click at [1025, 614] on button "Next" at bounding box center [1023, 607] width 65 height 30
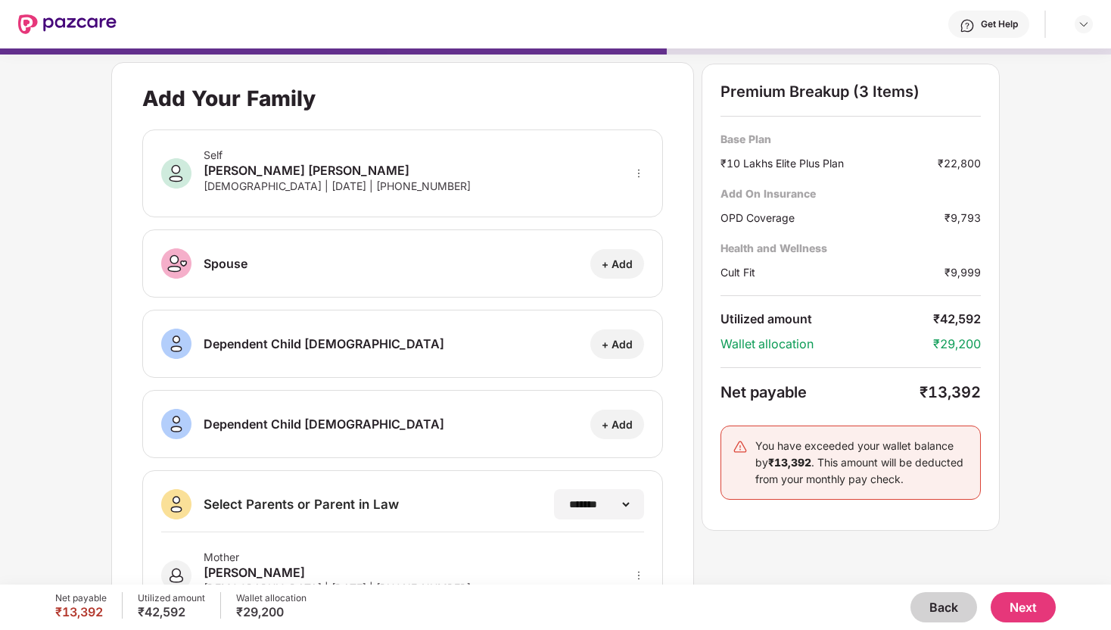
scroll to position [157, 0]
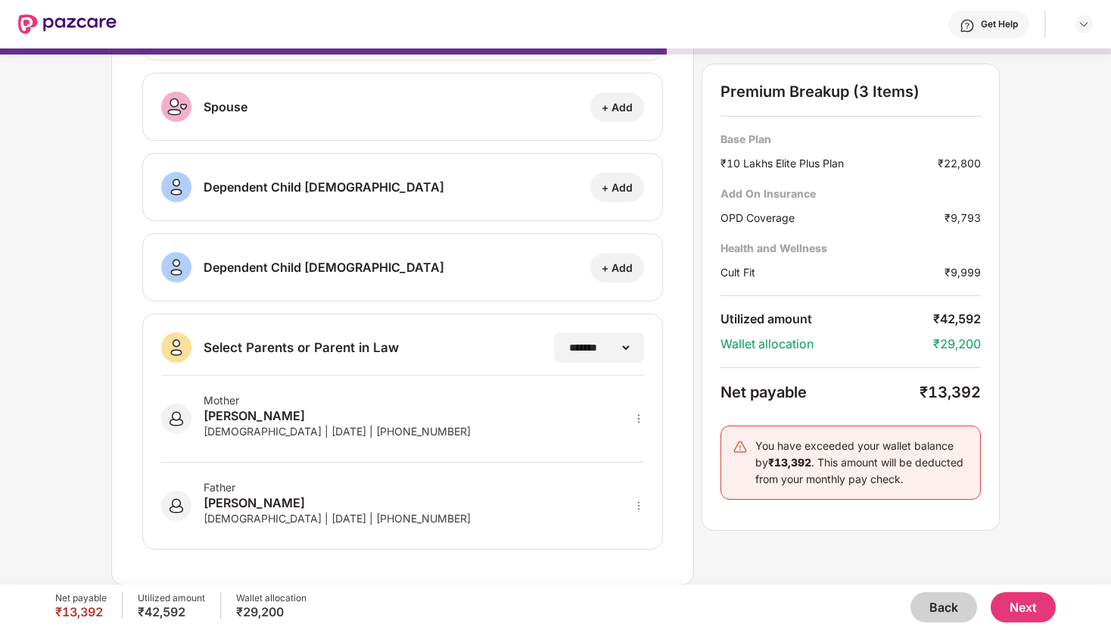
click at [951, 619] on button "Back" at bounding box center [943, 607] width 67 height 30
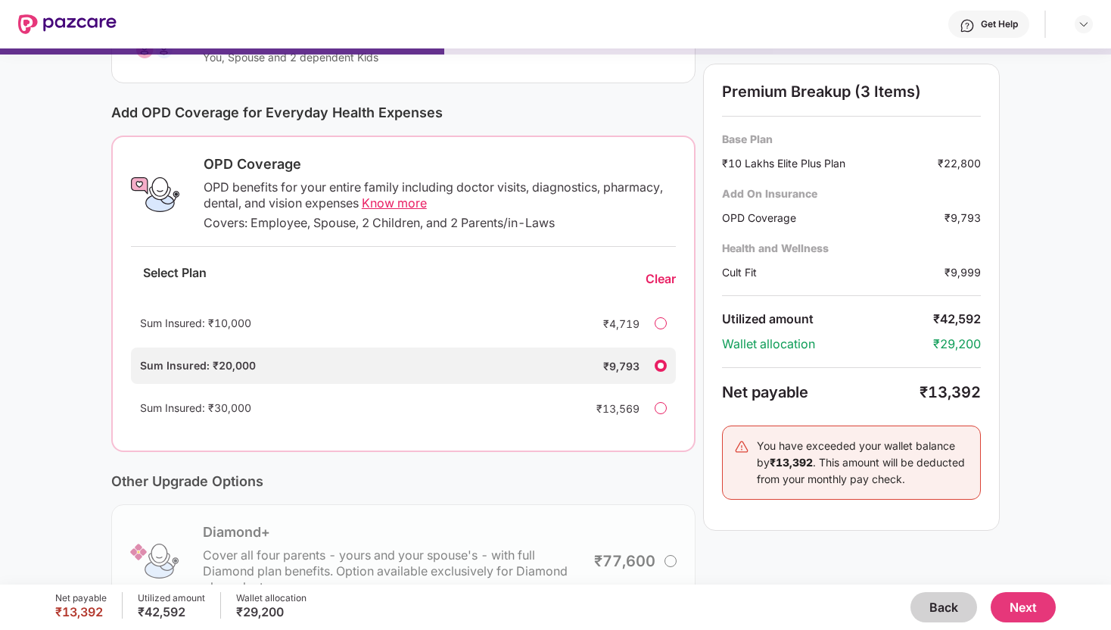
click at [951, 619] on button "Back" at bounding box center [943, 607] width 67 height 30
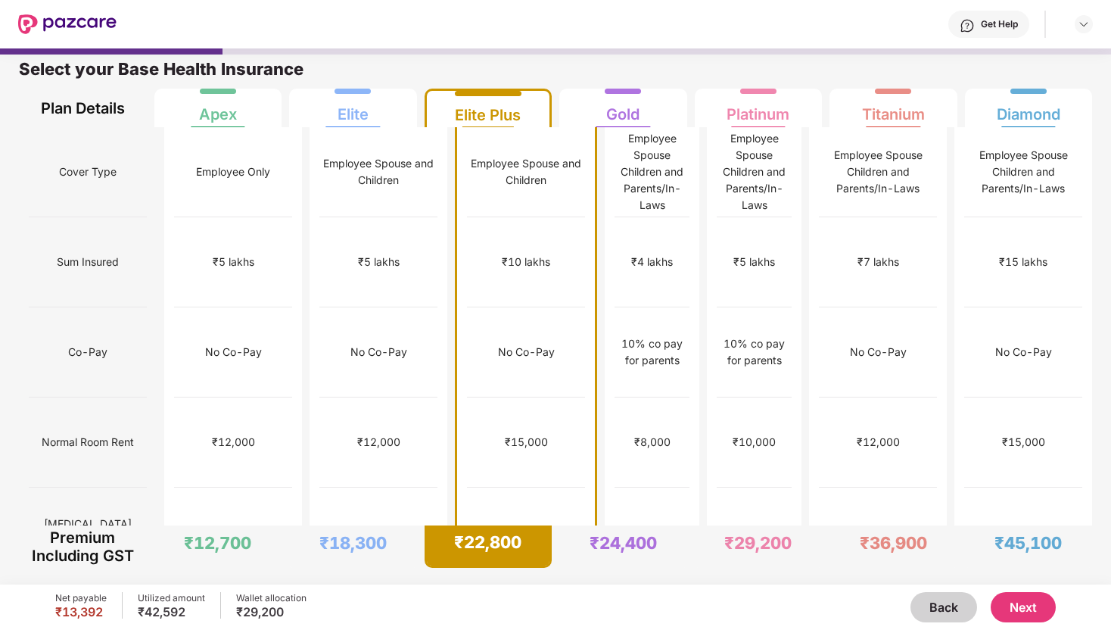
scroll to position [8, 0]
click at [1026, 605] on button "Next" at bounding box center [1023, 607] width 65 height 30
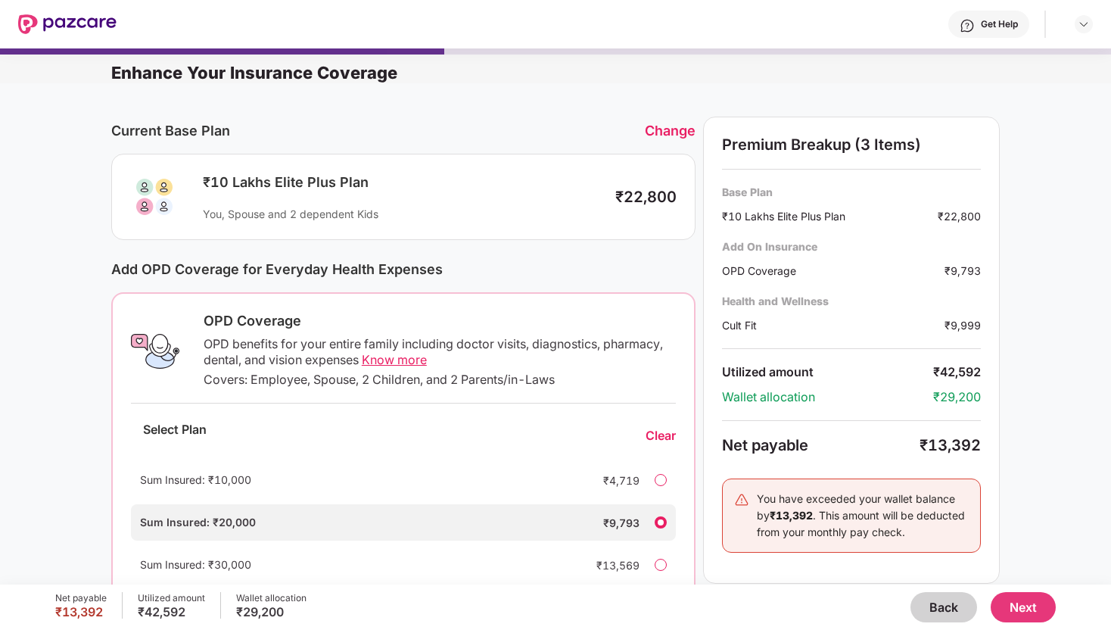
scroll to position [316, 0]
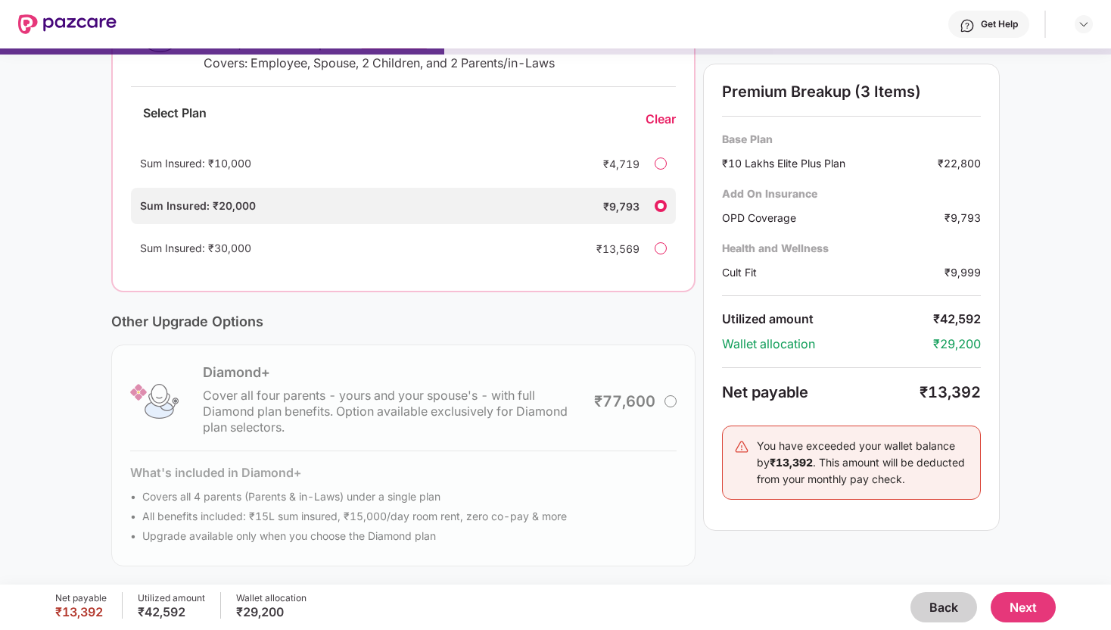
click at [1015, 610] on button "Next" at bounding box center [1023, 607] width 65 height 30
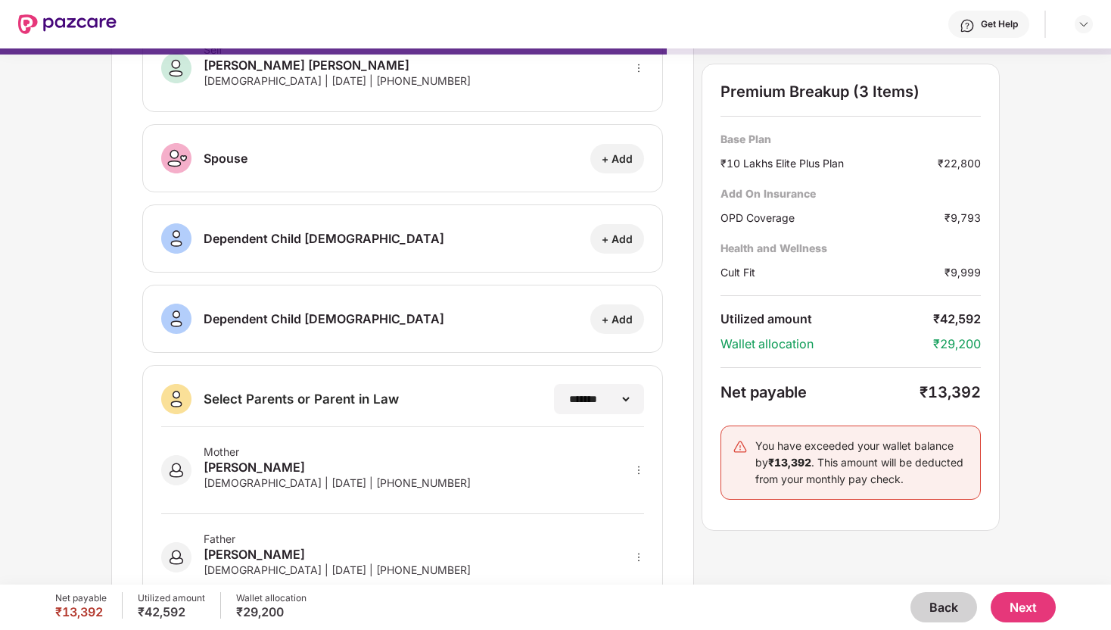
scroll to position [157, 0]
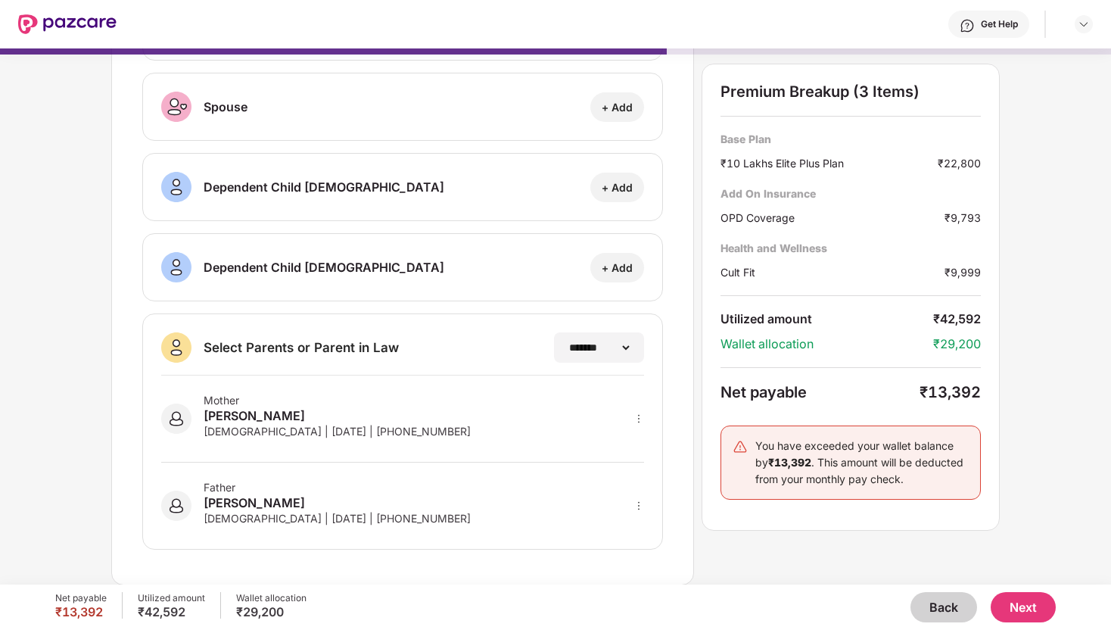
click at [926, 592] on button "Back" at bounding box center [943, 607] width 67 height 30
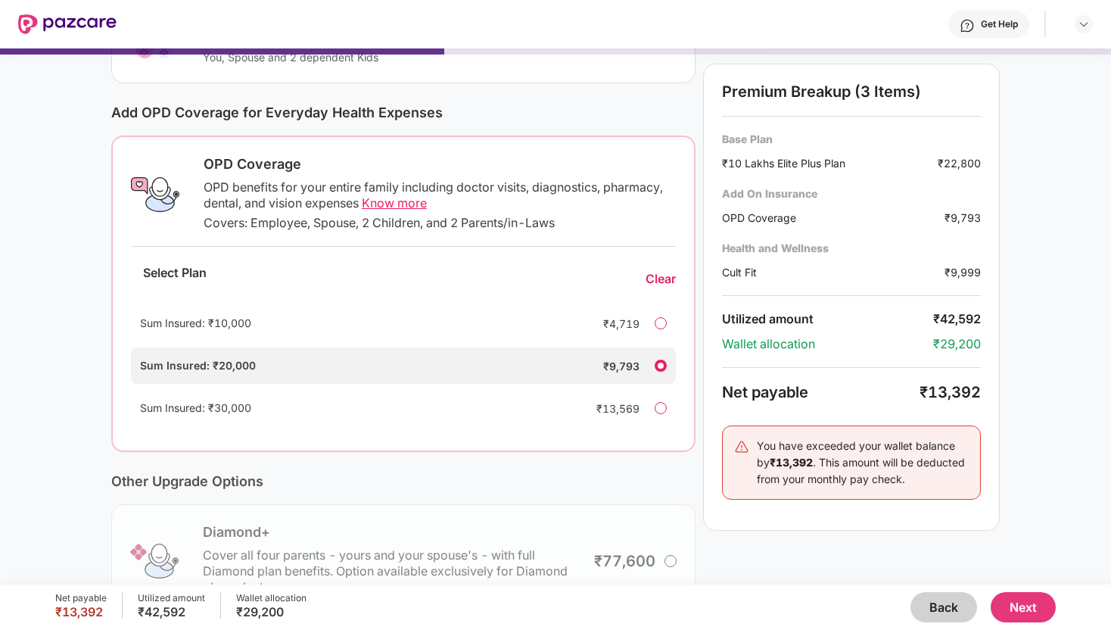
click at [929, 597] on button "Back" at bounding box center [943, 607] width 67 height 30
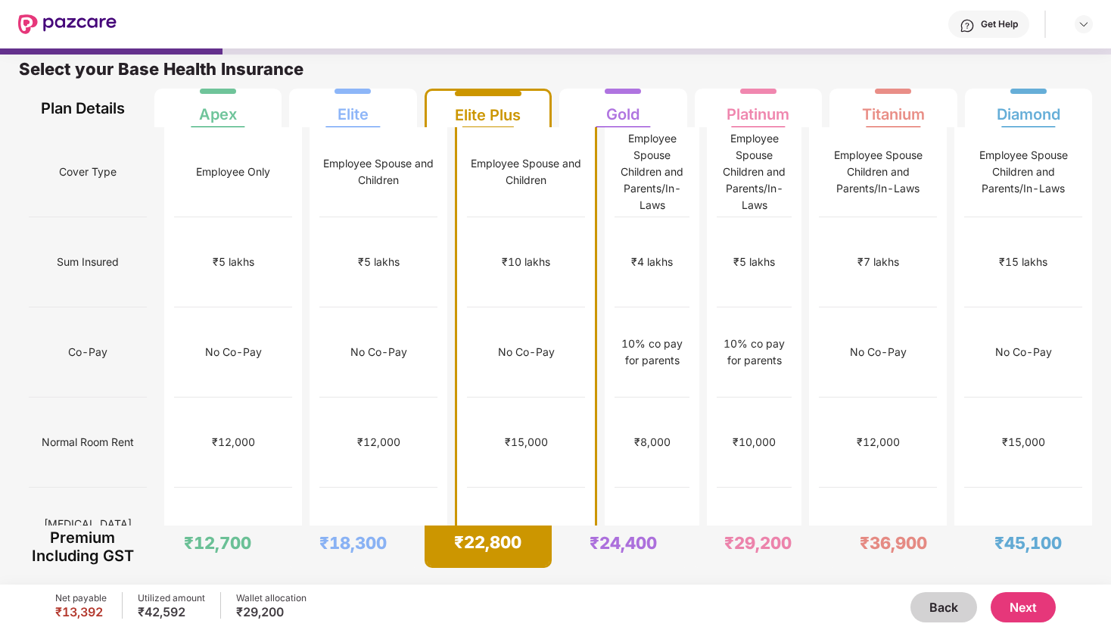
scroll to position [8, 0]
click at [929, 597] on button "Back" at bounding box center [943, 607] width 67 height 30
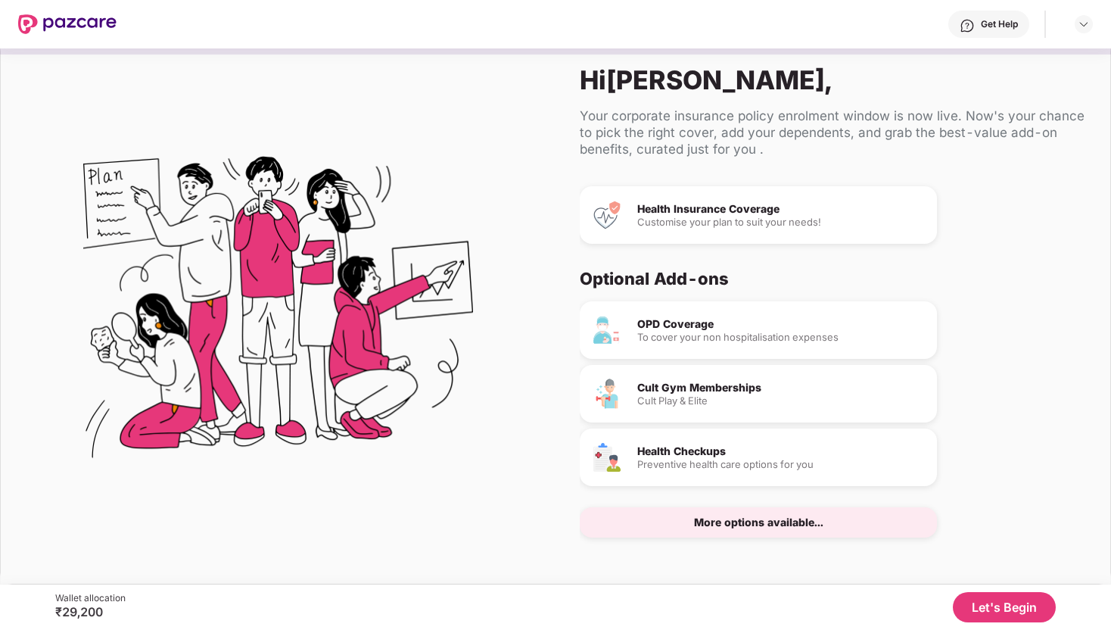
scroll to position [31, 0]
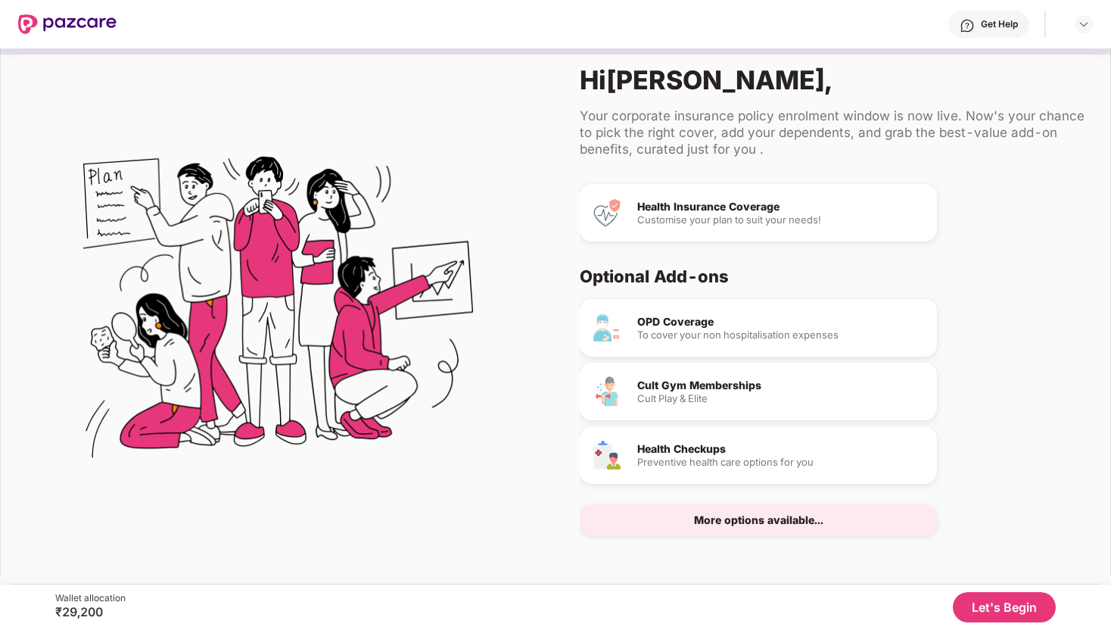
click at [783, 376] on div "Cult Gym Memberships Cult Play & Elite" at bounding box center [758, 392] width 357 height 58
click at [1002, 612] on button "Let's Begin" at bounding box center [1004, 607] width 103 height 30
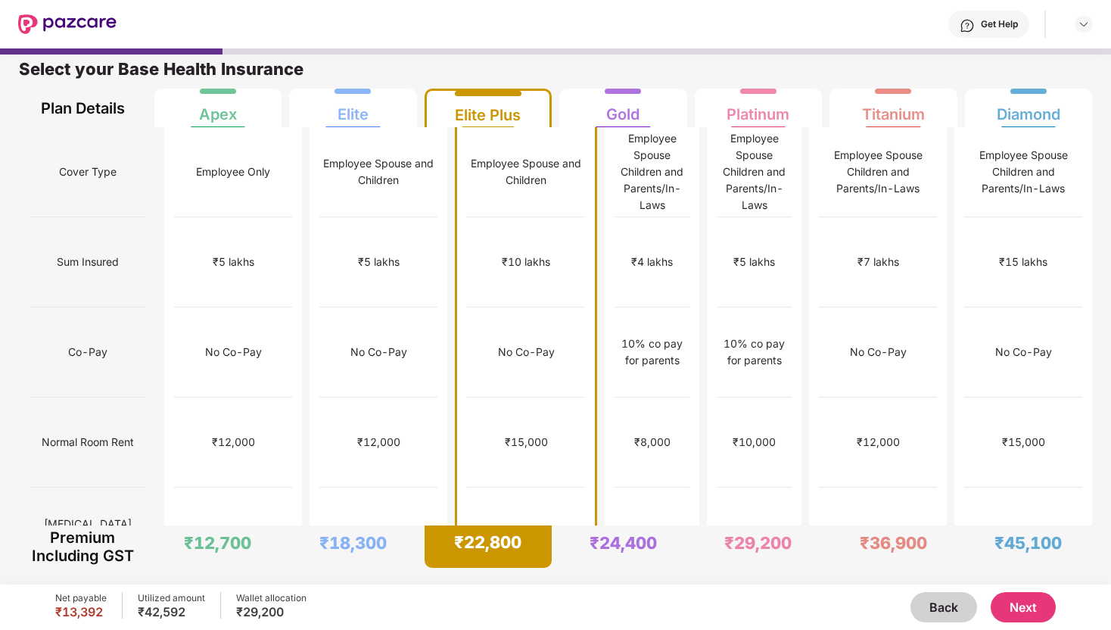
click at [1013, 603] on button "Next" at bounding box center [1023, 607] width 65 height 30
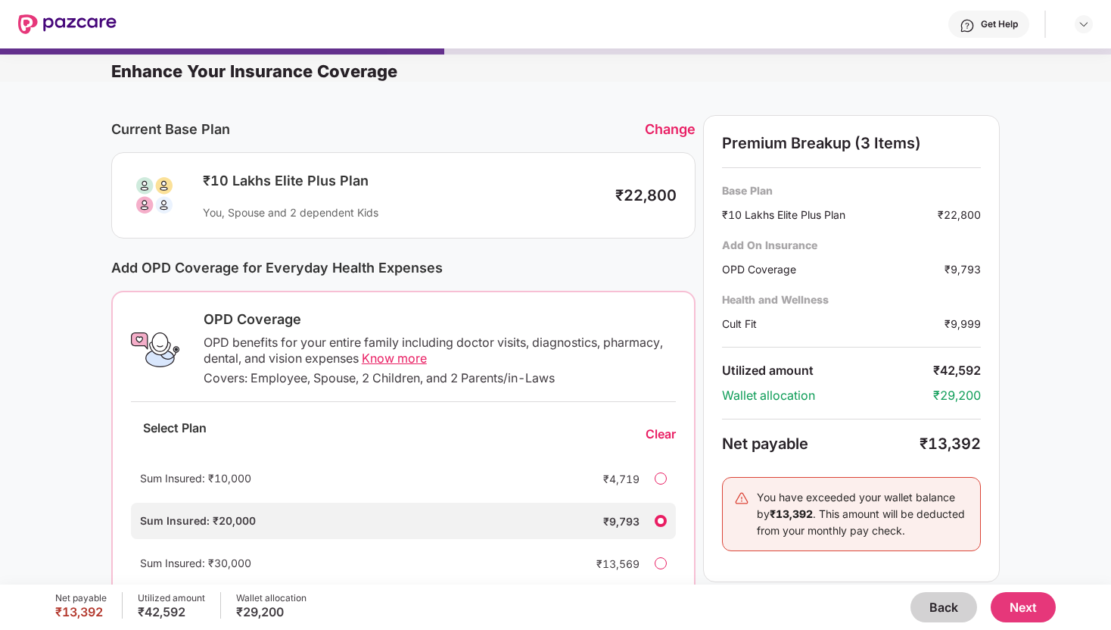
scroll to position [0, 0]
click at [1024, 607] on button "Next" at bounding box center [1023, 607] width 65 height 30
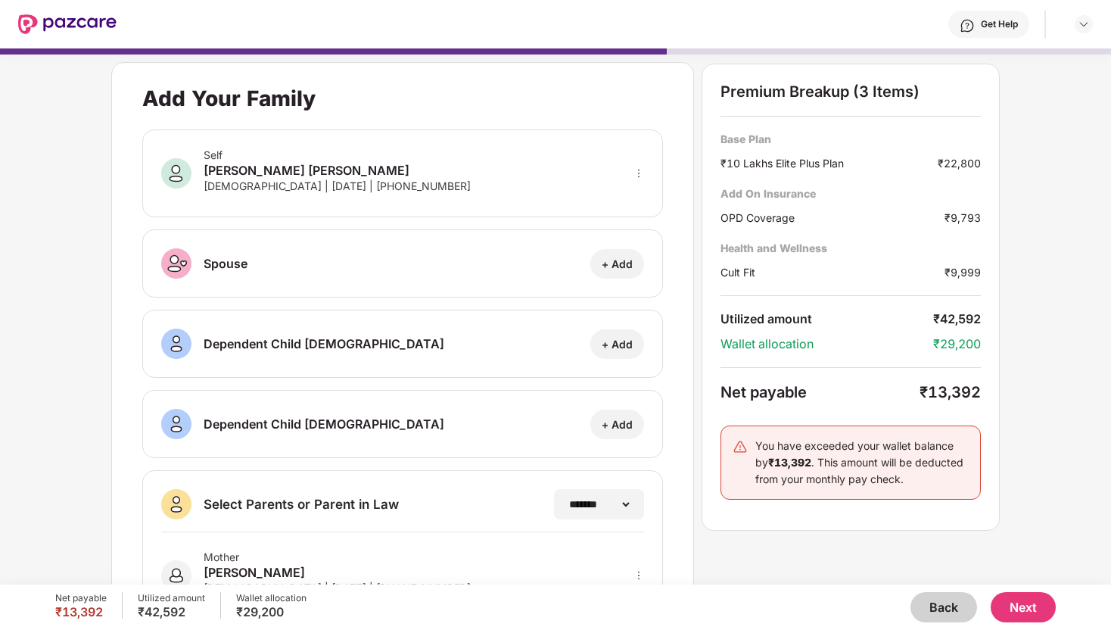
scroll to position [157, 0]
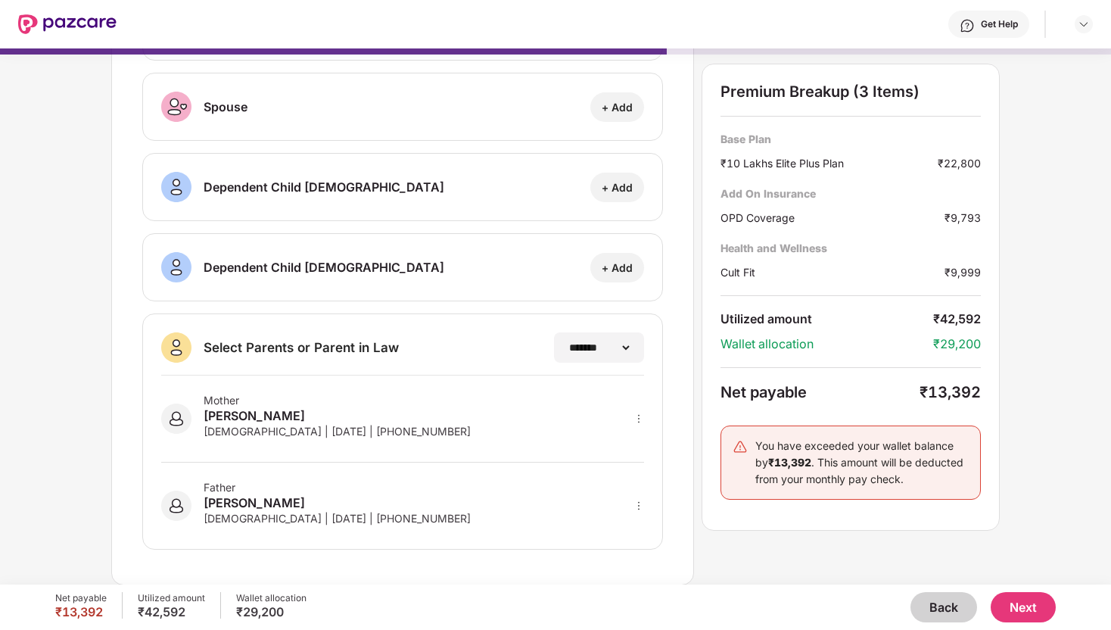
click at [1049, 607] on button "Next" at bounding box center [1023, 607] width 65 height 30
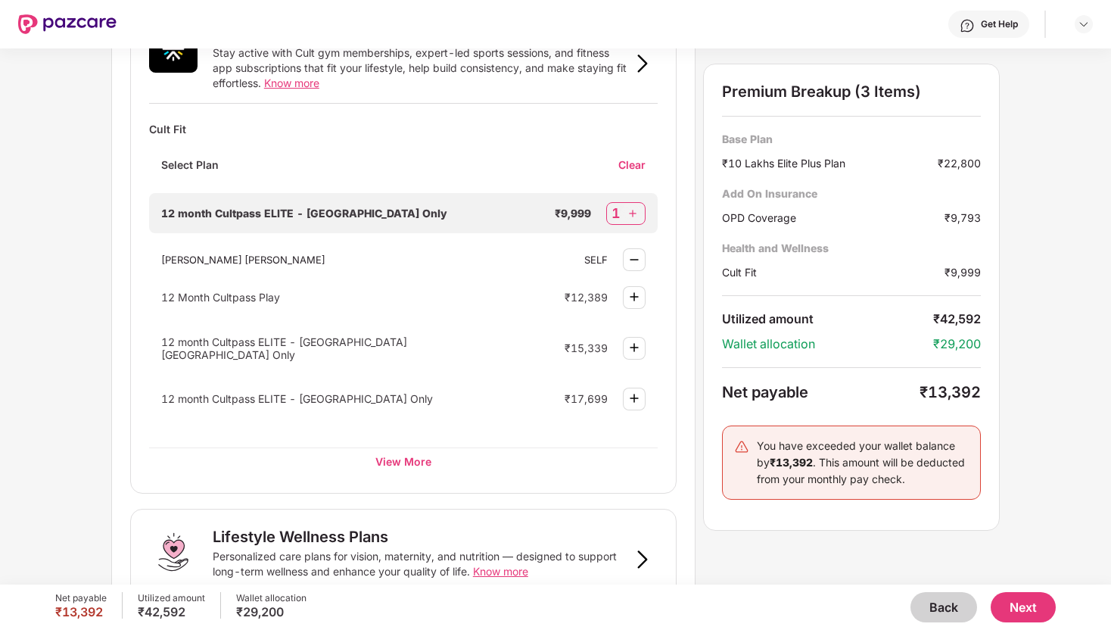
scroll to position [608, 0]
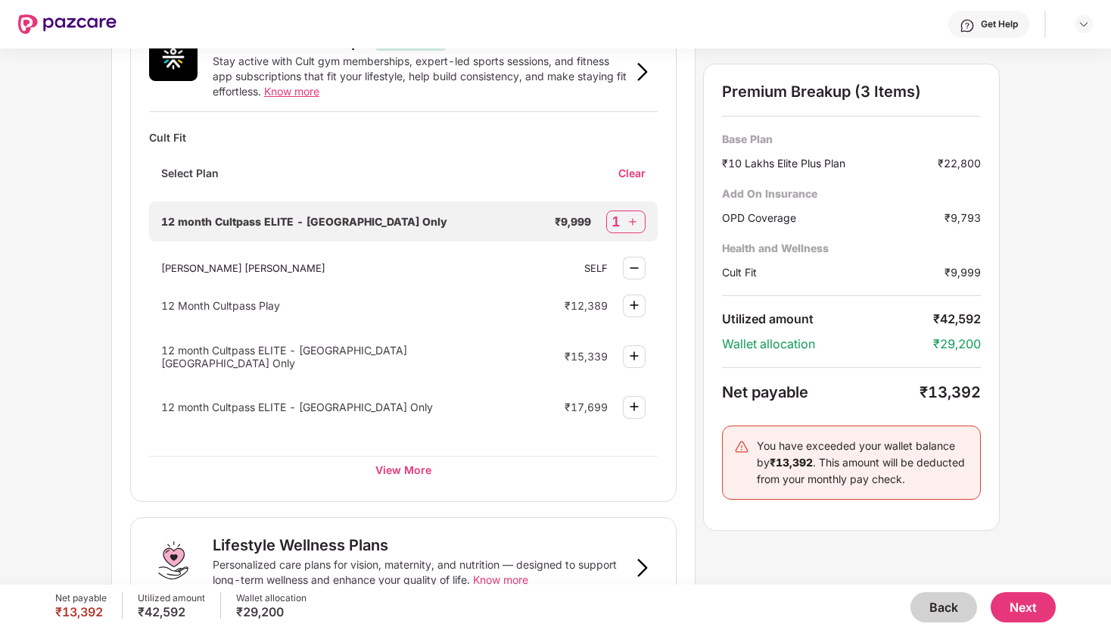
click at [344, 220] on span "12 month Cultpass ELITE - Bangalore Only" at bounding box center [304, 221] width 286 height 13
